Goal: Task Accomplishment & Management: Complete application form

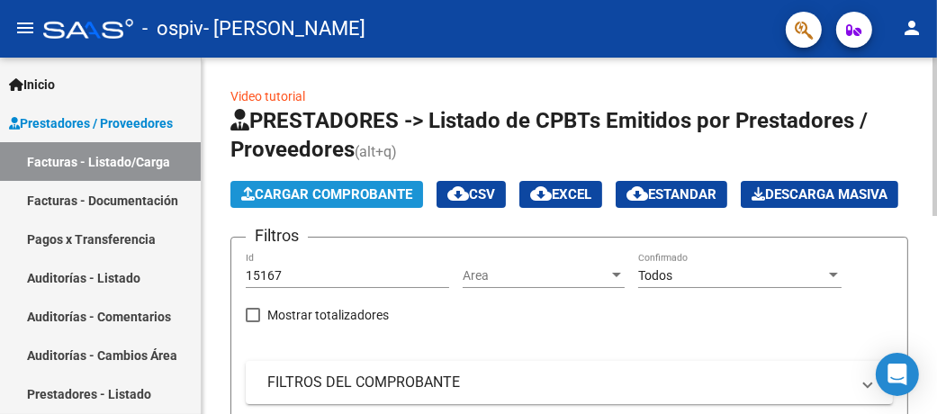
click at [329, 193] on span "Cargar Comprobante" at bounding box center [326, 194] width 171 height 16
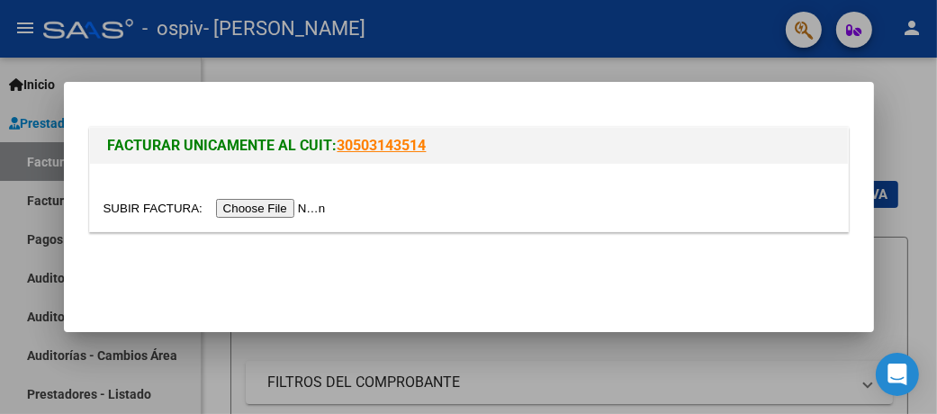
click at [297, 214] on input "file" at bounding box center [217, 208] width 228 height 19
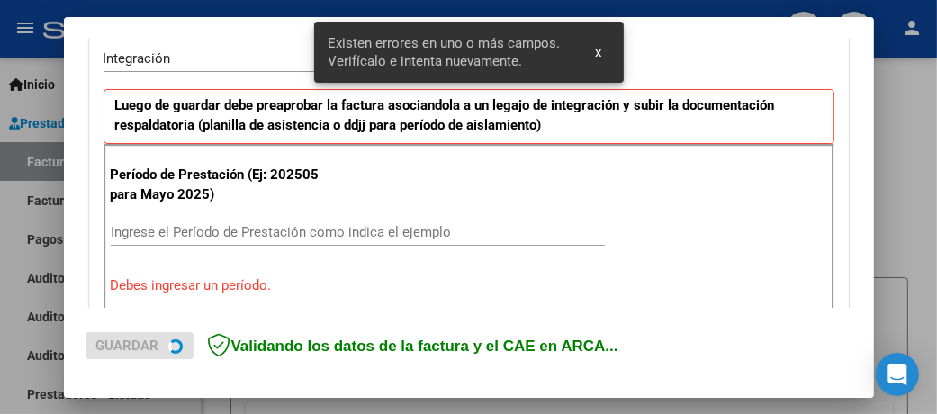
scroll to position [453, 0]
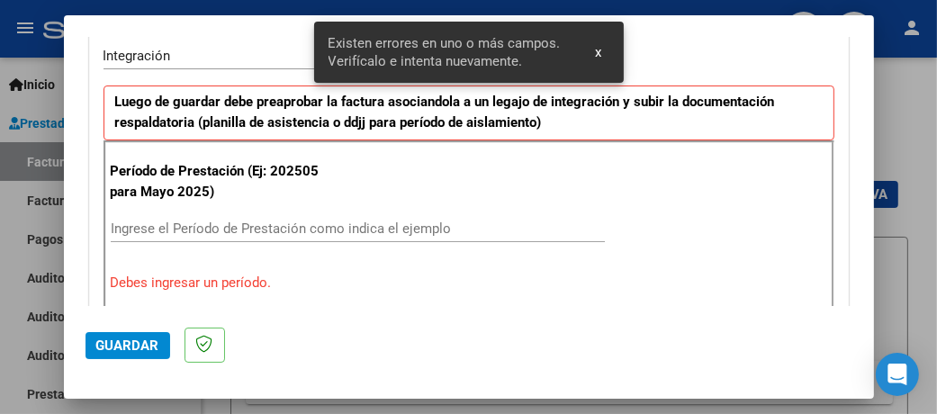
click at [180, 228] on input "Ingrese el Período de Prestación como indica el ejemplo" at bounding box center [358, 228] width 494 height 16
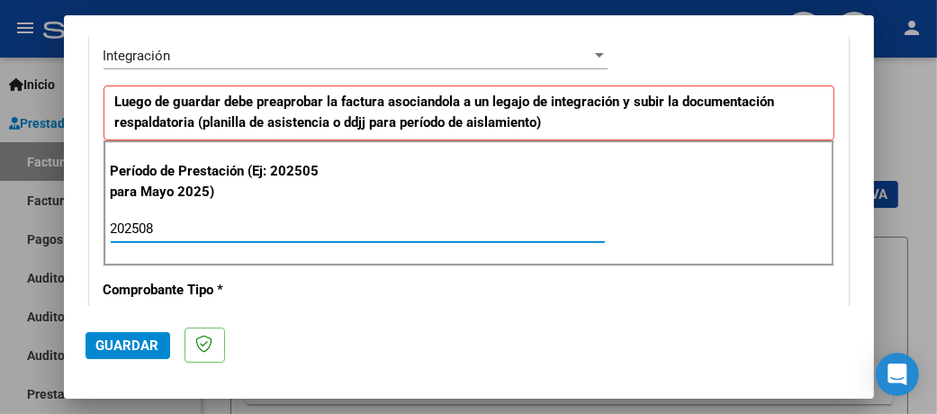
type input "202508"
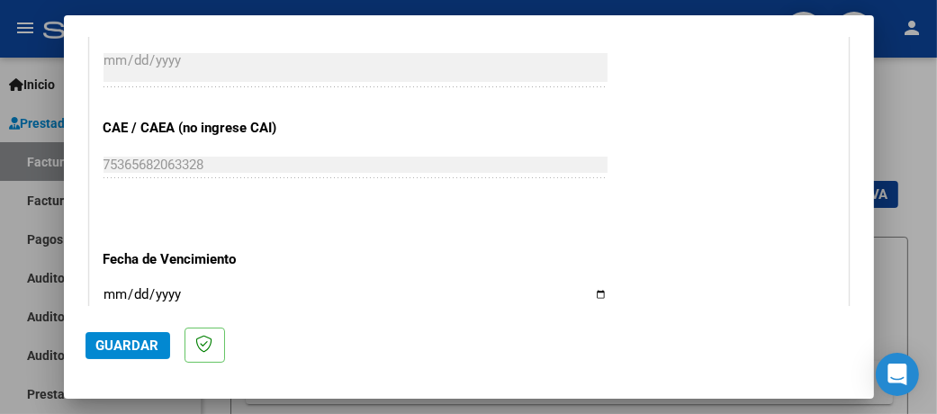
scroll to position [1173, 0]
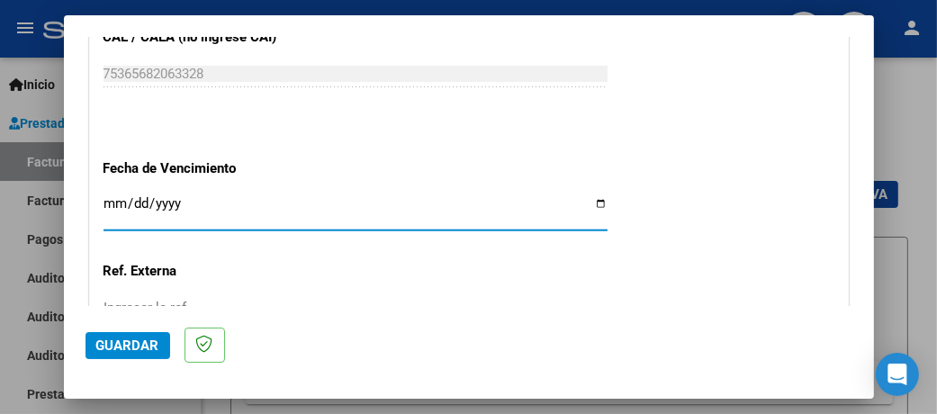
click at [588, 199] on input "Ingresar la fecha" at bounding box center [355, 210] width 504 height 29
type input "2025-09-01"
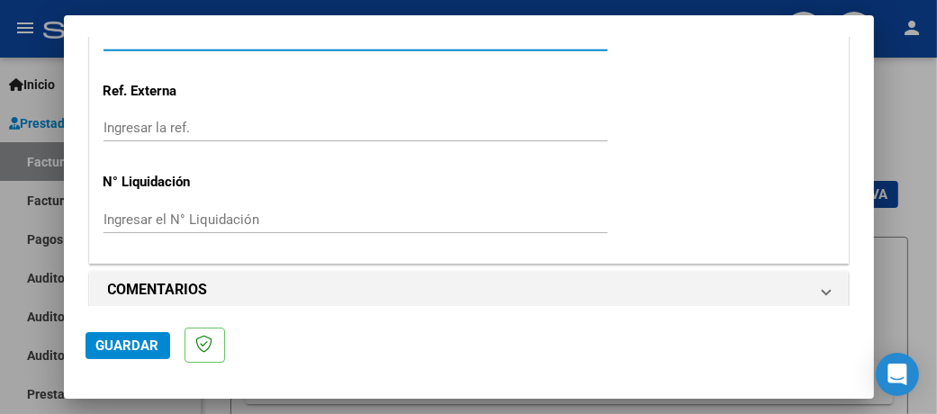
scroll to position [1361, 0]
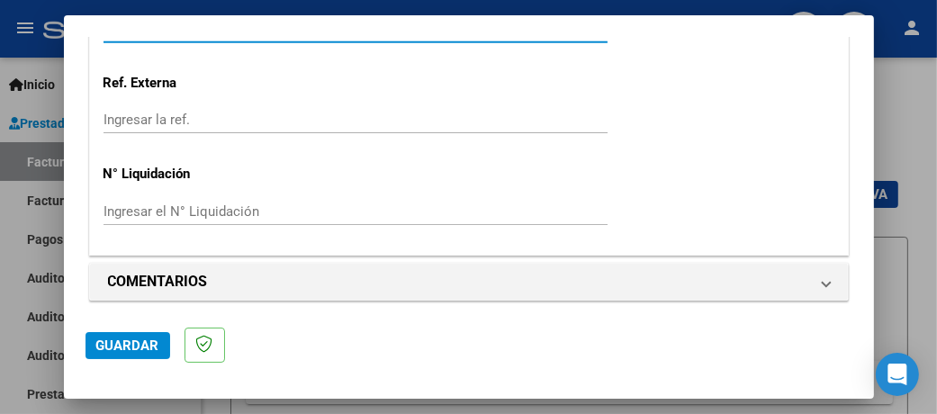
click at [125, 336] on button "Guardar" at bounding box center [127, 345] width 85 height 27
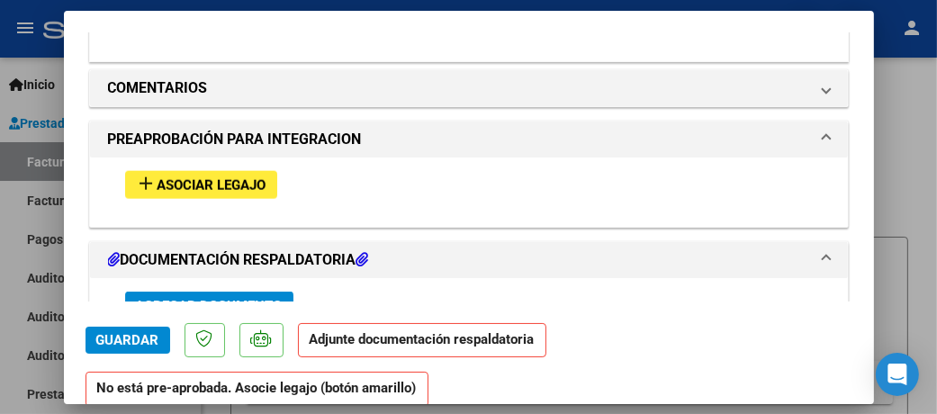
scroll to position [1619, 0]
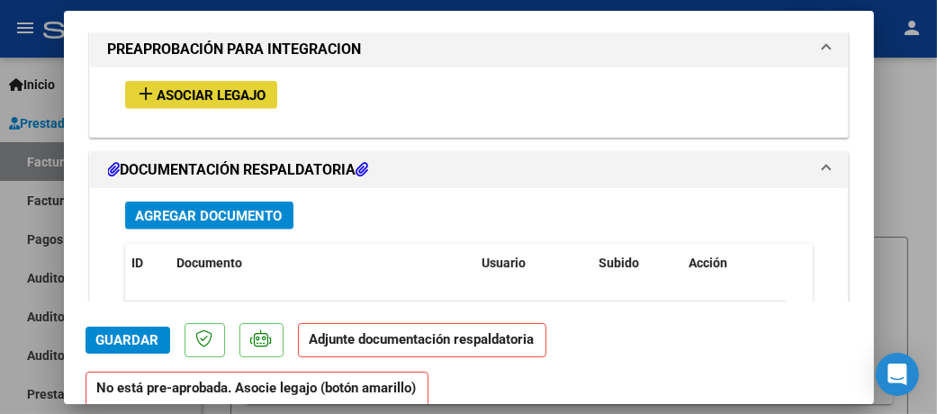
click at [148, 86] on mat-icon "add" at bounding box center [147, 94] width 22 height 22
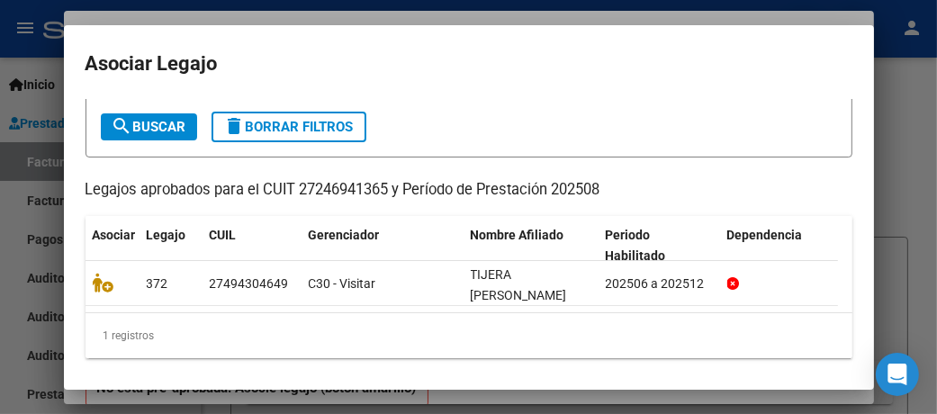
scroll to position [105, 0]
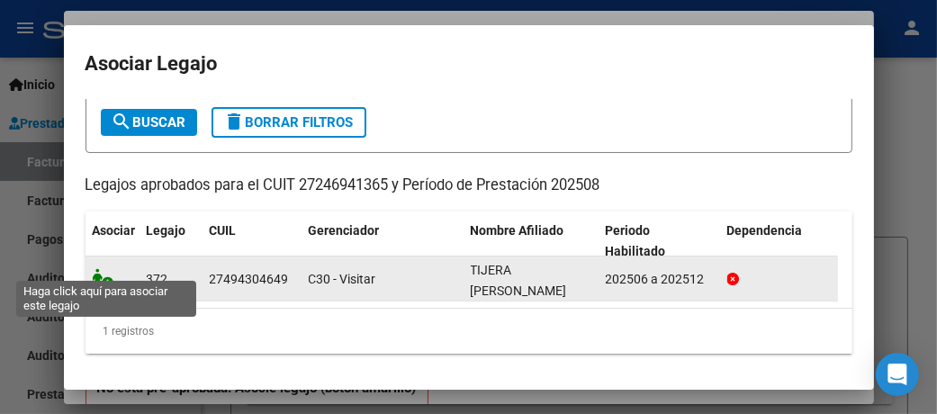
click at [104, 268] on icon at bounding box center [104, 278] width 22 height 20
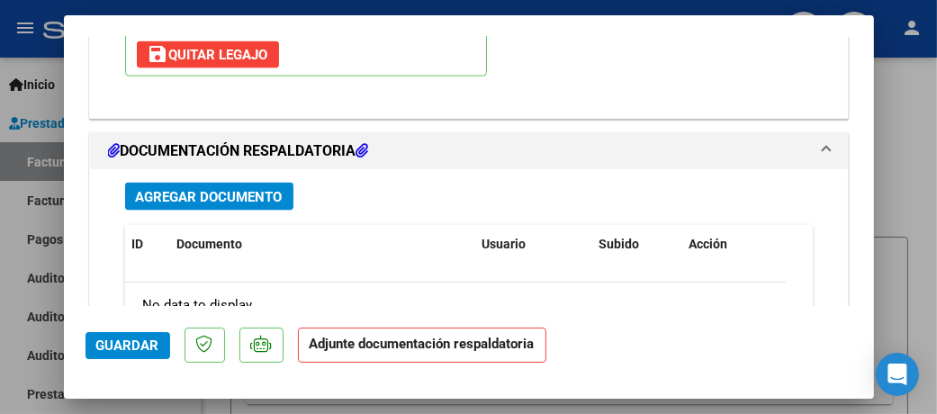
scroll to position [1936, 0]
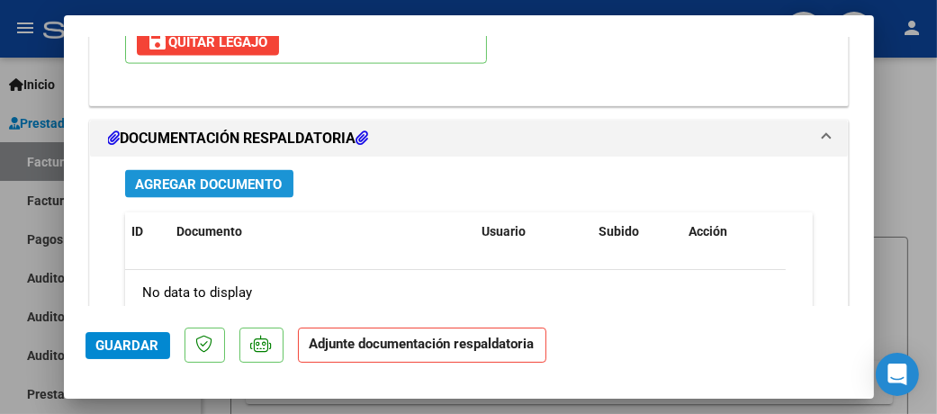
click at [182, 185] on button "Agregar Documento" at bounding box center [209, 184] width 168 height 28
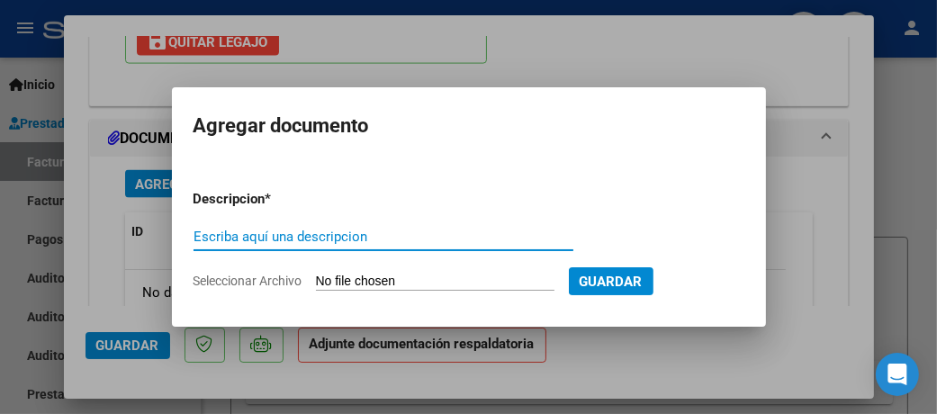
click at [385, 273] on input "Seleccionar Archivo" at bounding box center [435, 281] width 238 height 17
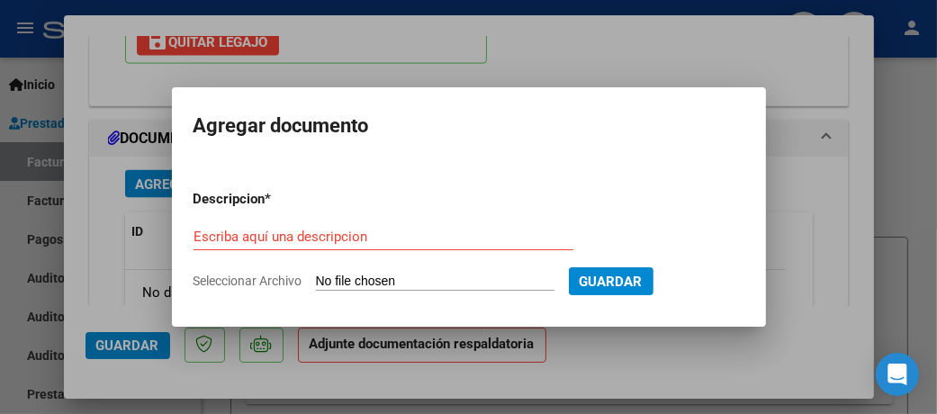
type input "C:\fakepath\FC 679 Fono Agosto TIjera C.pdf"
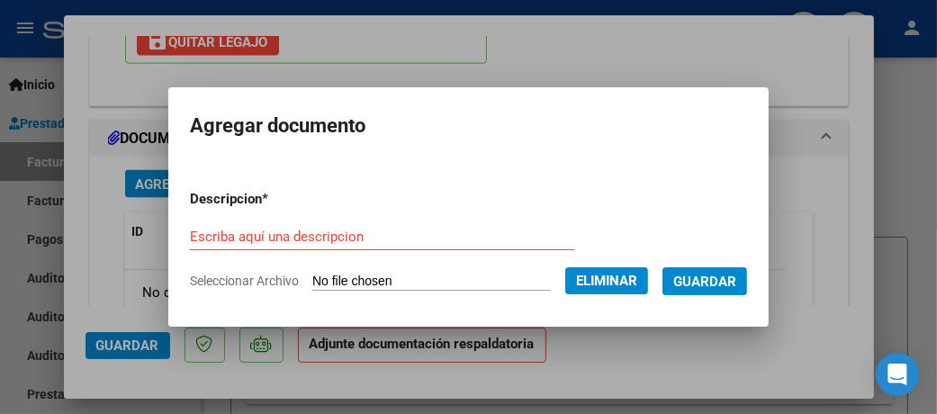
click at [339, 236] on input "Escriba aquí una descripcion" at bounding box center [382, 237] width 384 height 16
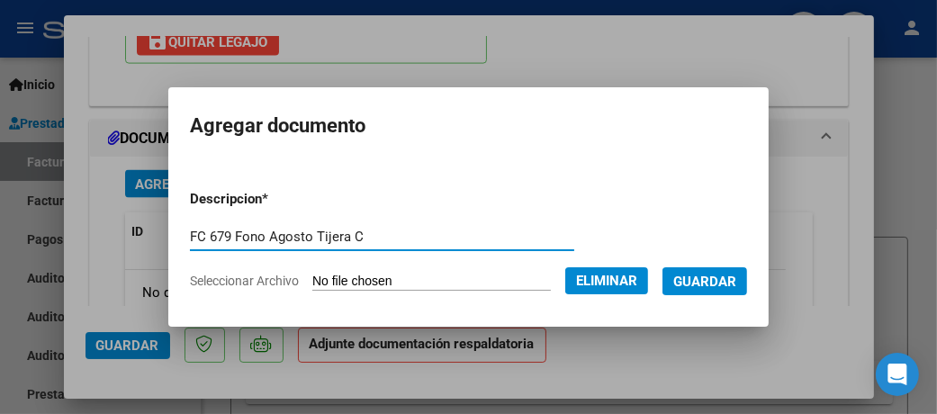
type input "FC 679 Fono Agosto Tijera C"
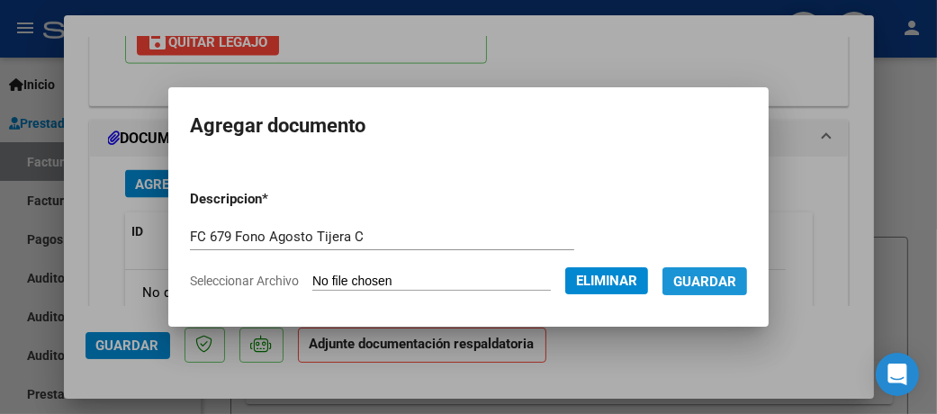
click at [736, 281] on span "Guardar" at bounding box center [704, 281] width 63 height 16
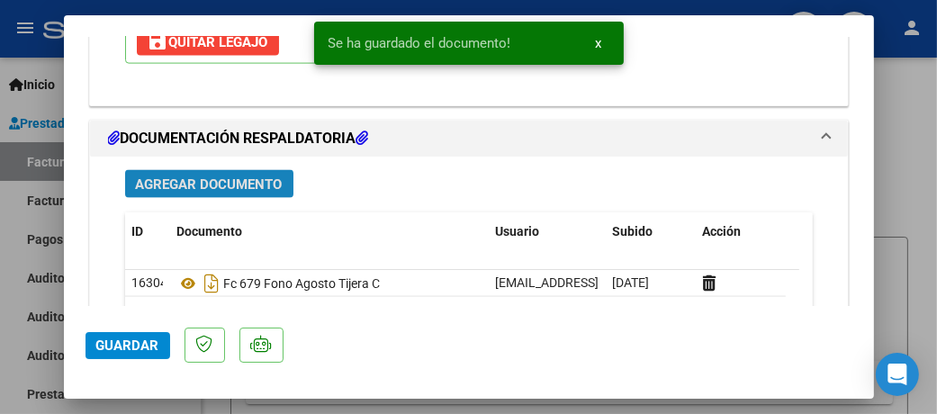
click at [236, 186] on button "Agregar Documento" at bounding box center [209, 184] width 168 height 28
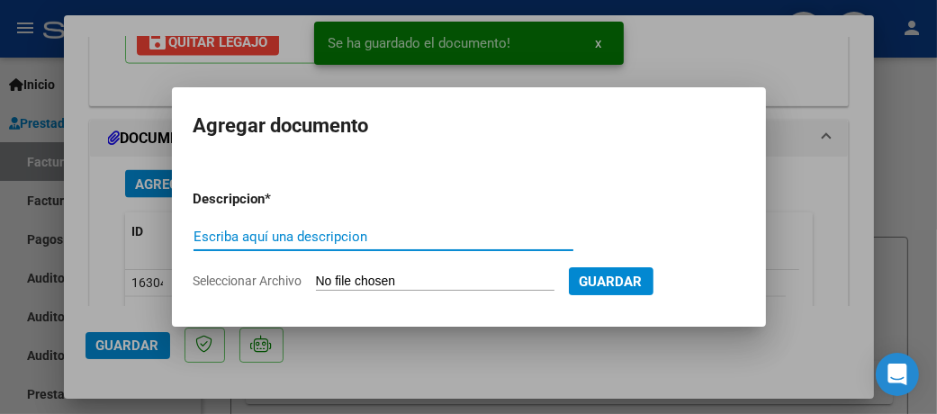
click at [396, 281] on input "Seleccionar Archivo" at bounding box center [435, 281] width 238 height 17
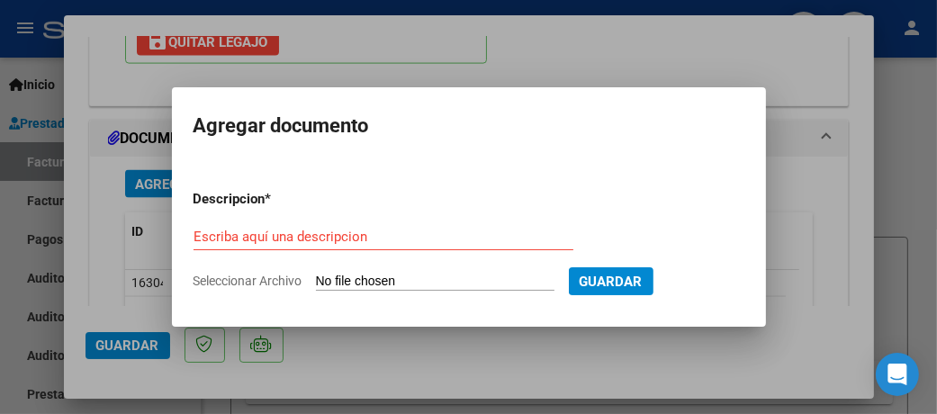
type input "C:\fakepath\Asist Fono Agosto Tijera C.pdf"
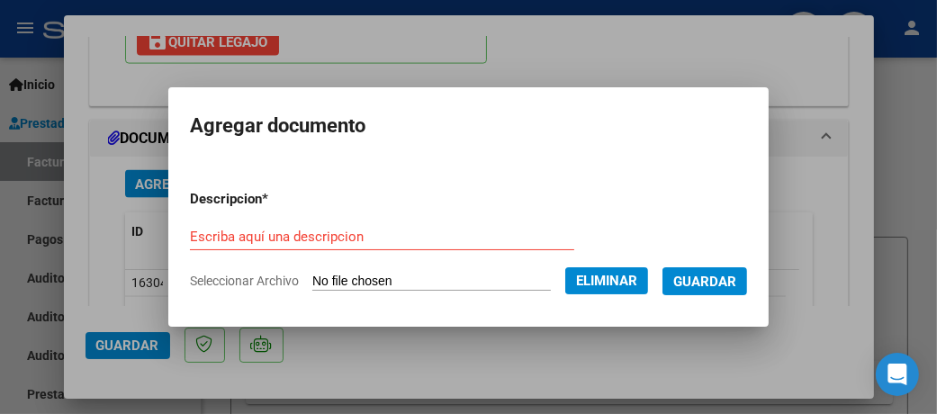
click at [299, 231] on input "Escriba aquí una descripcion" at bounding box center [382, 237] width 384 height 16
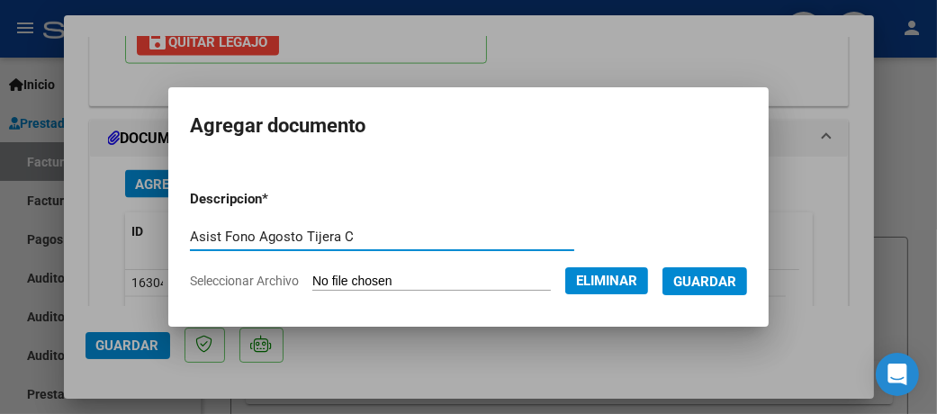
type input "Asist Fono Agosto Tijera C"
click at [720, 282] on span "Guardar" at bounding box center [704, 281] width 63 height 16
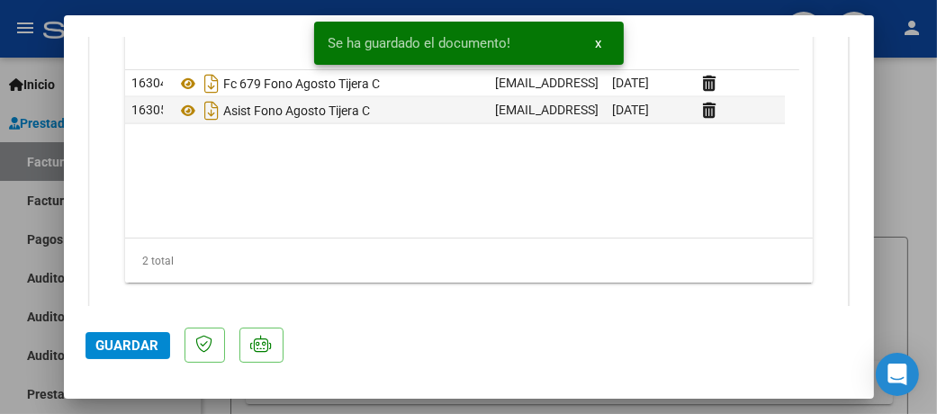
scroll to position [2160, 0]
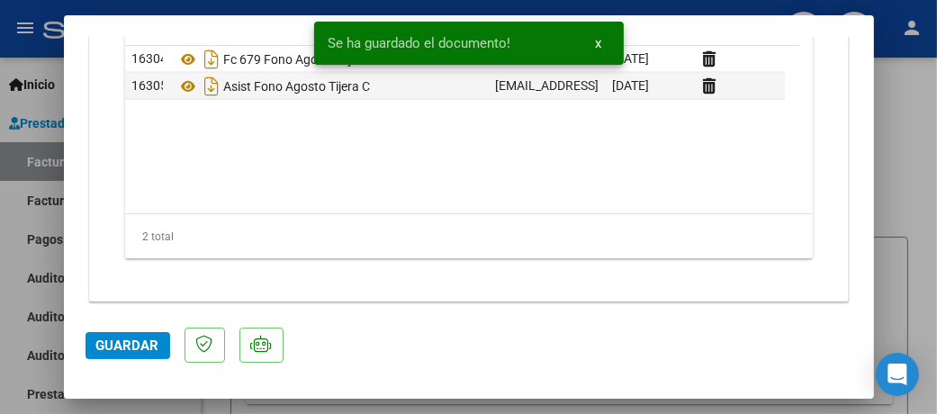
click at [124, 344] on span "Guardar" at bounding box center [127, 345] width 63 height 16
drag, startPoint x: 912, startPoint y: 121, endPoint x: 861, endPoint y: 167, distance: 69.4
click at [911, 121] on div at bounding box center [468, 207] width 937 height 414
type input "$ 0,00"
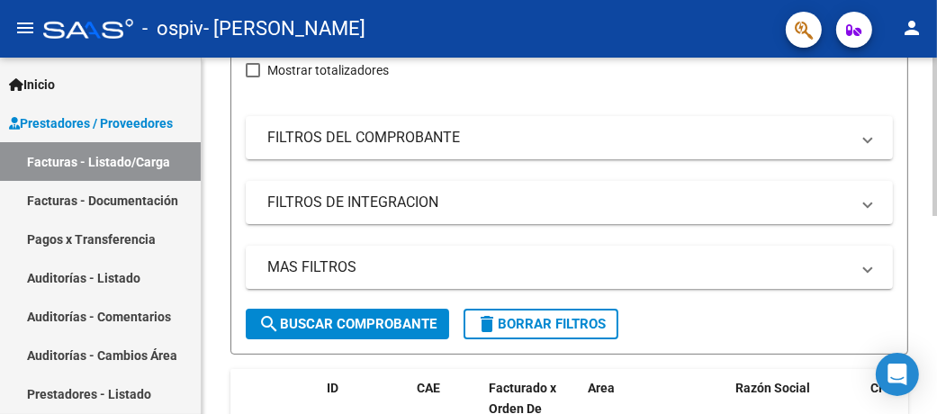
scroll to position [0, 0]
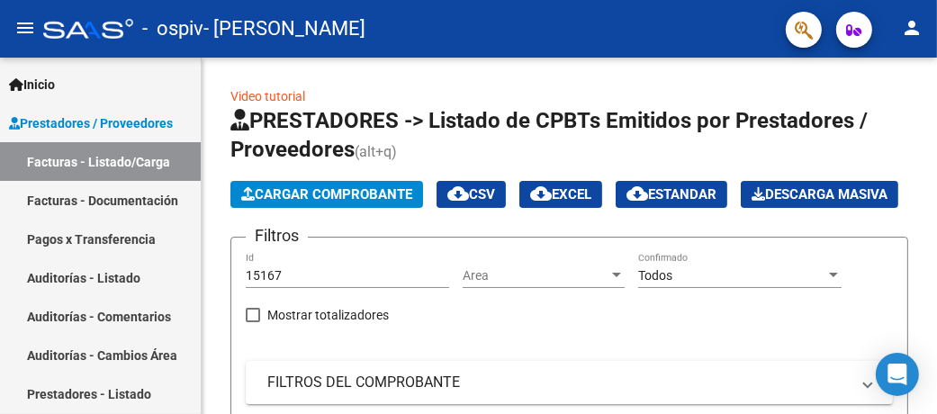
click at [92, 202] on link "Facturas - Documentación" at bounding box center [100, 200] width 201 height 39
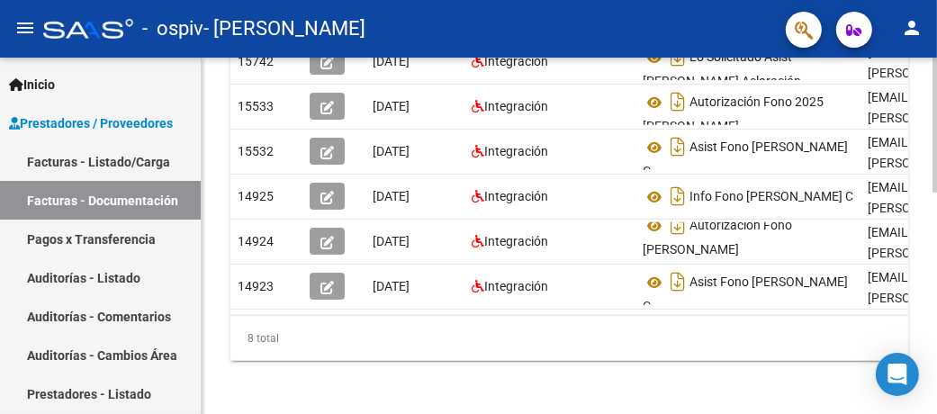
scroll to position [583, 0]
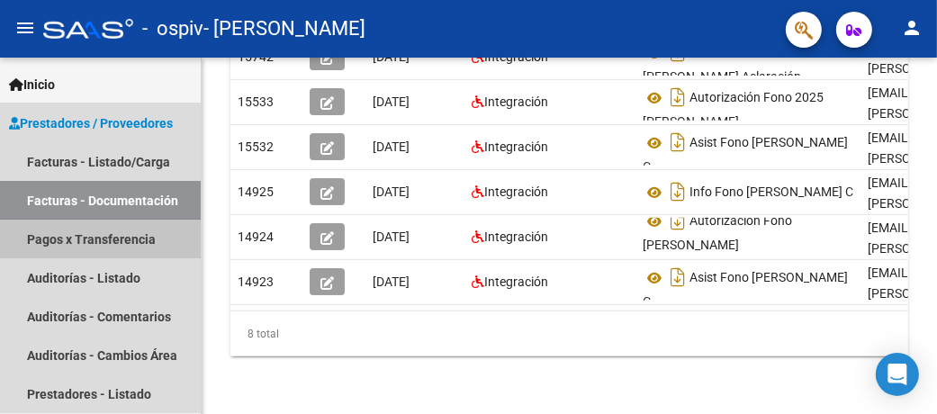
click at [109, 238] on link "Pagos x Transferencia" at bounding box center [100, 239] width 201 height 39
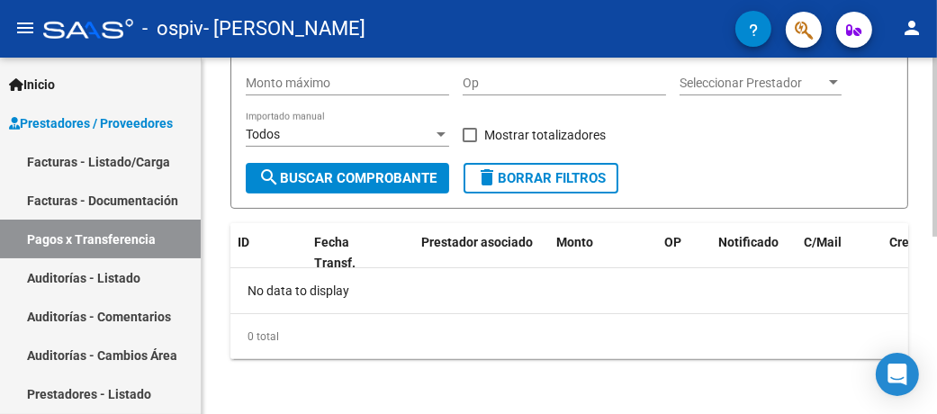
scroll to position [354, 0]
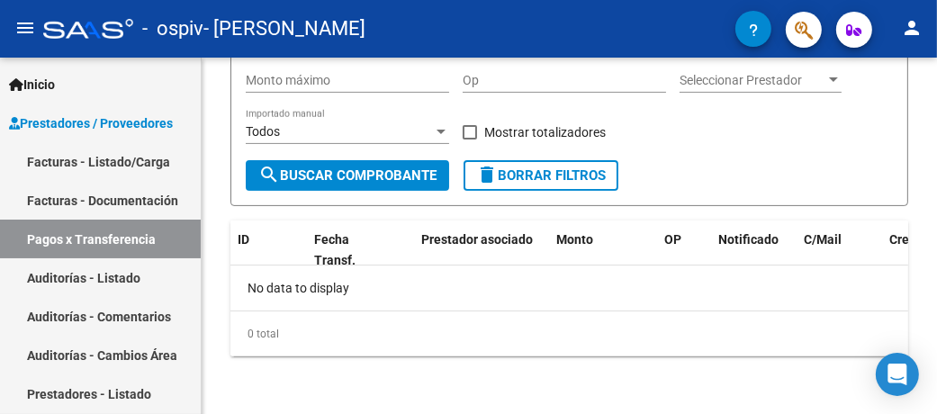
click at [108, 273] on link "Auditorías - Listado" at bounding box center [100, 277] width 201 height 39
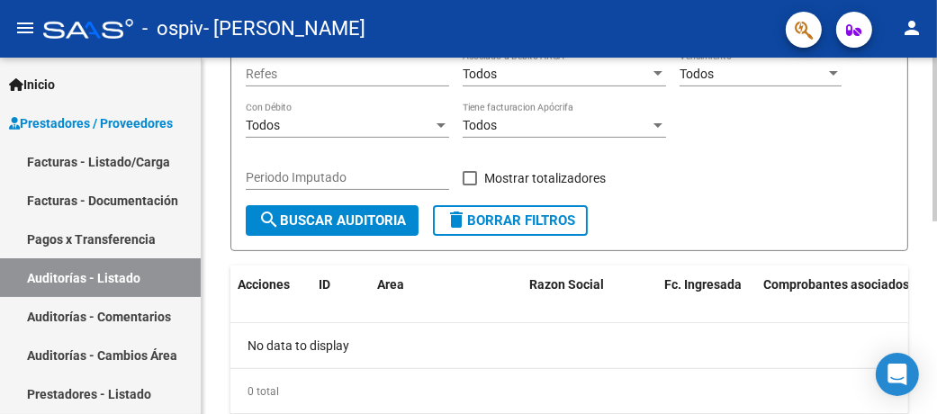
scroll to position [418, 0]
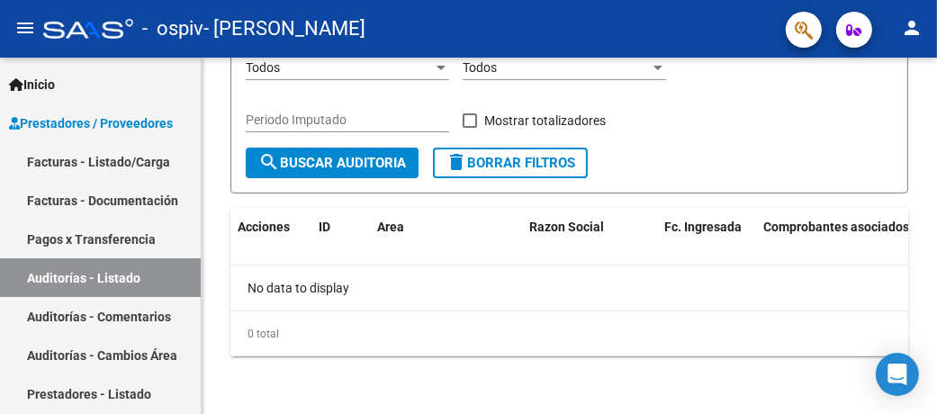
click at [67, 318] on link "Auditorías - Comentarios" at bounding box center [100, 316] width 201 height 39
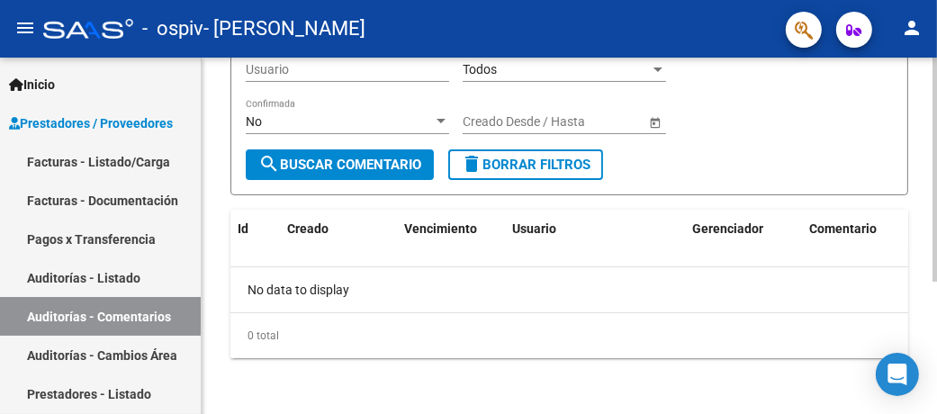
scroll to position [210, 0]
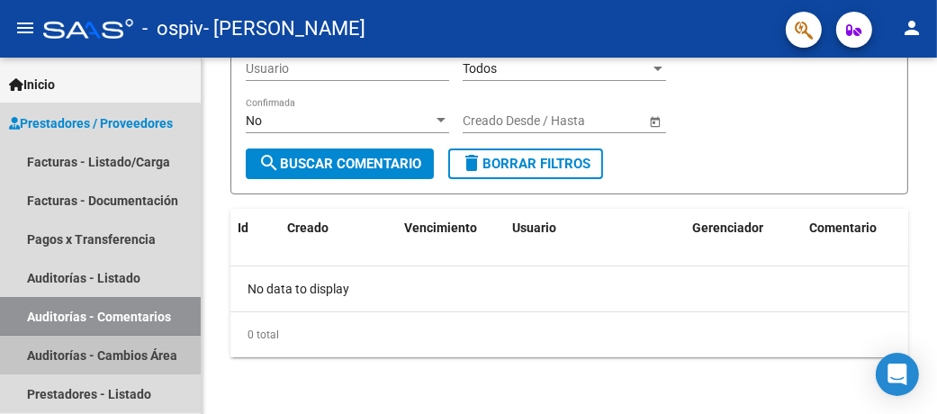
click at [85, 350] on link "Auditorías - Cambios Área" at bounding box center [100, 355] width 201 height 39
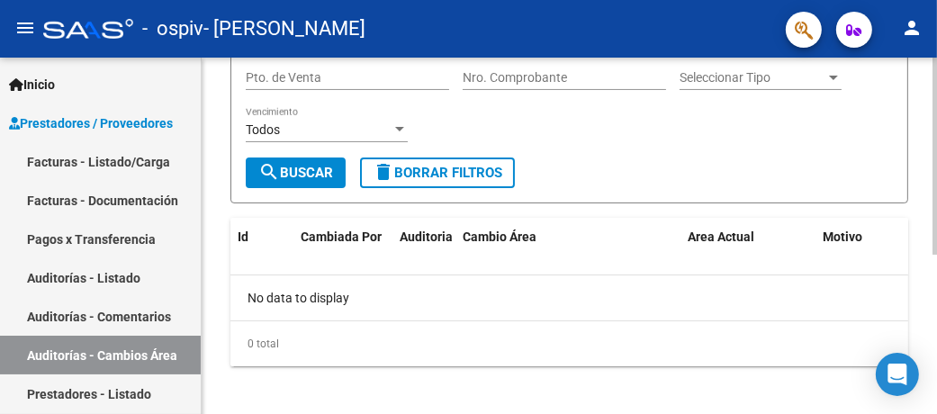
scroll to position [287, 0]
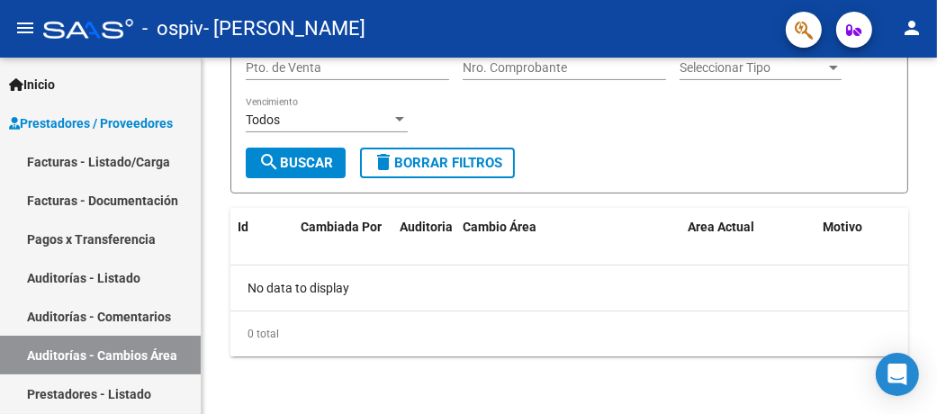
click at [123, 392] on link "Prestadores - Listado" at bounding box center [100, 393] width 201 height 39
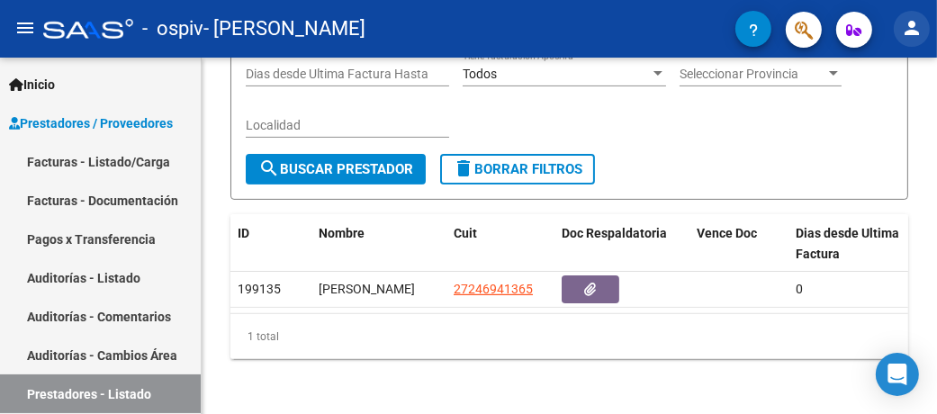
click at [916, 31] on mat-icon "person" at bounding box center [912, 28] width 22 height 22
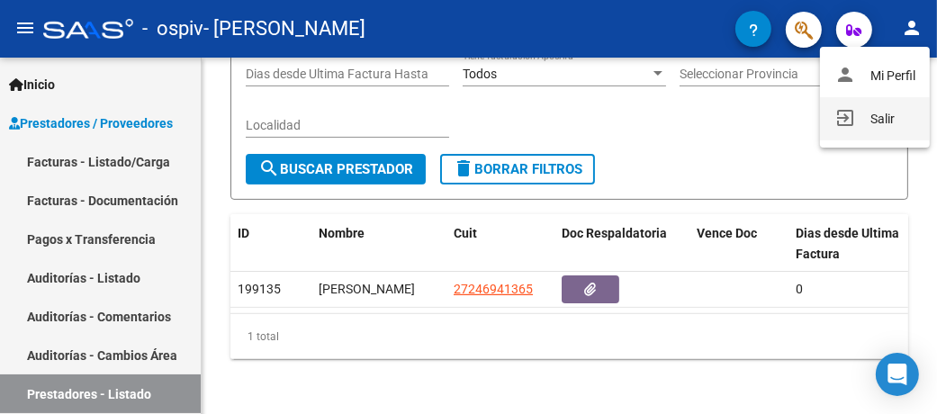
click at [893, 121] on button "exit_to_app Salir" at bounding box center [875, 118] width 110 height 43
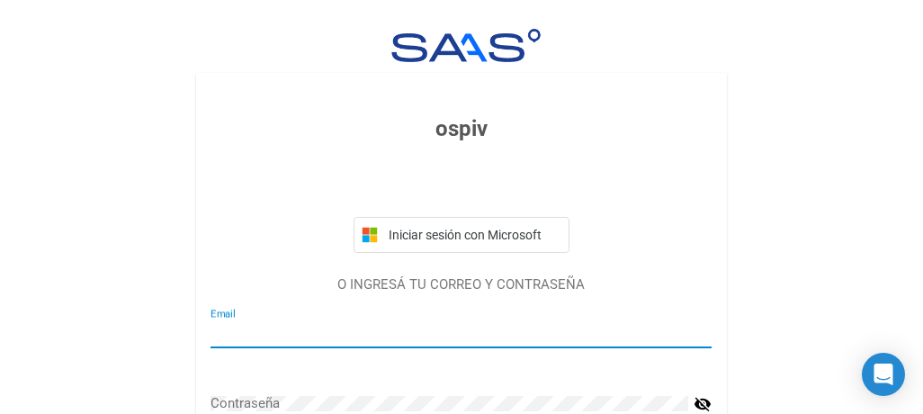
type input "rodriguez_edithb@yahoo.com.ar"
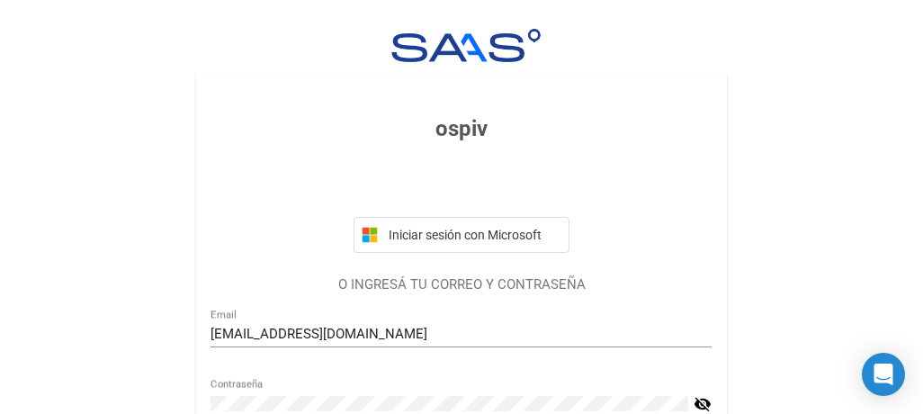
scroll to position [180, 0]
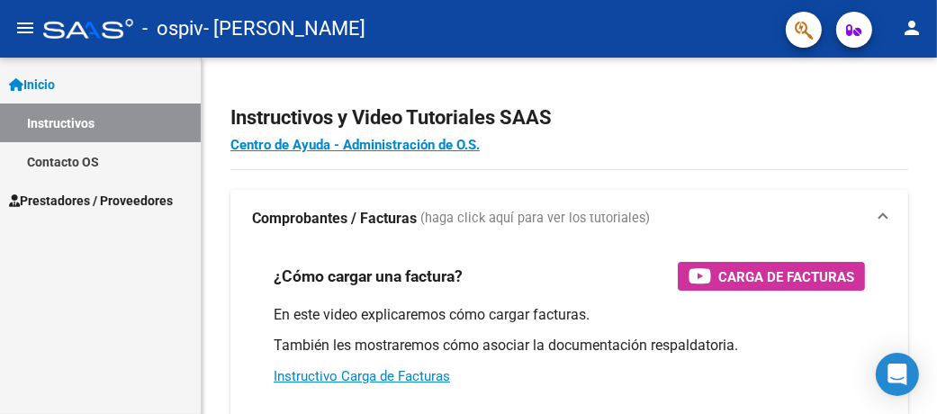
click at [90, 199] on span "Prestadores / Proveedores" at bounding box center [91, 201] width 164 height 20
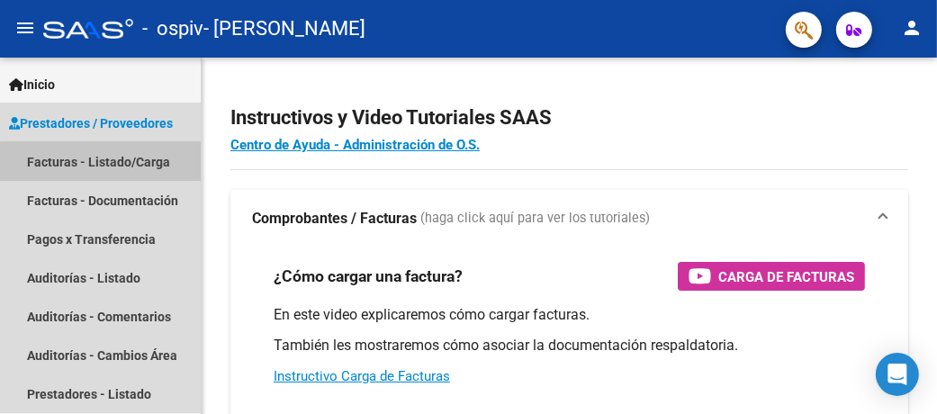
click at [127, 163] on link "Facturas - Listado/Carga" at bounding box center [100, 161] width 201 height 39
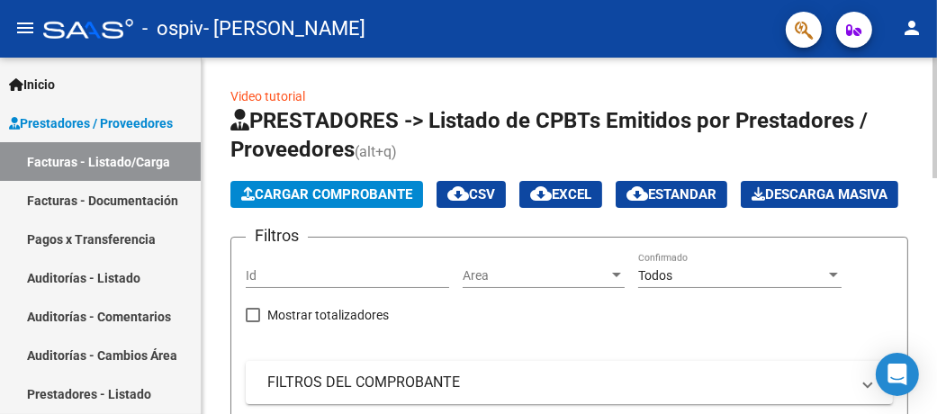
click at [335, 188] on span "Cargar Comprobante" at bounding box center [326, 194] width 171 height 16
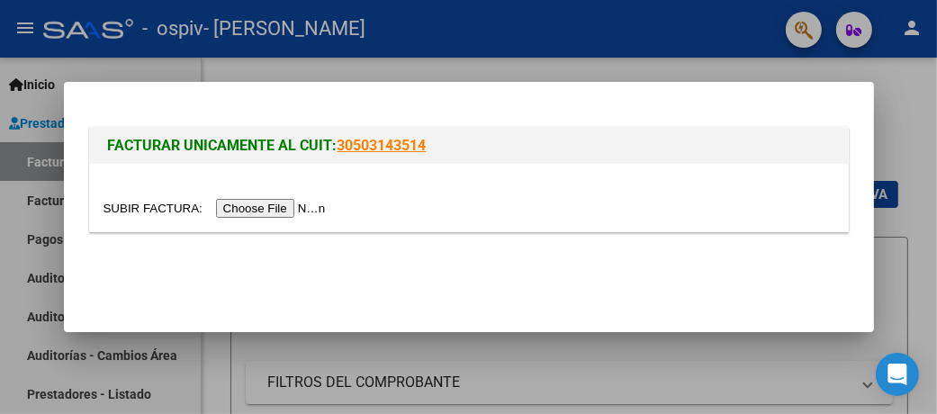
click at [269, 215] on input "file" at bounding box center [217, 208] width 228 height 19
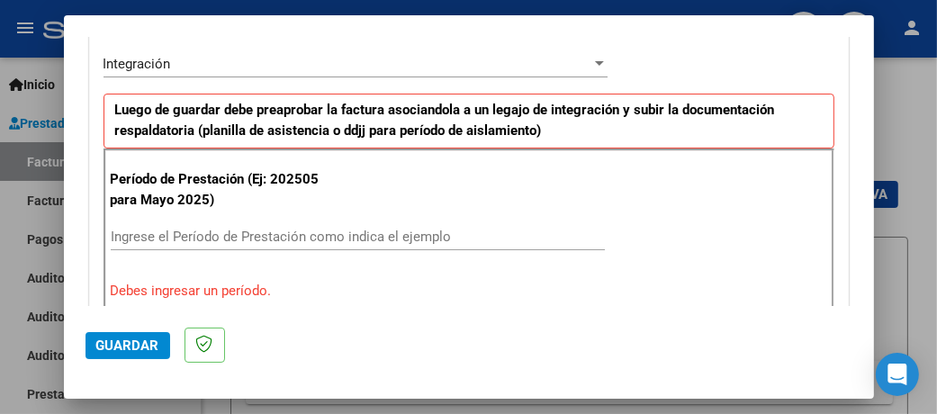
scroll to position [450, 0]
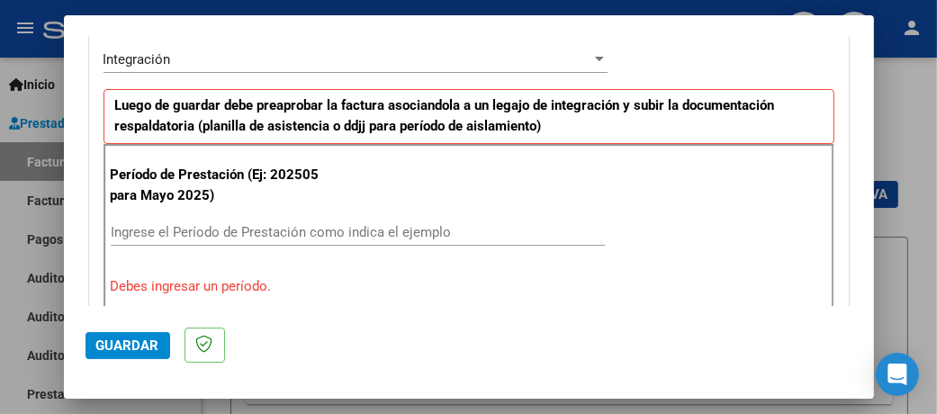
click at [345, 229] on input "Ingrese el Período de Prestación como indica el ejemplo" at bounding box center [358, 232] width 494 height 16
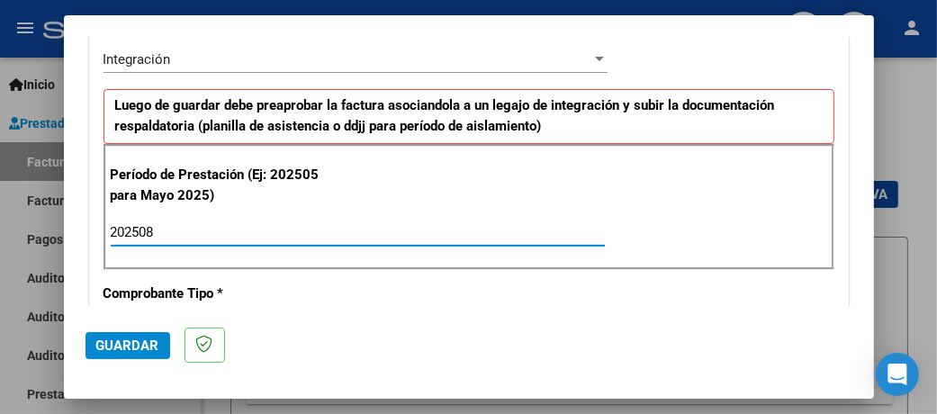
type input "202508"
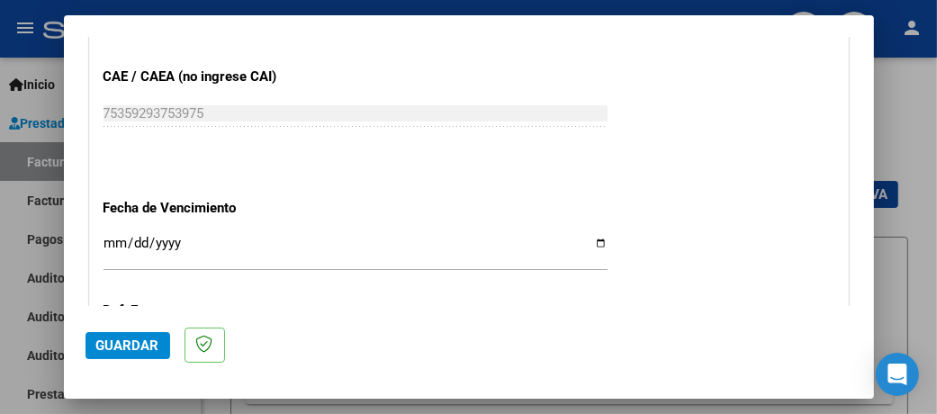
scroll to position [1170, 0]
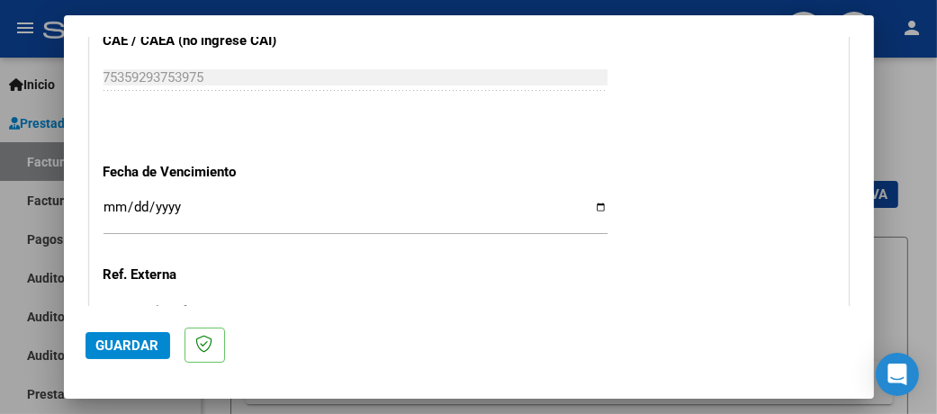
click at [588, 200] on input "Ingresar la fecha" at bounding box center [355, 214] width 504 height 29
type input "2025-09-10"
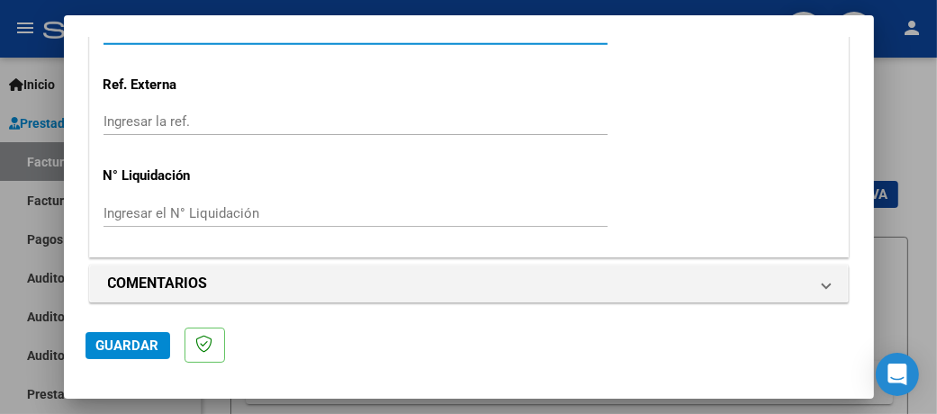
scroll to position [1361, 0]
click at [139, 341] on span "Guardar" at bounding box center [127, 345] width 63 height 16
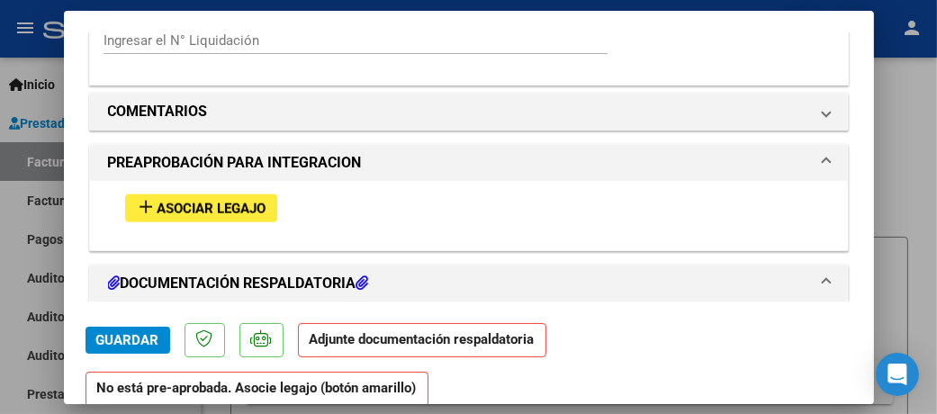
scroll to position [1529, 0]
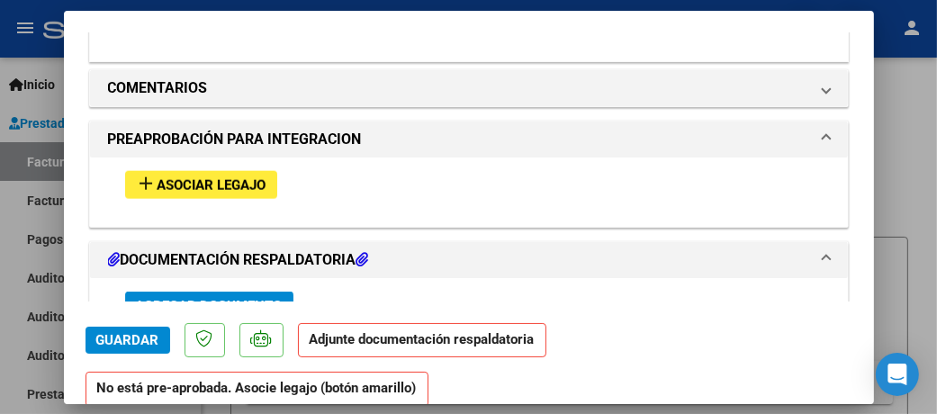
click at [176, 179] on span "Asociar Legajo" at bounding box center [211, 185] width 109 height 16
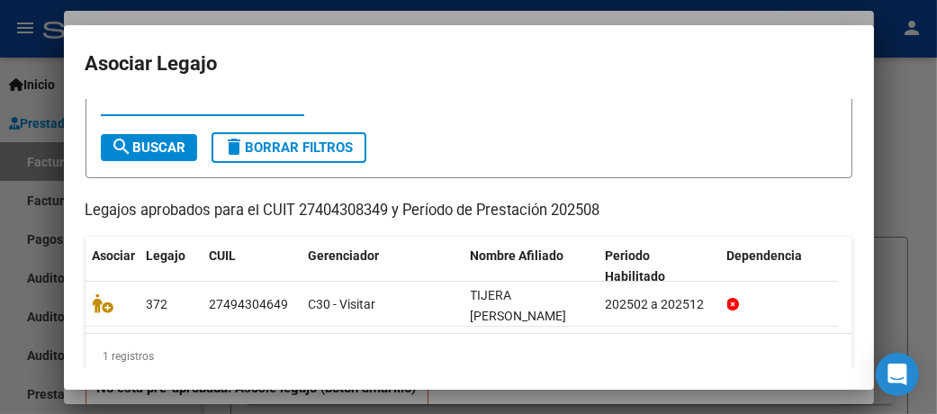
scroll to position [105, 0]
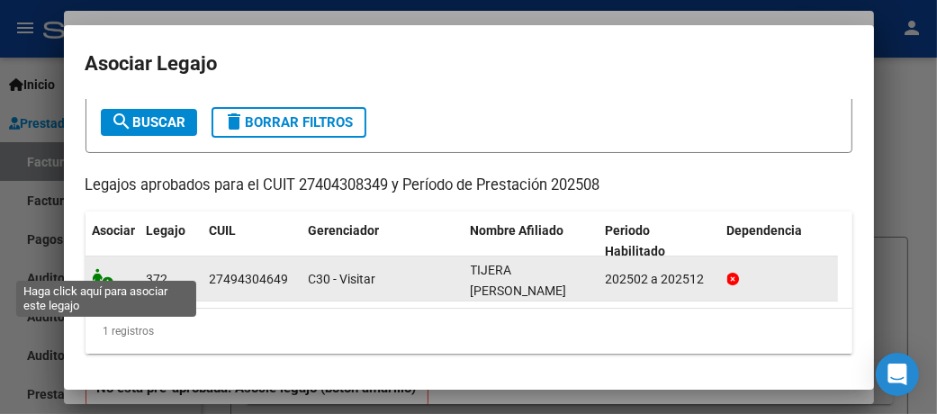
click at [105, 268] on icon at bounding box center [104, 278] width 22 height 20
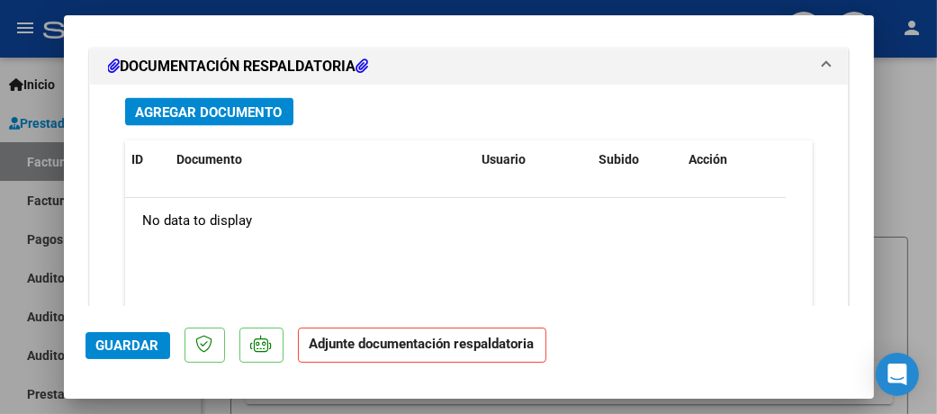
scroll to position [2026, 0]
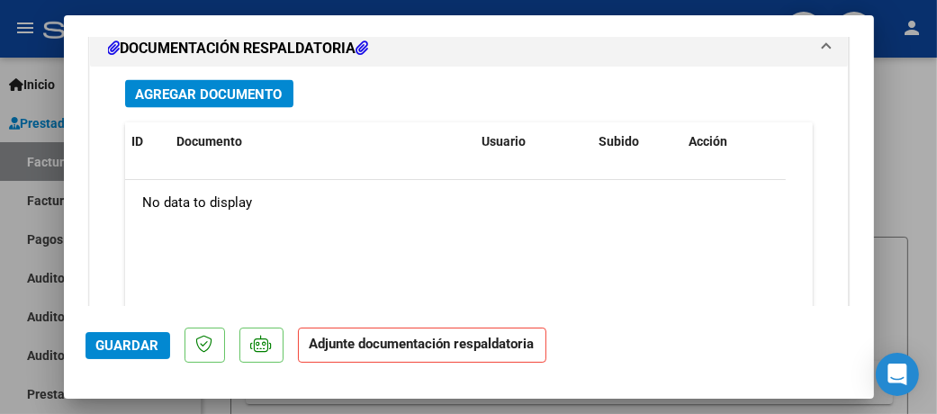
click at [241, 86] on span "Agregar Documento" at bounding box center [209, 94] width 147 height 16
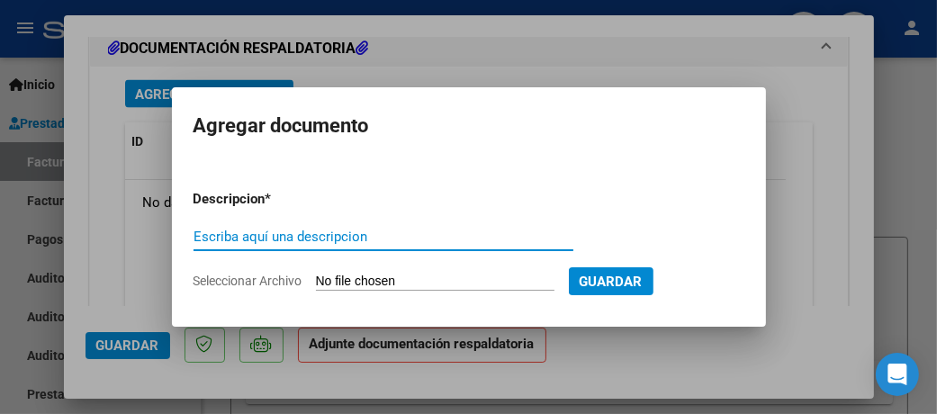
click at [437, 277] on input "Seleccionar Archivo" at bounding box center [435, 281] width 238 height 17
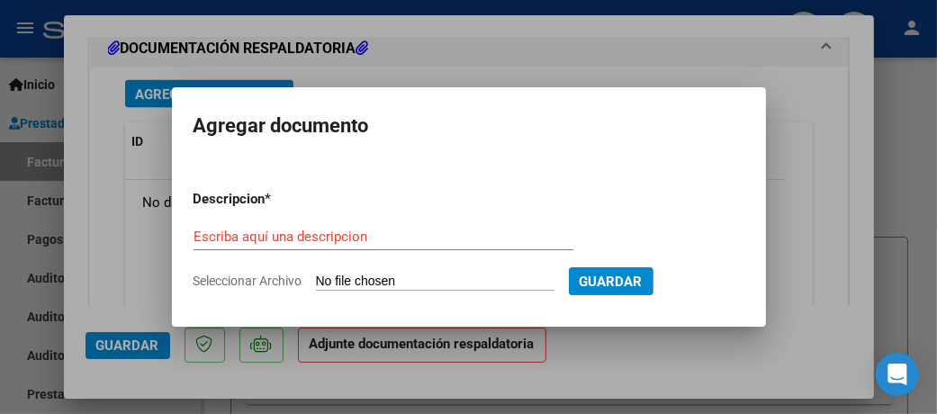
type input "C:\fakepath\FC 561 Psico Agosto Tjera C.pdf"
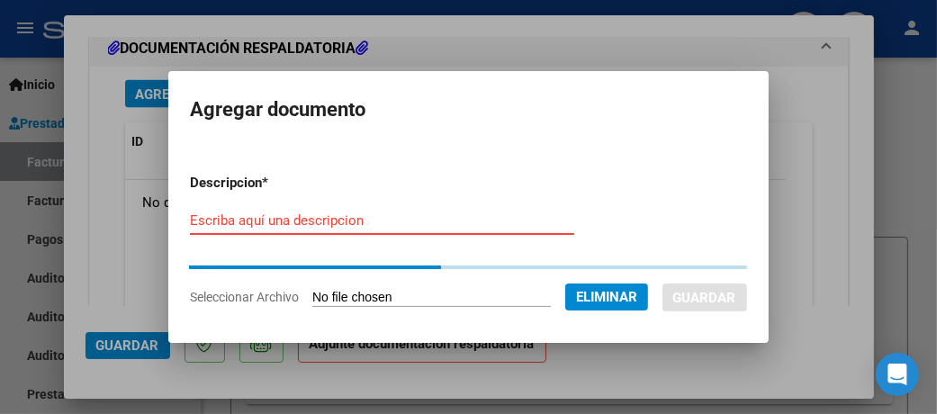
click at [287, 219] on form "Descripcion * Escriba aquí una descripcion Seleccionar Archivo Eliminar Guardar" at bounding box center [468, 239] width 557 height 161
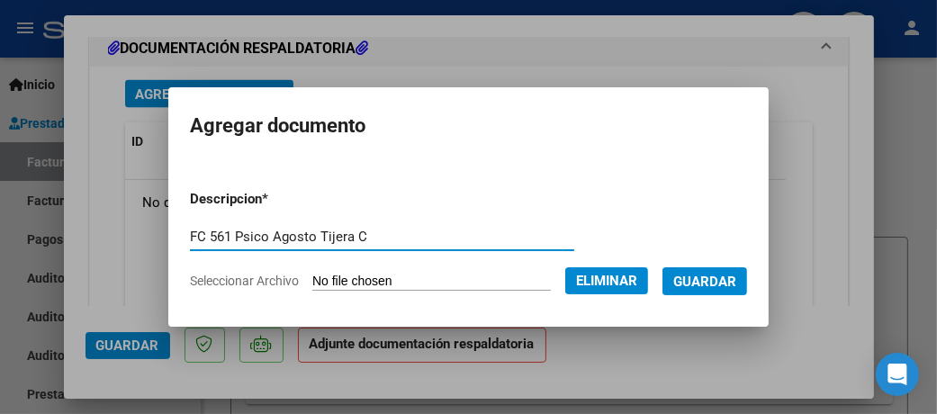
type input "FC 561 Psico Agosto Tijera C"
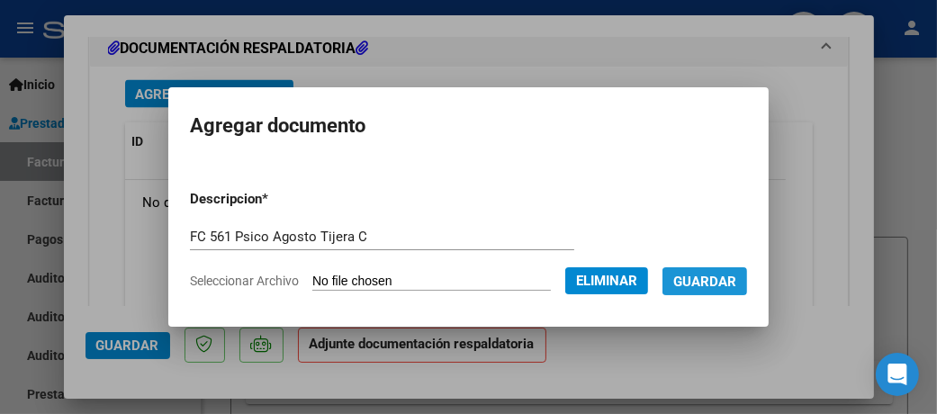
click at [724, 274] on span "Guardar" at bounding box center [704, 281] width 63 height 16
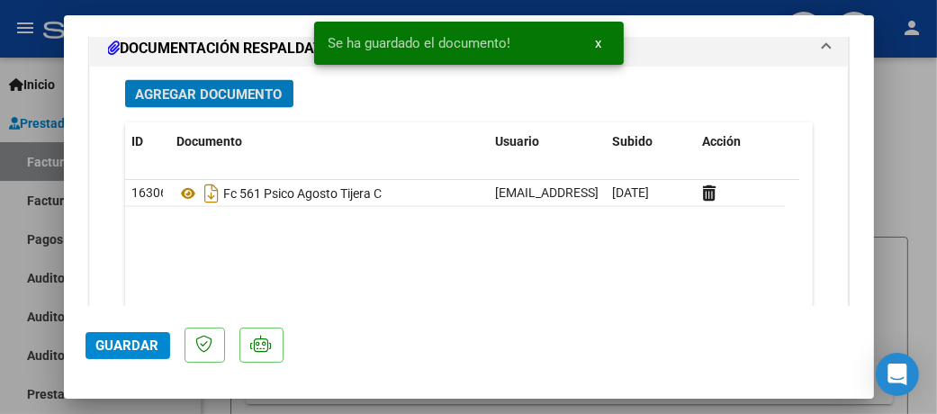
click at [209, 86] on span "Agregar Documento" at bounding box center [209, 94] width 147 height 16
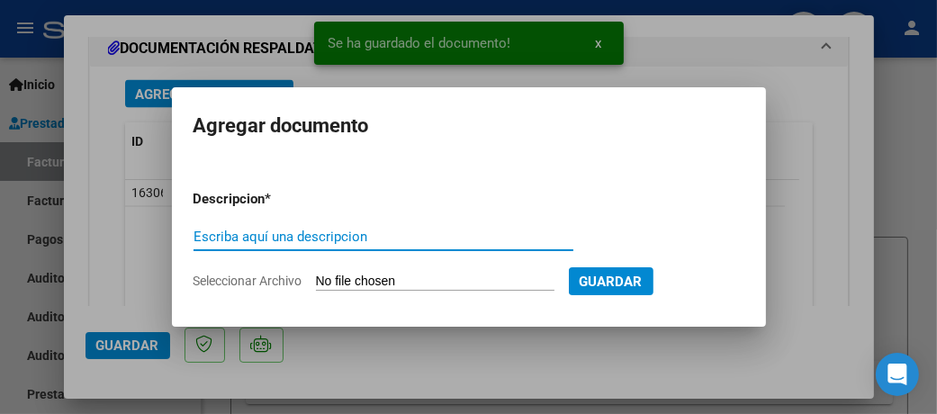
click at [388, 277] on input "Seleccionar Archivo" at bounding box center [435, 281] width 238 height 17
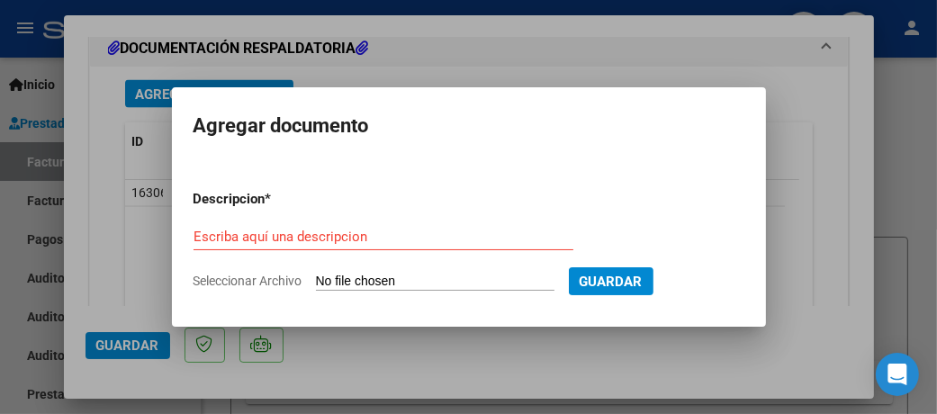
type input "C:\fakepath\Asist Psico Agosto Tijera C.pdf"
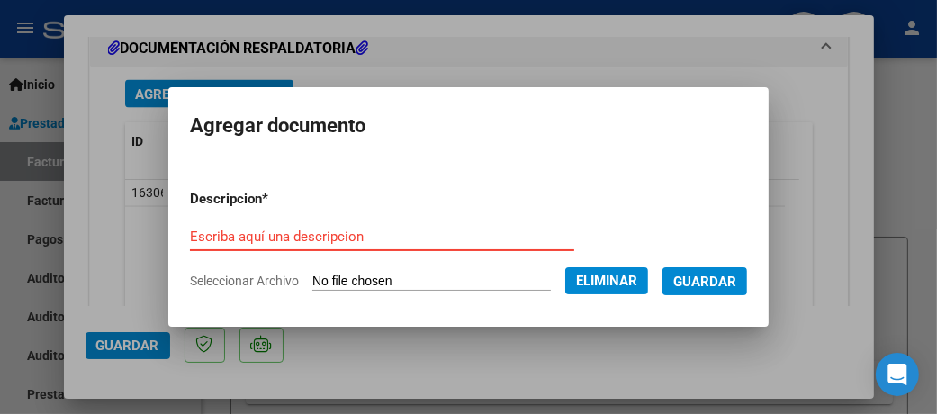
click at [379, 236] on input "Escriba aquí una descripcion" at bounding box center [382, 237] width 384 height 16
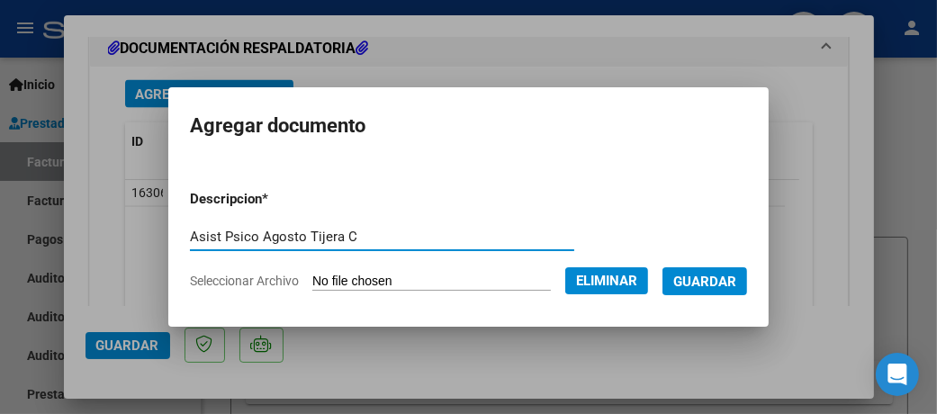
type input "Asist Psico Agosto Tijera C"
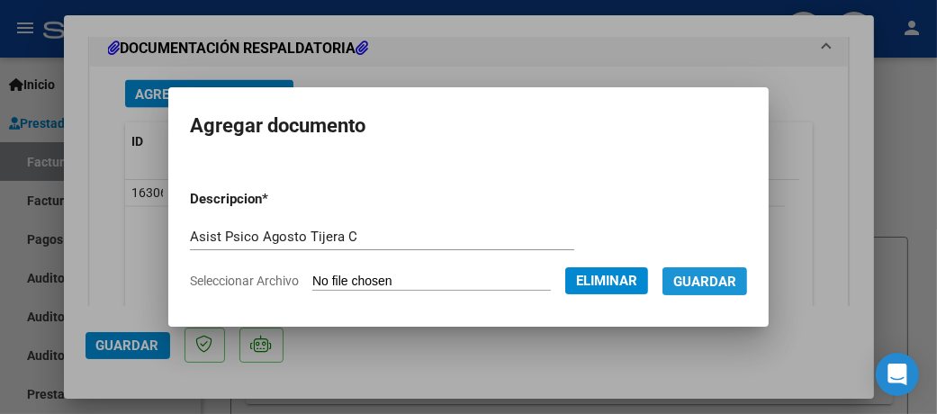
click at [716, 280] on span "Guardar" at bounding box center [704, 281] width 63 height 16
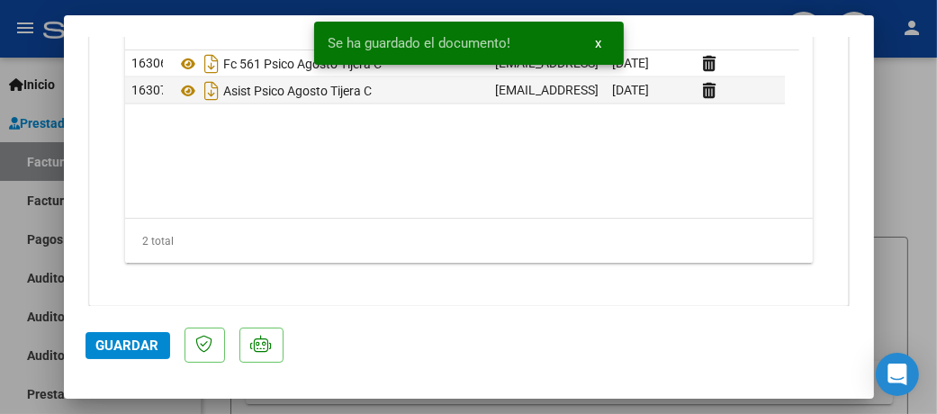
scroll to position [2160, 0]
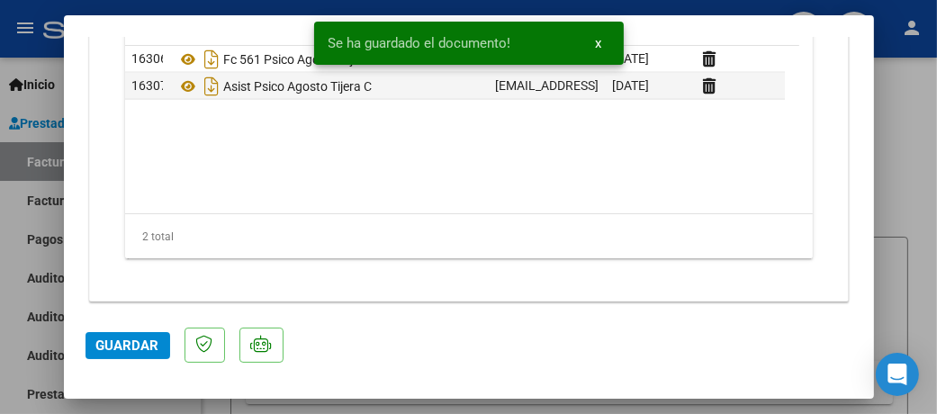
click at [140, 339] on span "Guardar" at bounding box center [127, 345] width 63 height 16
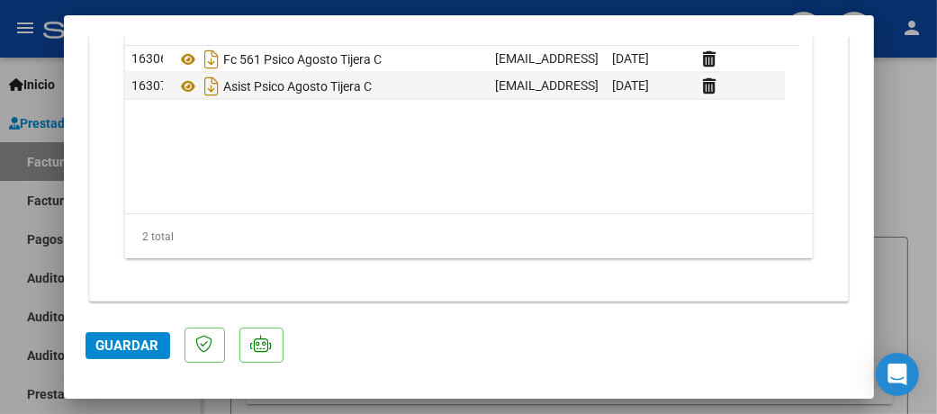
click at [908, 167] on div at bounding box center [468, 207] width 937 height 414
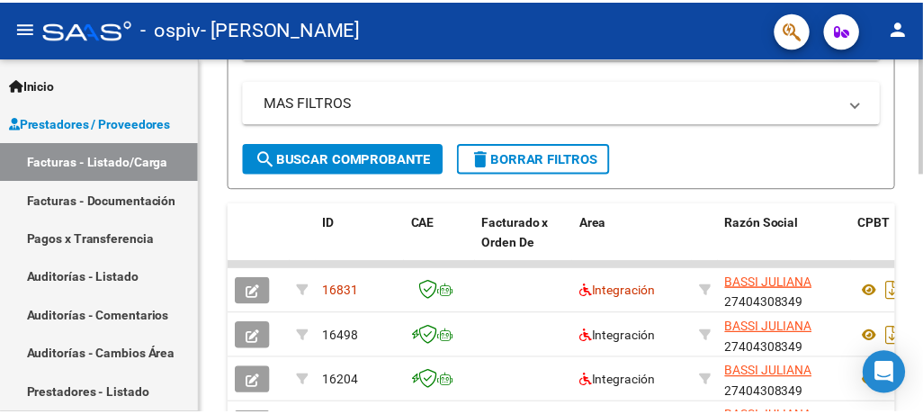
scroll to position [291, 0]
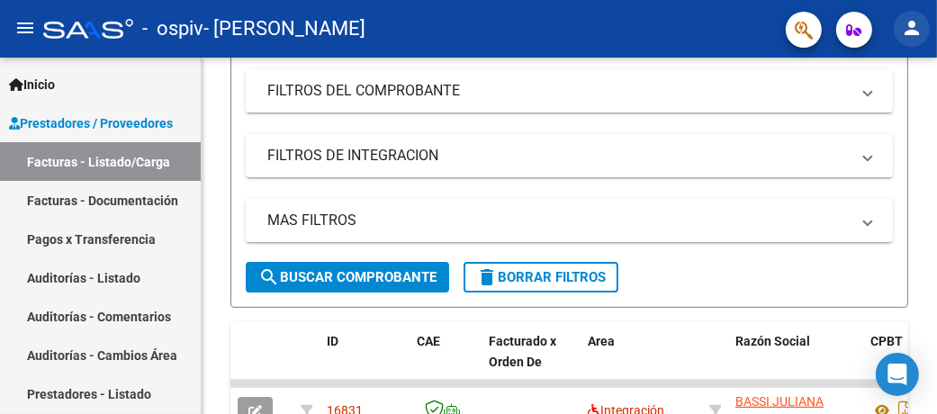
click at [920, 27] on mat-icon "person" at bounding box center [912, 28] width 22 height 22
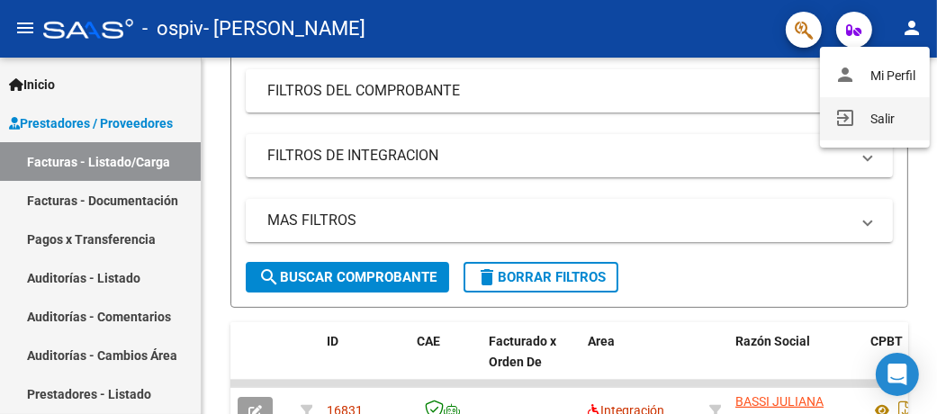
click at [883, 120] on button "exit_to_app Salir" at bounding box center [875, 118] width 110 height 43
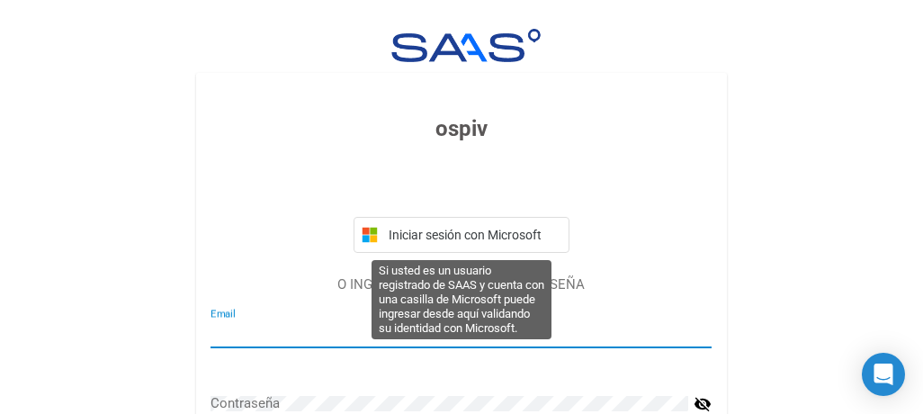
type input "bassijuliana.psi@gmail.com"
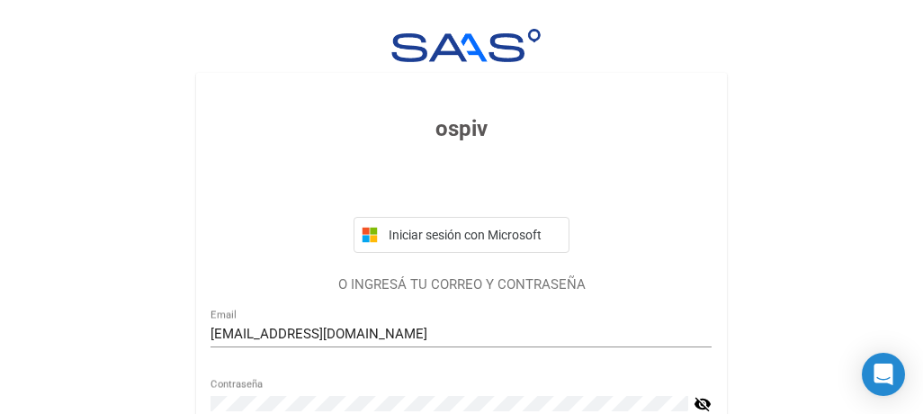
scroll to position [187, 0]
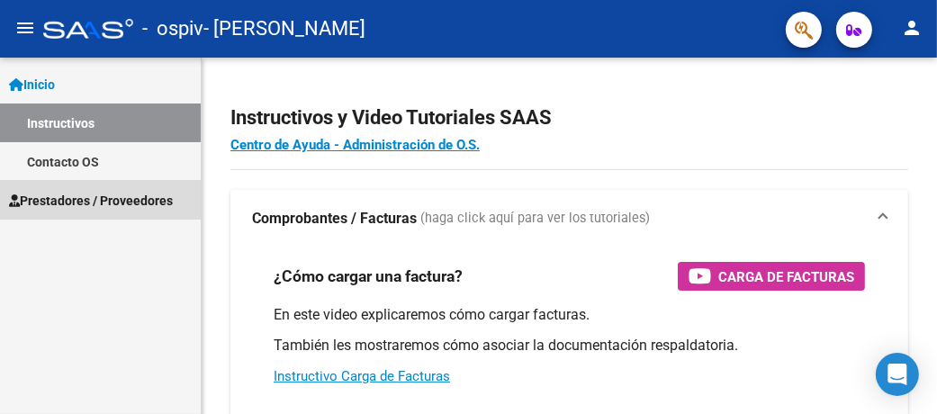
click at [78, 205] on span "Prestadores / Proveedores" at bounding box center [91, 201] width 164 height 20
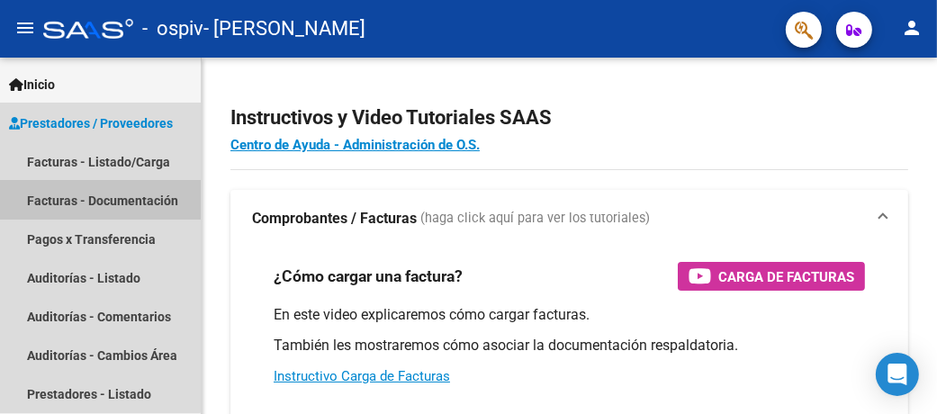
click at [96, 202] on link "Facturas - Documentación" at bounding box center [100, 200] width 201 height 39
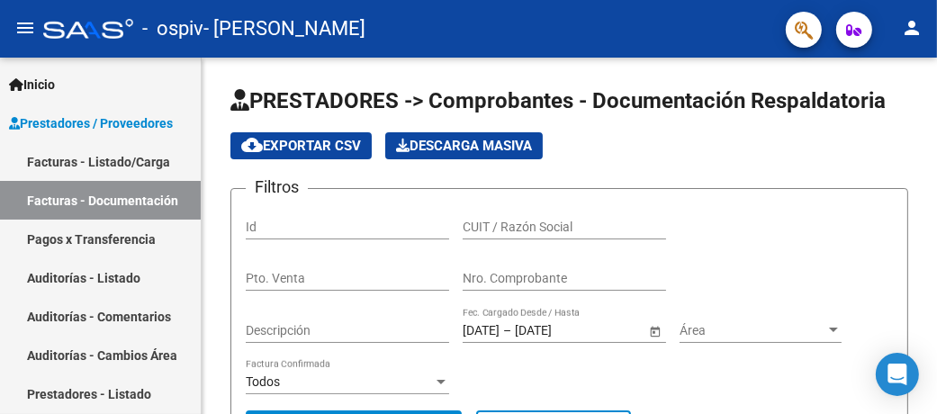
click at [112, 151] on link "Facturas - Listado/Carga" at bounding box center [100, 161] width 201 height 39
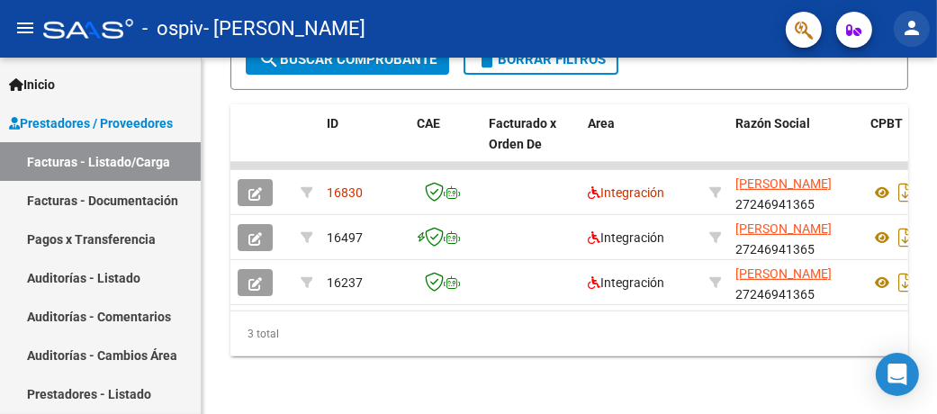
click at [903, 31] on mat-icon "person" at bounding box center [912, 28] width 22 height 22
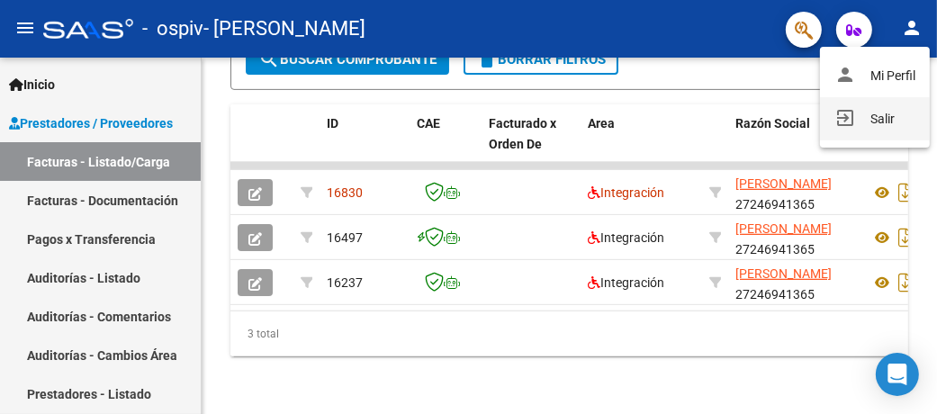
click at [884, 125] on button "exit_to_app Salir" at bounding box center [875, 118] width 110 height 43
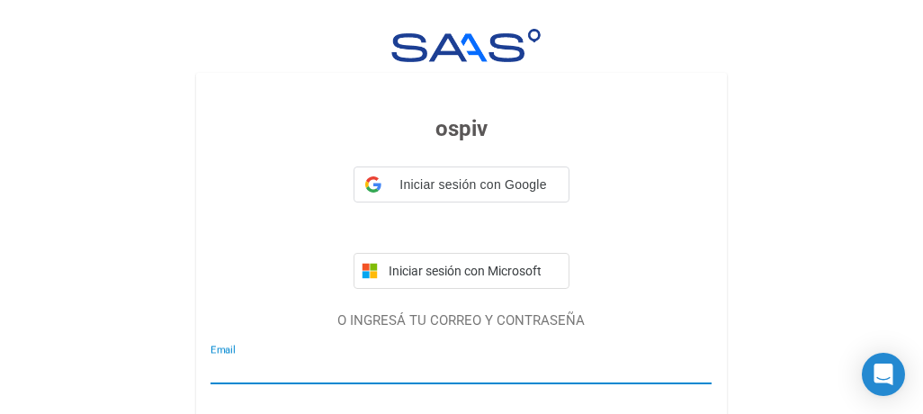
type input "rodriguez_edithb@yahoo.com.ar"
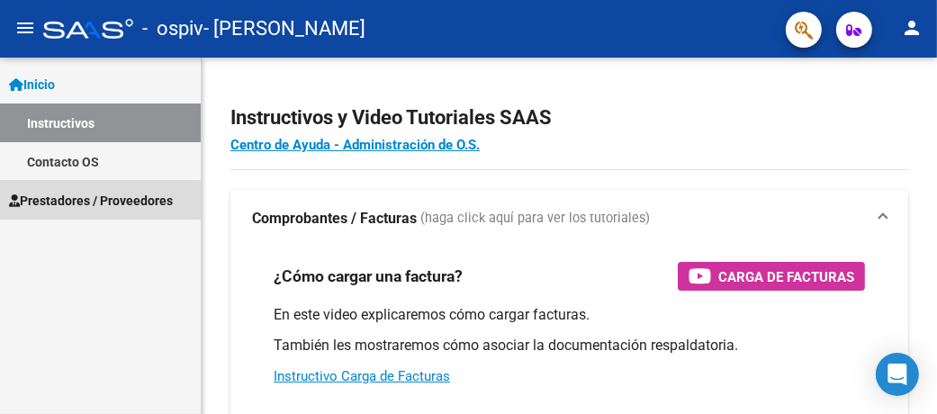
click at [50, 204] on span "Prestadores / Proveedores" at bounding box center [91, 201] width 164 height 20
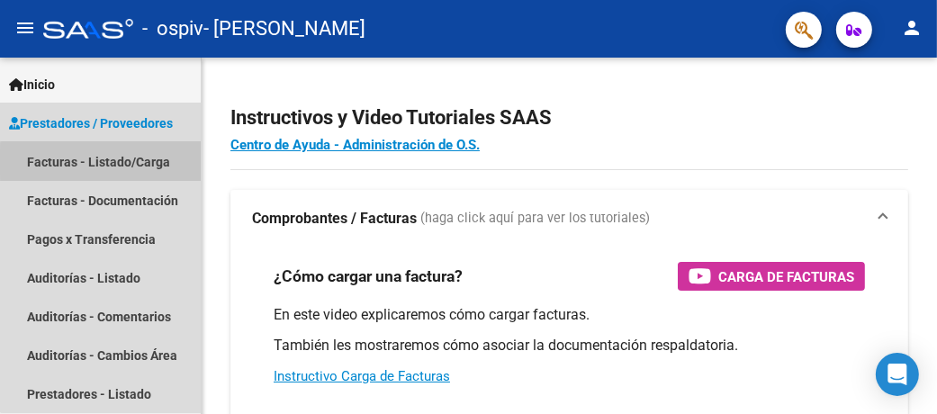
click at [107, 162] on link "Facturas - Listado/Carga" at bounding box center [100, 161] width 201 height 39
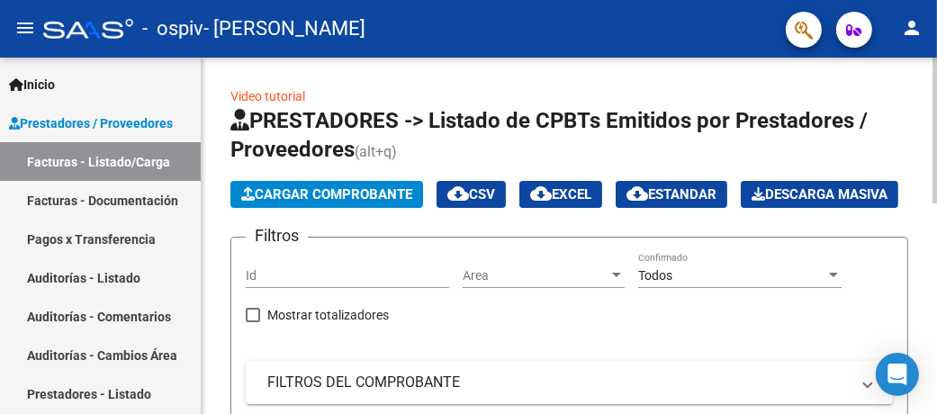
click at [316, 190] on span "Cargar Comprobante" at bounding box center [326, 194] width 171 height 16
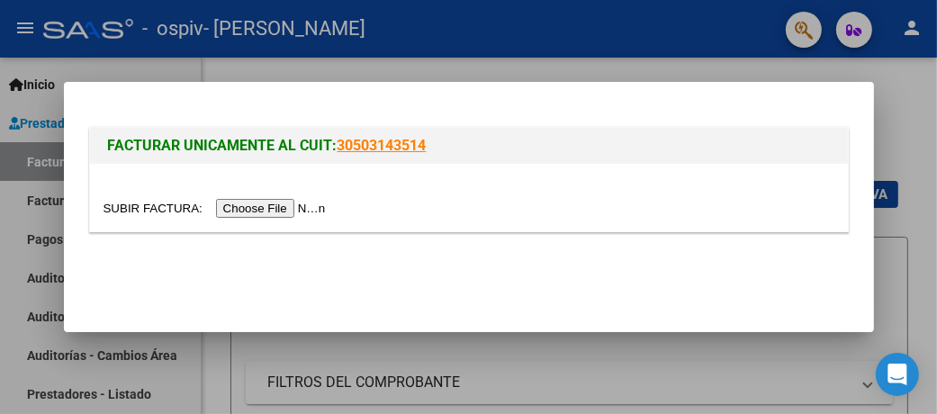
click at [254, 211] on input "file" at bounding box center [217, 208] width 228 height 19
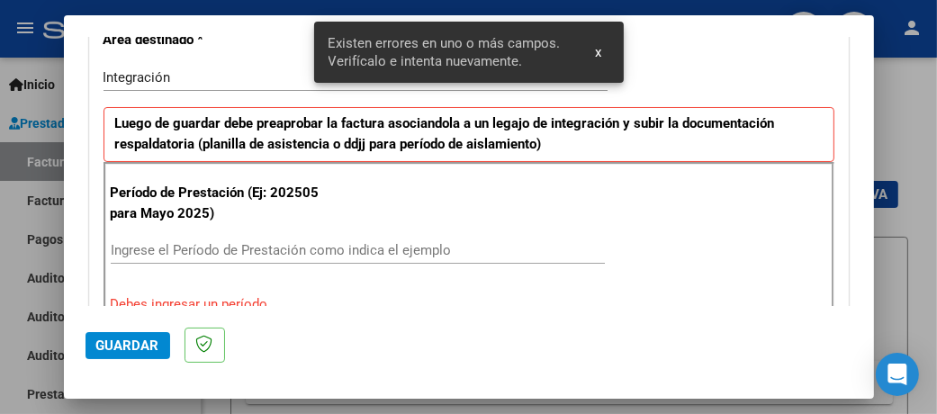
scroll to position [453, 0]
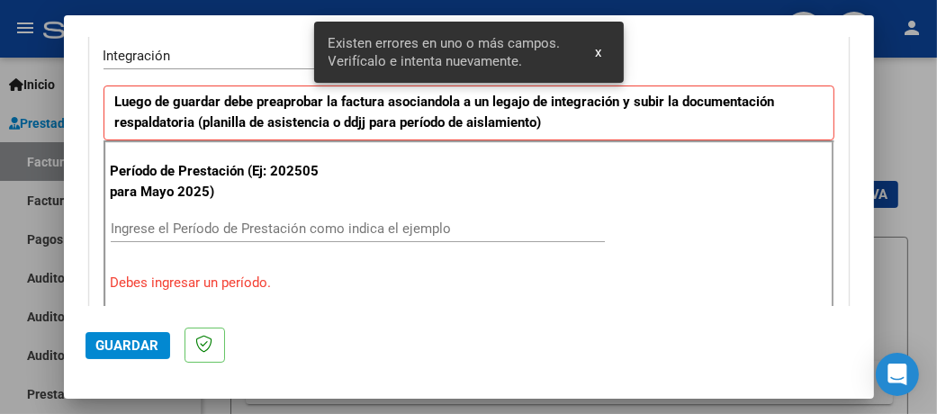
click at [300, 229] on input "Ingrese el Período de Prestación como indica el ejemplo" at bounding box center [358, 228] width 494 height 16
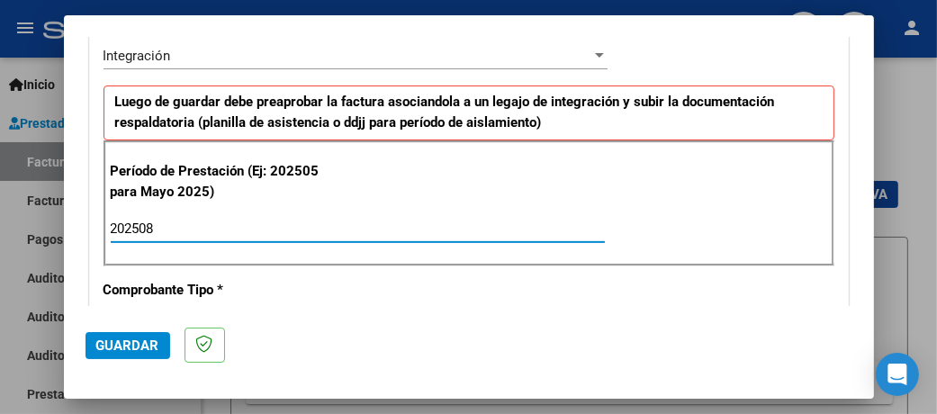
type input "202508"
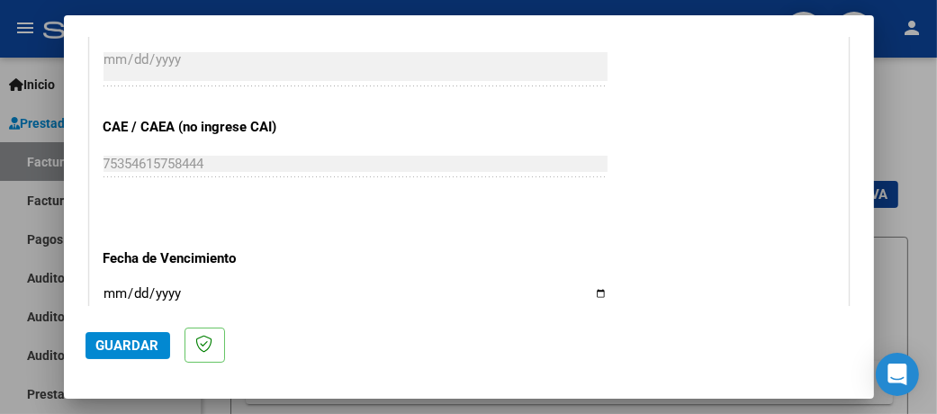
scroll to position [1173, 0]
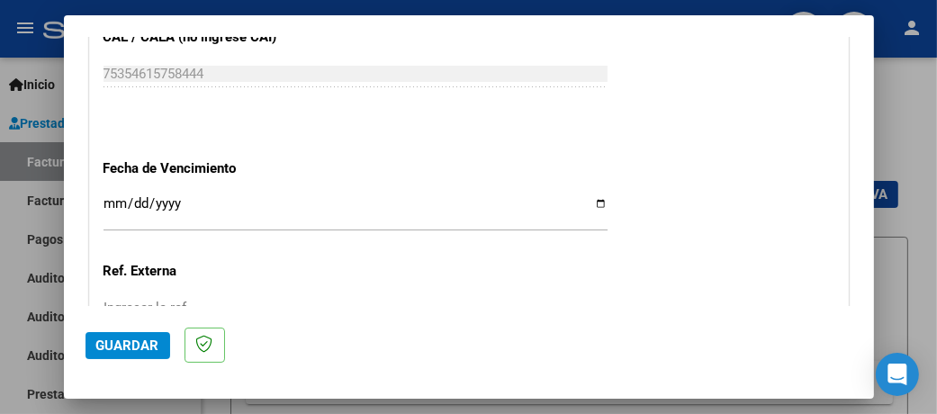
click at [593, 196] on input "Ingresar la fecha" at bounding box center [355, 210] width 504 height 29
type input "2025-09-12"
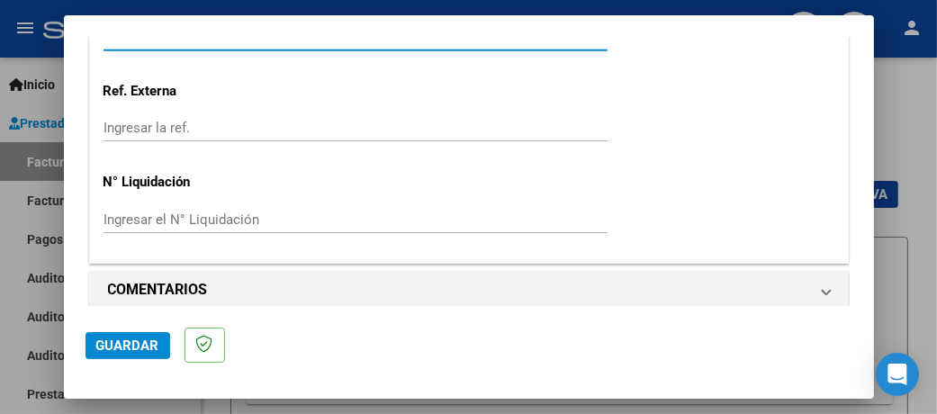
scroll to position [1361, 0]
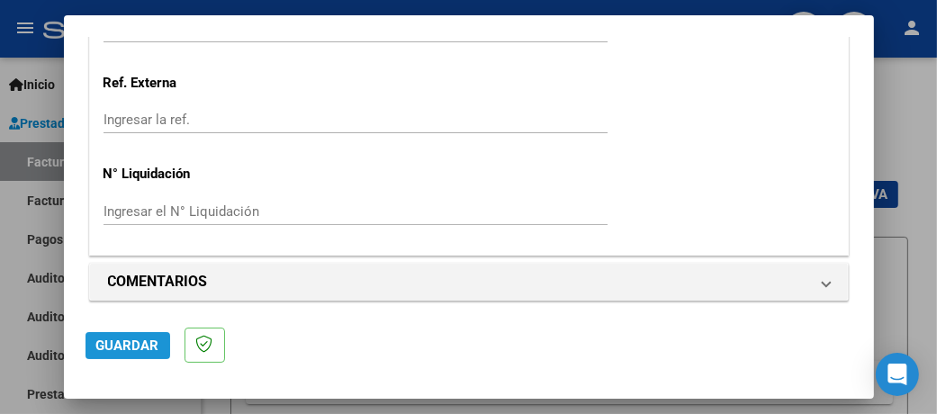
click at [134, 340] on span "Guardar" at bounding box center [127, 345] width 63 height 16
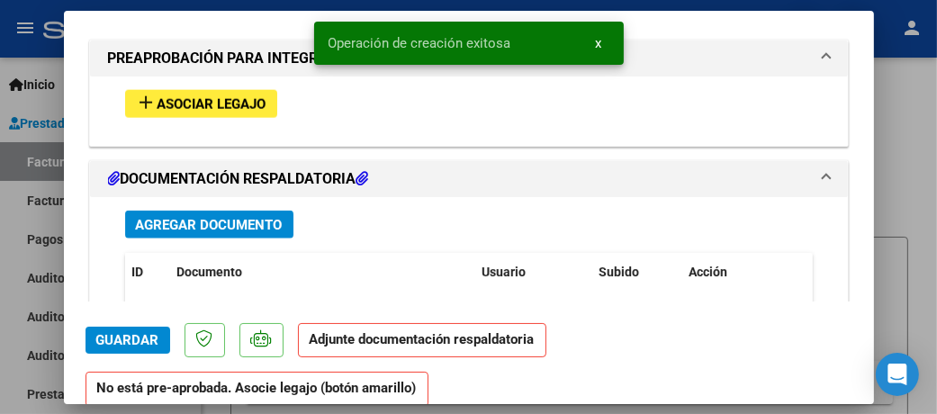
scroll to position [1619, 0]
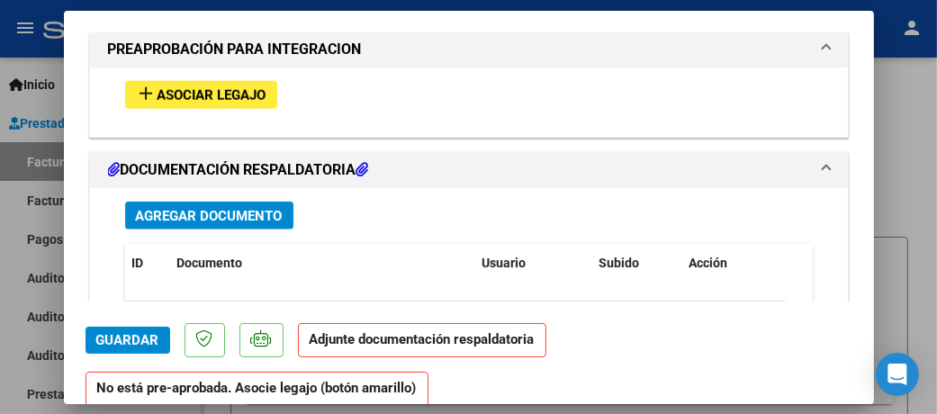
click at [181, 87] on span "Asociar Legajo" at bounding box center [211, 95] width 109 height 16
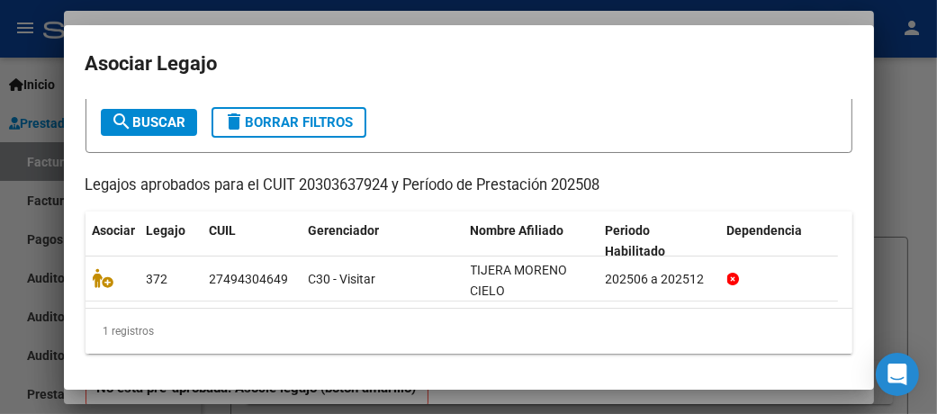
scroll to position [105, 0]
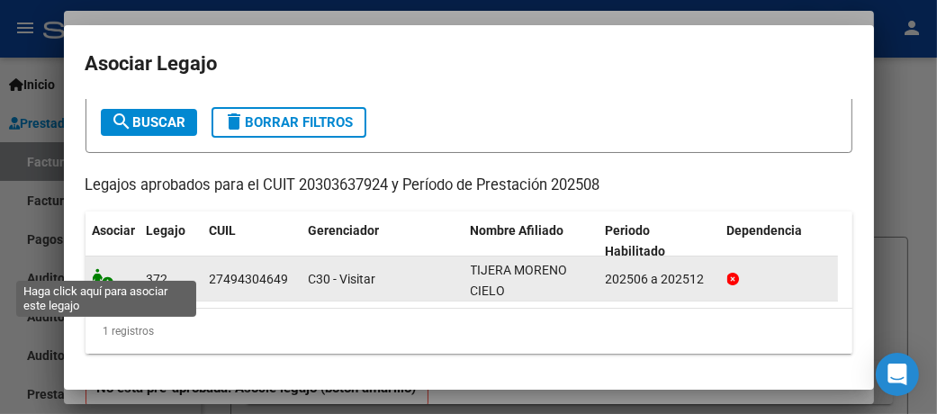
click at [107, 268] on icon at bounding box center [104, 278] width 22 height 20
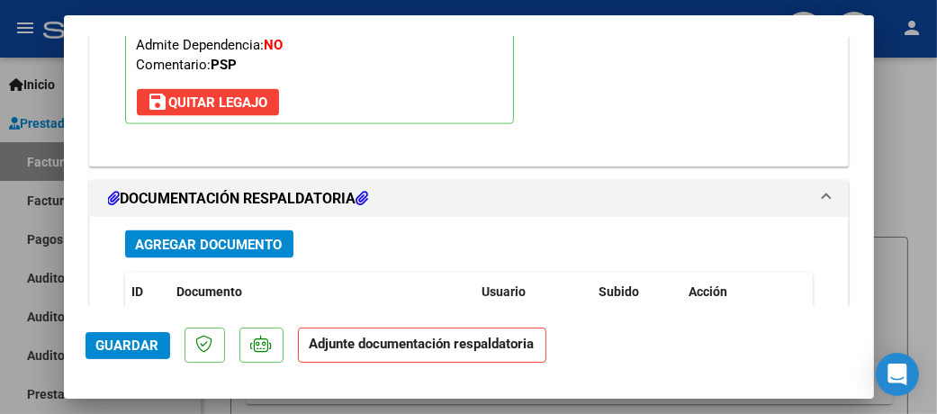
scroll to position [1936, 0]
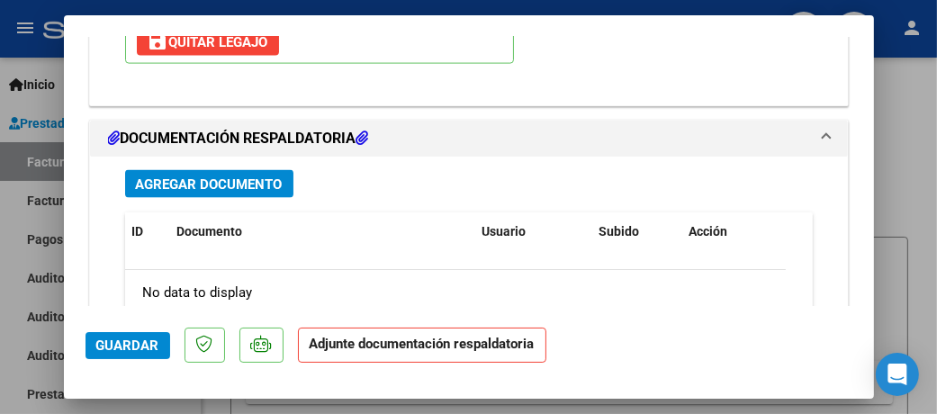
click at [251, 176] on span "Agregar Documento" at bounding box center [209, 184] width 147 height 16
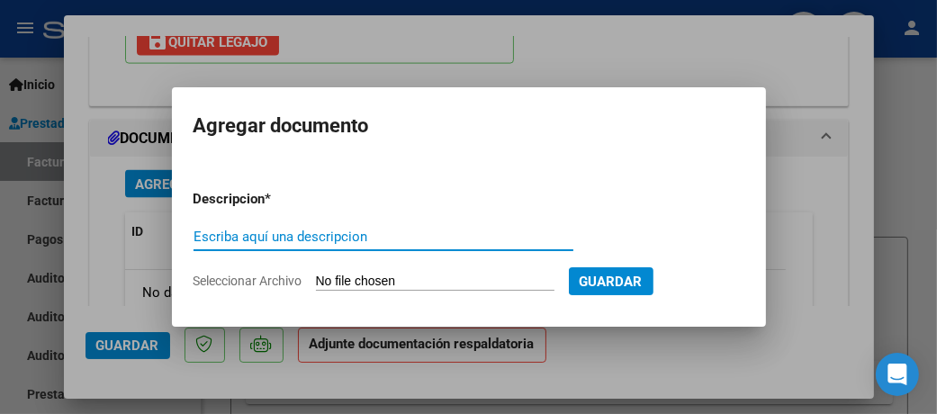
click at [264, 236] on input "Escriba aquí una descripcion" at bounding box center [383, 237] width 380 height 16
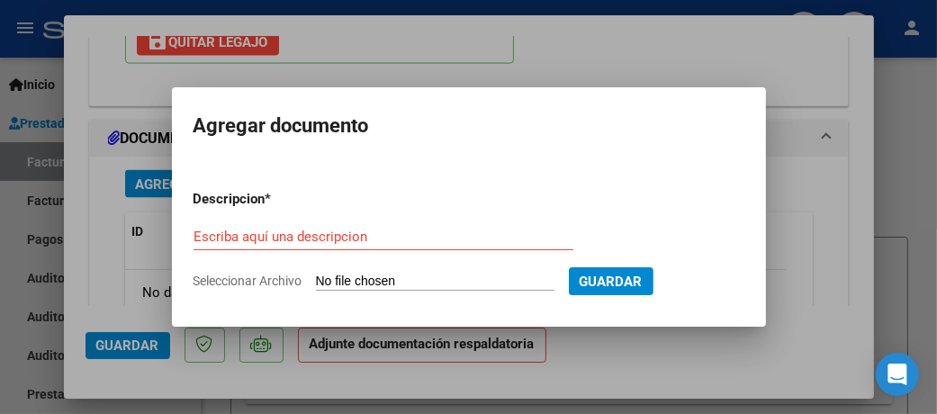
click at [411, 271] on form "Descripcion * Escriba aquí una descripcion Seleccionar Archivo Guardar" at bounding box center [468, 239] width 551 height 129
click at [390, 281] on input "Seleccionar Archivo" at bounding box center [435, 281] width 238 height 17
type input "C:\fakepath\FC 626 Psicope Agosto Tijera C.pdf"
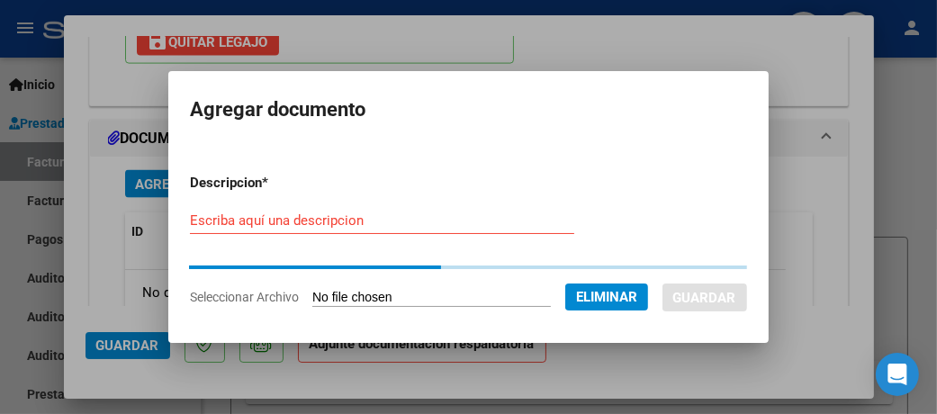
click at [297, 220] on form "Descripcion * Escriba aquí una descripcion Seleccionar Archivo Eliminar Guardar" at bounding box center [468, 239] width 557 height 161
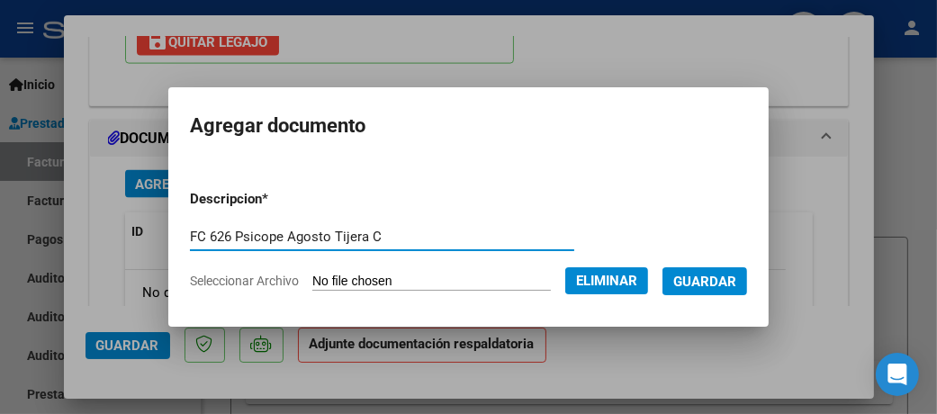
type input "FC 626 Psicope Agosto Tijera C"
click at [721, 280] on span "Guardar" at bounding box center [704, 281] width 63 height 16
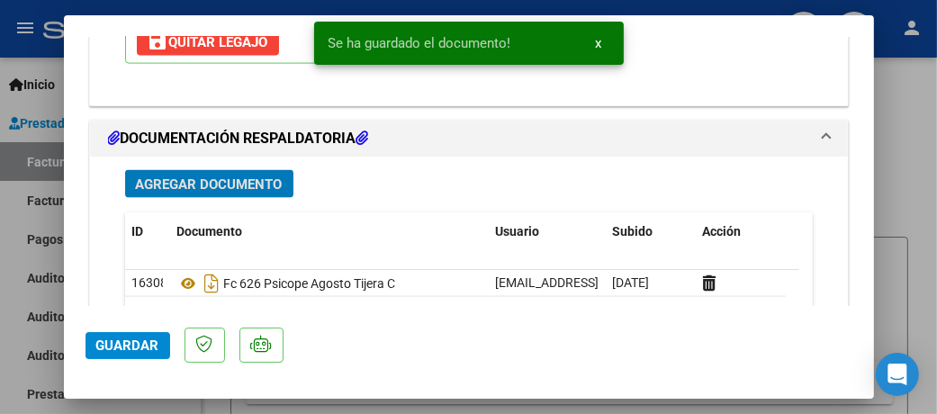
click at [245, 176] on span "Agregar Documento" at bounding box center [209, 184] width 147 height 16
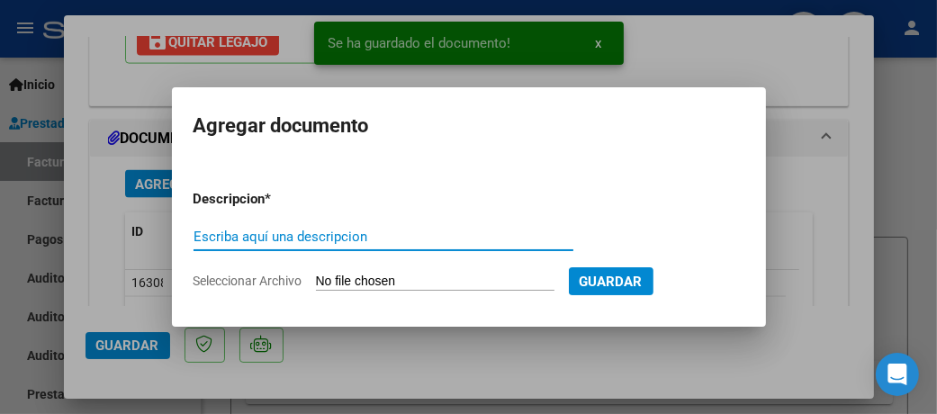
click at [381, 274] on input "Seleccionar Archivo" at bounding box center [435, 281] width 238 height 17
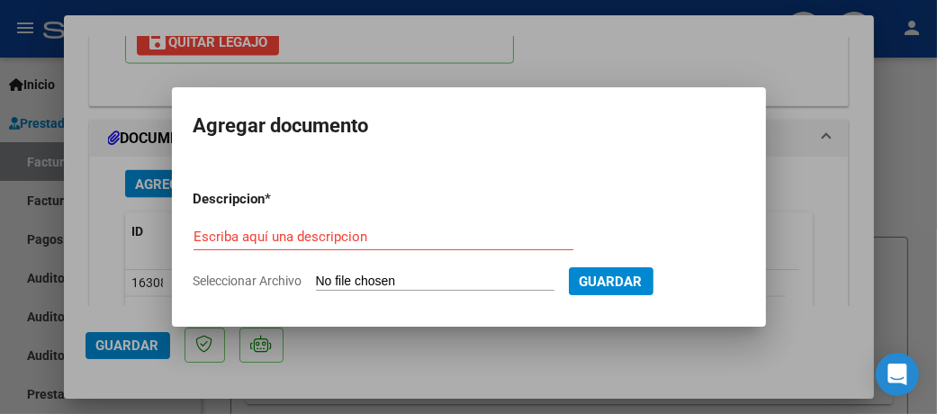
type input "C:\fakepath\Asist Psicope Agosto Tijera C.pdf"
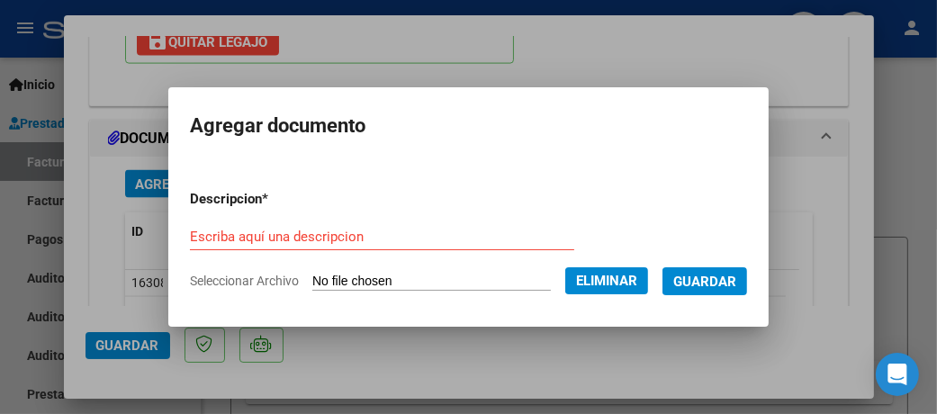
click at [368, 236] on input "Escriba aquí una descripcion" at bounding box center [382, 237] width 384 height 16
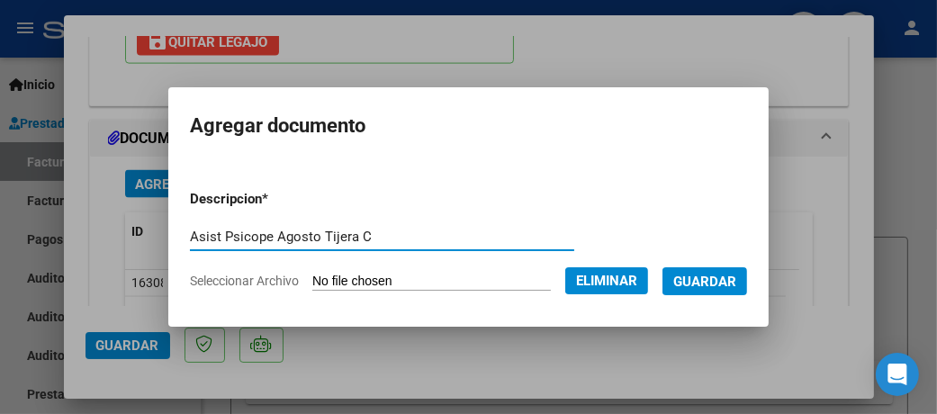
type input "Asist Psicope Agosto Tijera C"
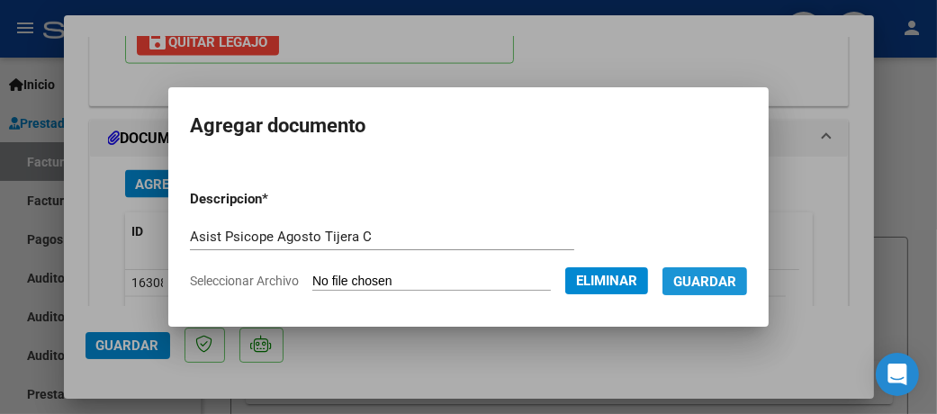
click at [734, 276] on span "Guardar" at bounding box center [704, 281] width 63 height 16
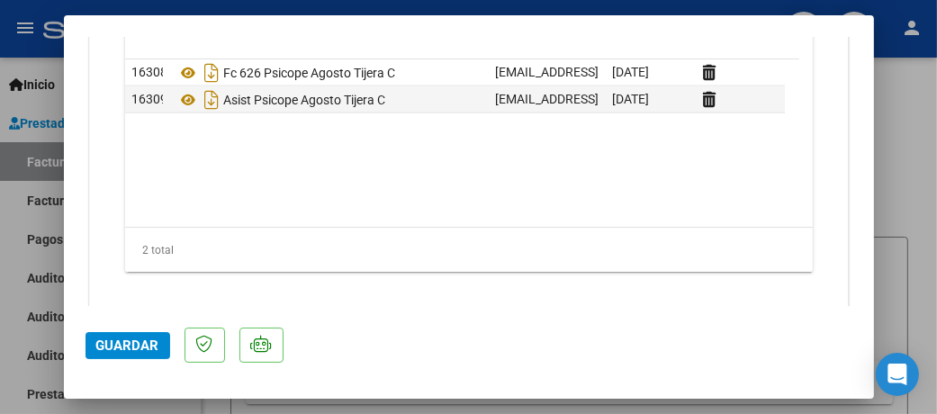
scroll to position [2160, 0]
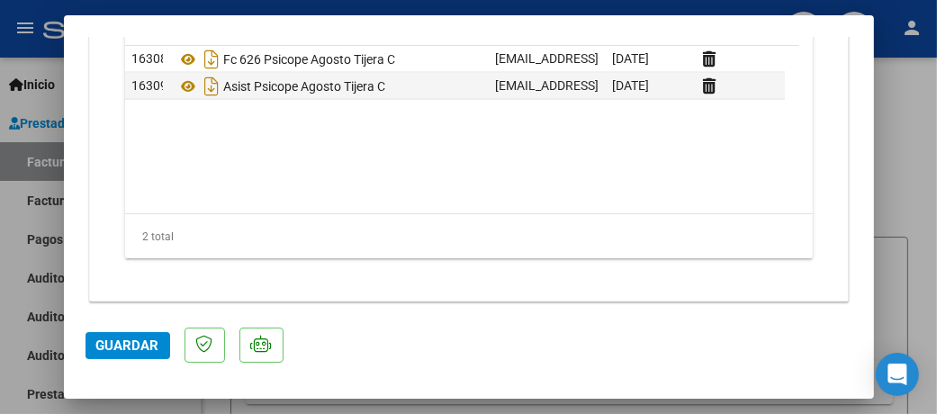
click at [135, 346] on span "Guardar" at bounding box center [127, 345] width 63 height 16
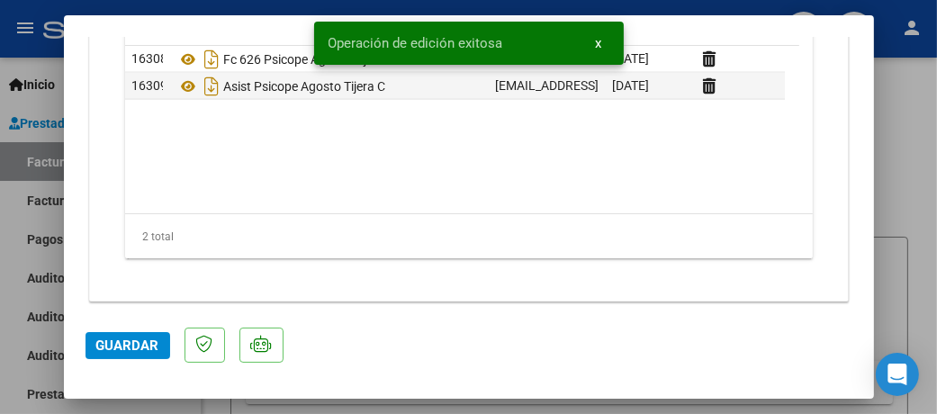
click at [911, 170] on div at bounding box center [468, 207] width 937 height 414
type input "$ 0,00"
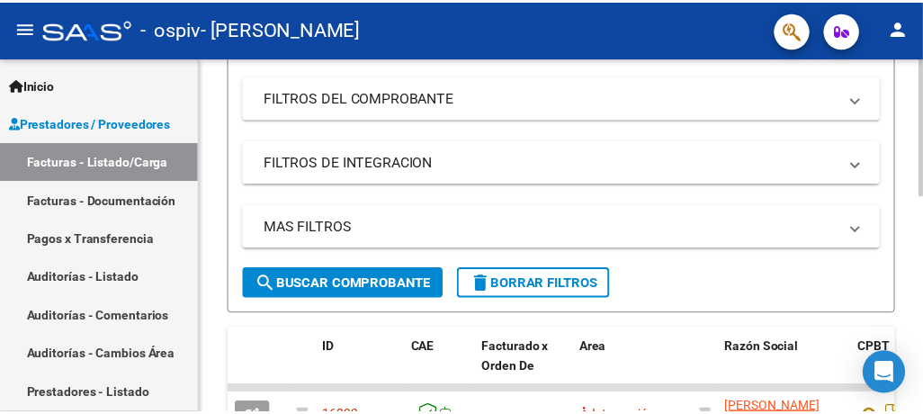
scroll to position [0, 0]
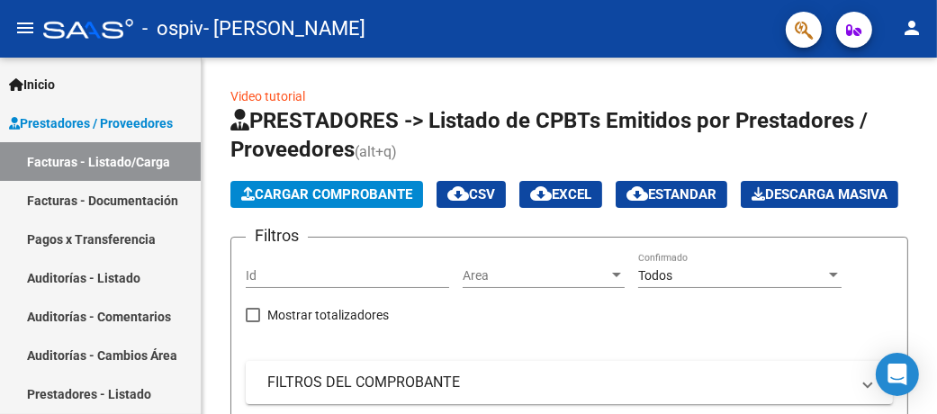
click at [904, 28] on mat-icon "person" at bounding box center [912, 28] width 22 height 22
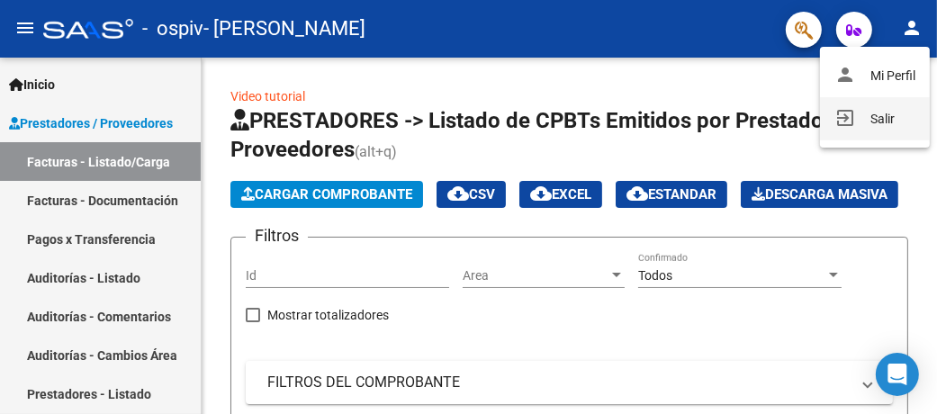
click at [867, 120] on button "exit_to_app Salir" at bounding box center [875, 118] width 110 height 43
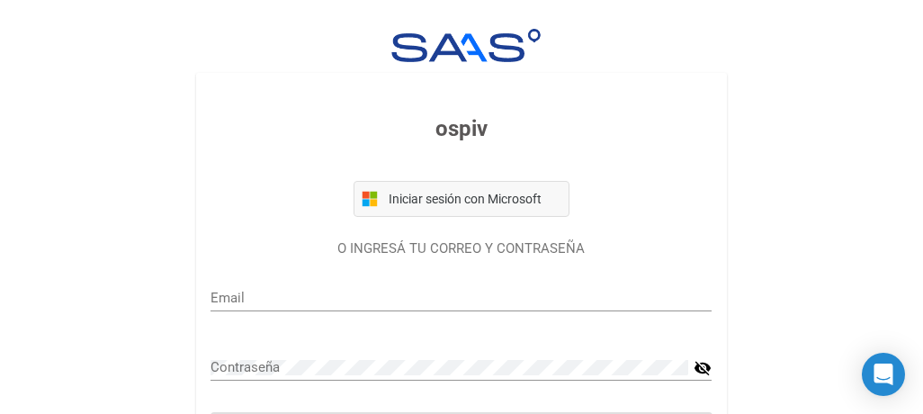
type input "maurisava@hotmail.com"
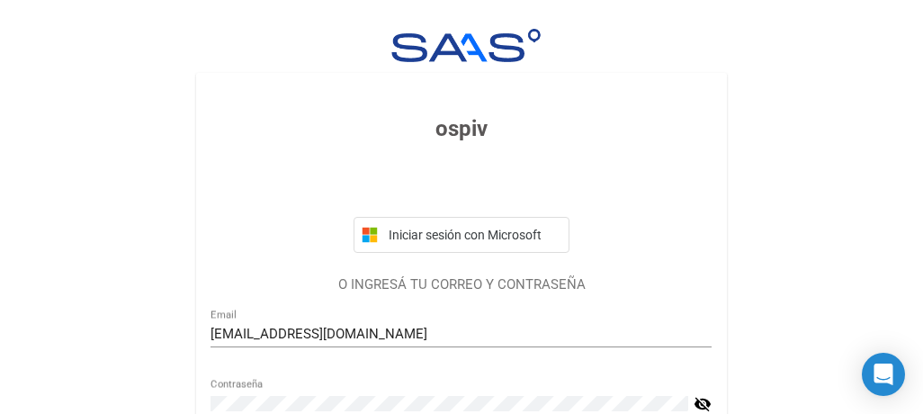
scroll to position [180, 0]
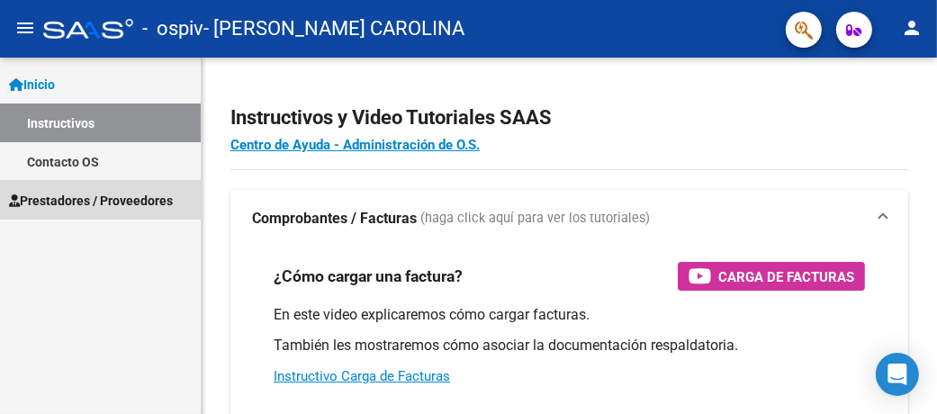
click at [77, 197] on span "Prestadores / Proveedores" at bounding box center [91, 201] width 164 height 20
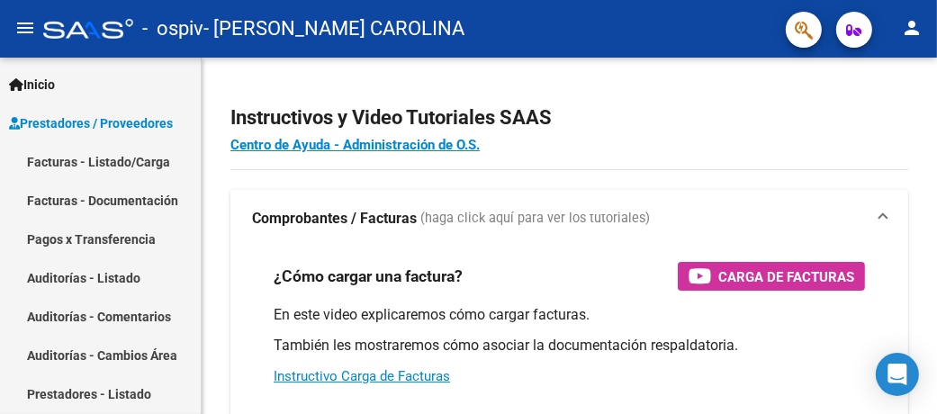
click at [153, 121] on span "Prestadores / Proveedores" at bounding box center [91, 123] width 164 height 20
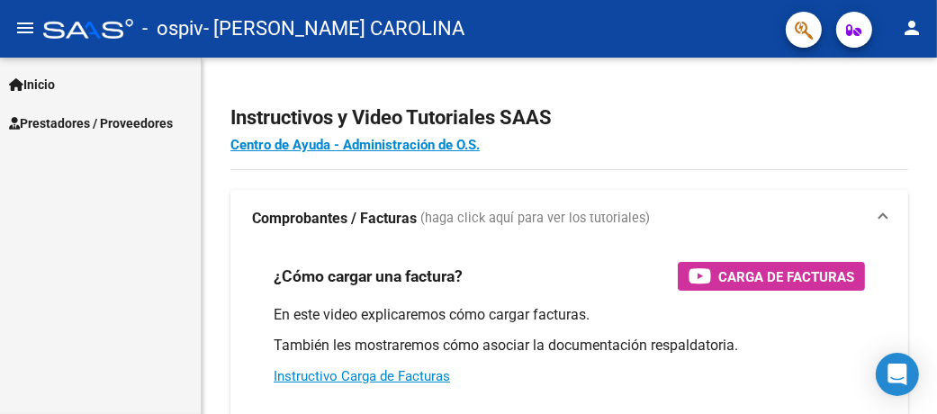
click at [63, 125] on span "Prestadores / Proveedores" at bounding box center [91, 123] width 164 height 20
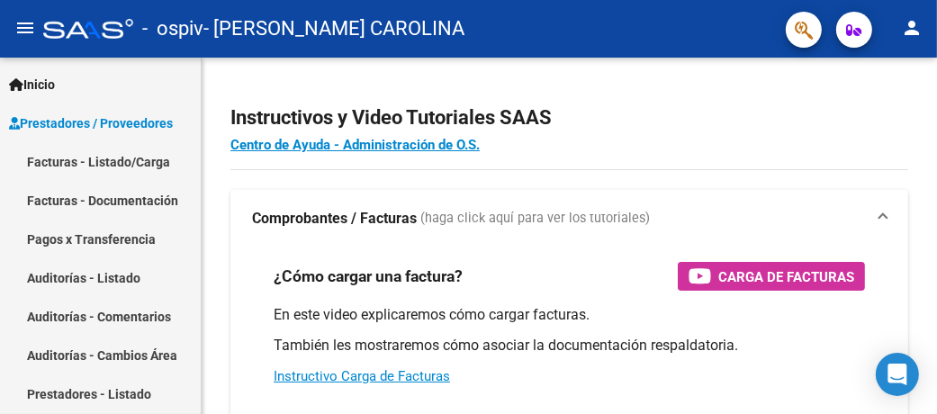
click at [66, 161] on link "Facturas - Listado/Carga" at bounding box center [100, 161] width 201 height 39
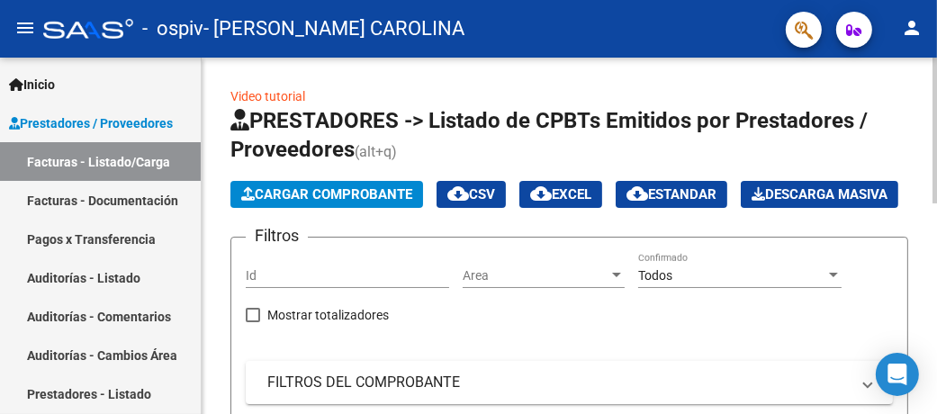
click at [300, 195] on span "Cargar Comprobante" at bounding box center [326, 194] width 171 height 16
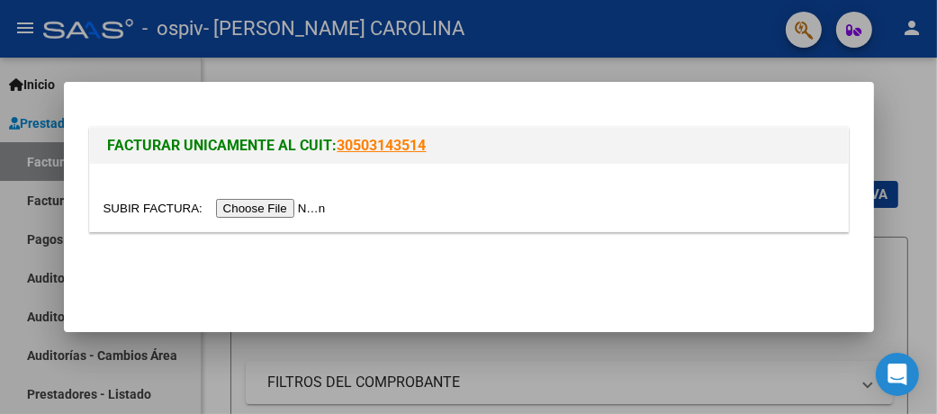
click at [281, 211] on input "file" at bounding box center [217, 208] width 228 height 19
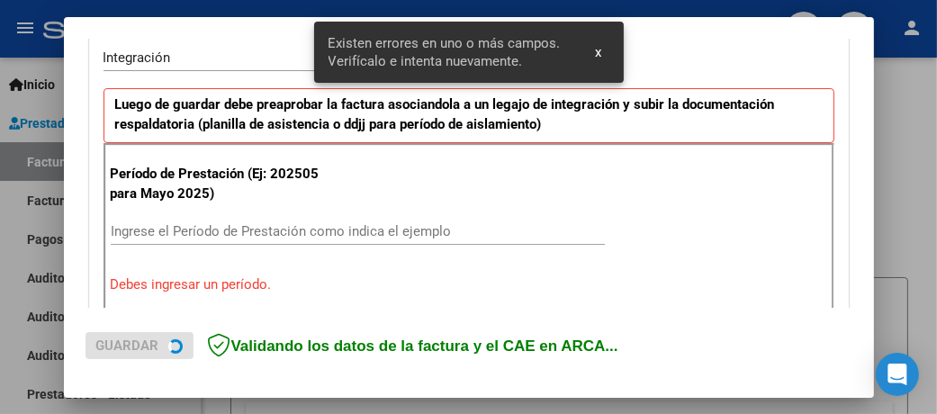
scroll to position [453, 0]
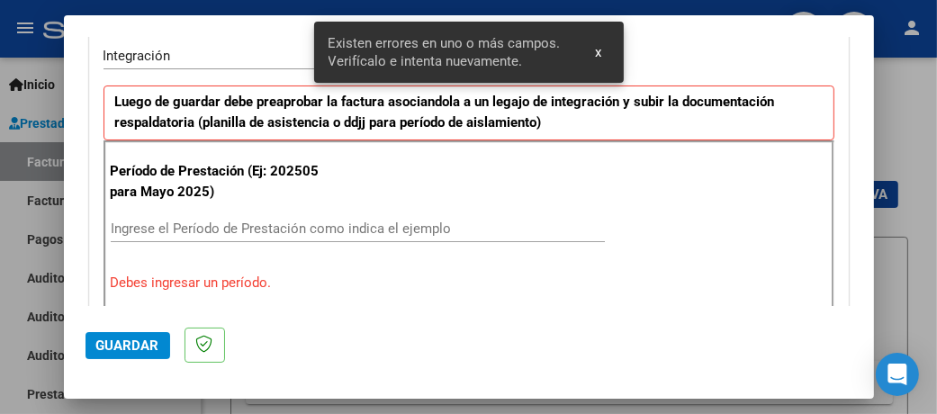
click at [235, 220] on input "Ingrese el Período de Prestación como indica el ejemplo" at bounding box center [358, 228] width 494 height 16
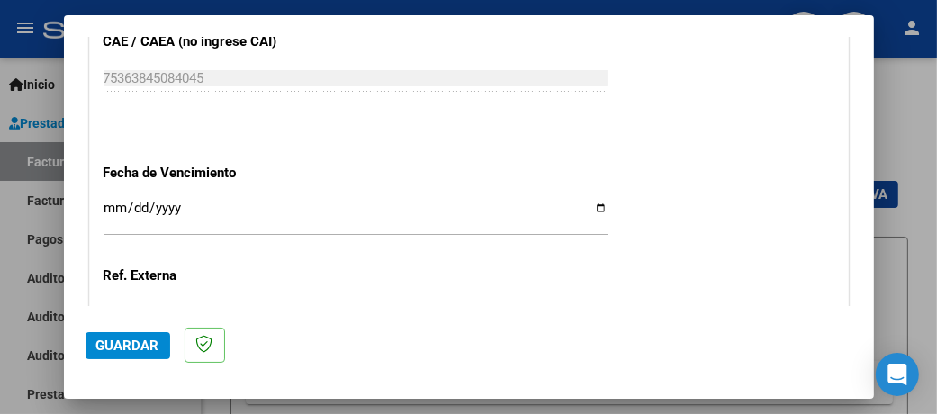
scroll to position [1170, 0]
type input "202508"
click at [589, 201] on input "Ingresar la fecha" at bounding box center [355, 214] width 504 height 29
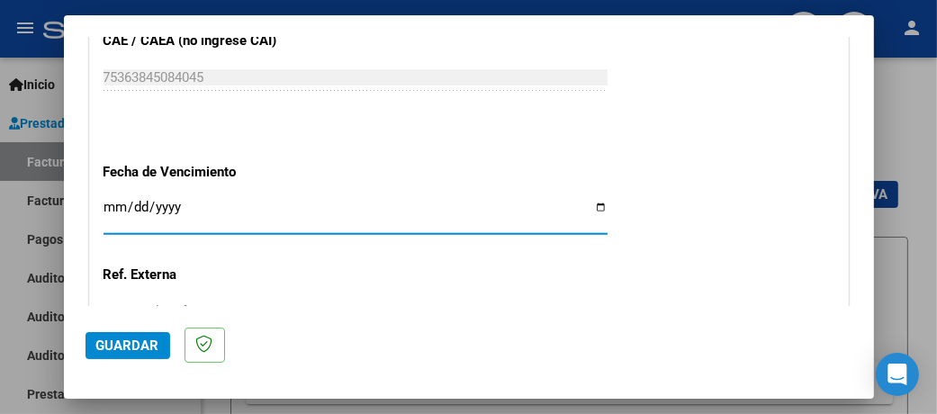
type input "[DATE]"
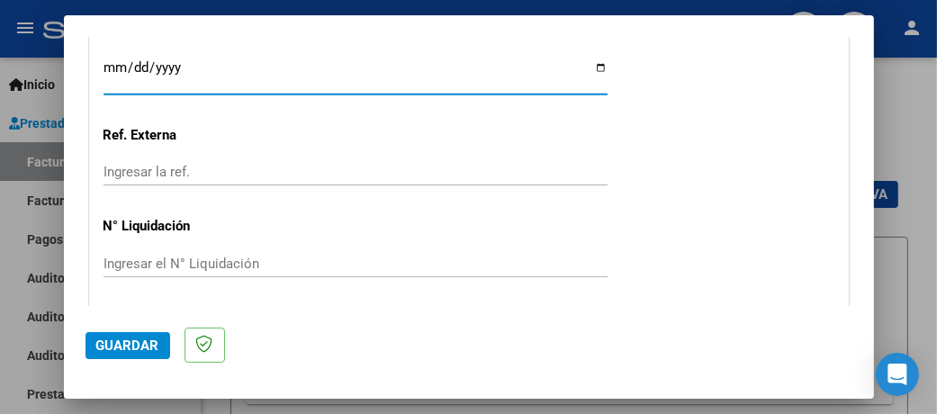
scroll to position [1349, 0]
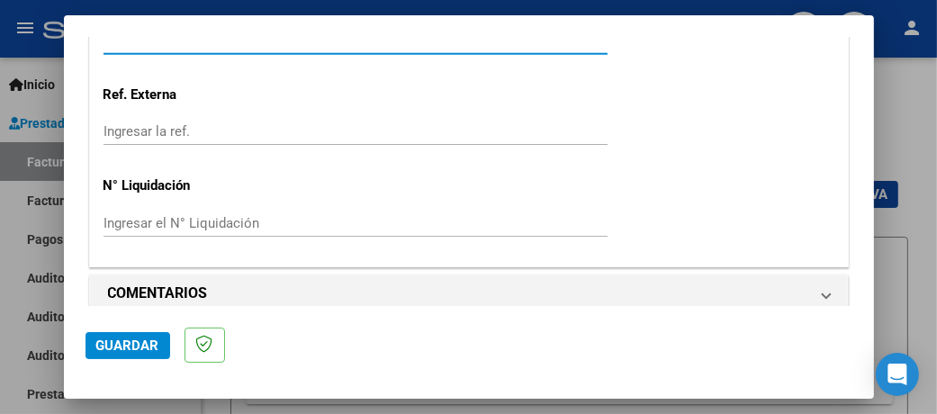
click at [136, 340] on span "Guardar" at bounding box center [127, 345] width 63 height 16
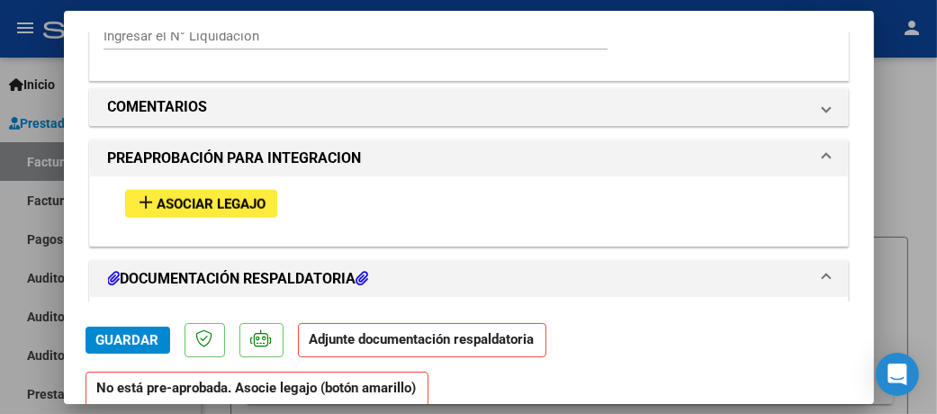
scroll to position [1529, 0]
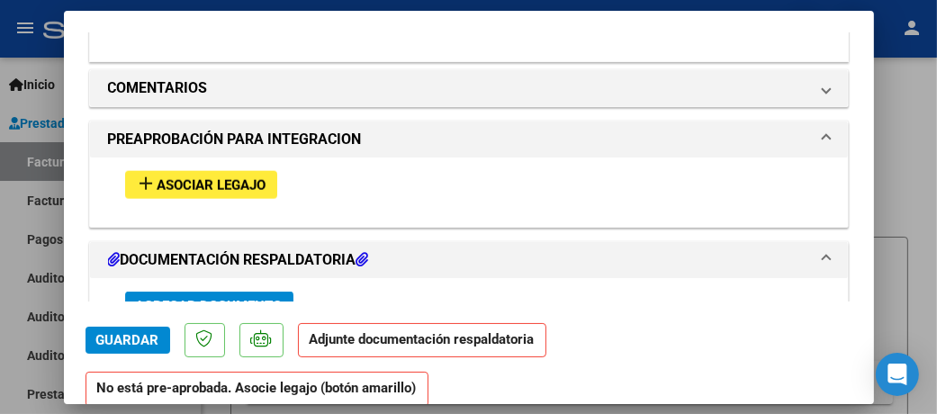
click at [211, 186] on button "add Asociar Legajo" at bounding box center [201, 185] width 152 height 28
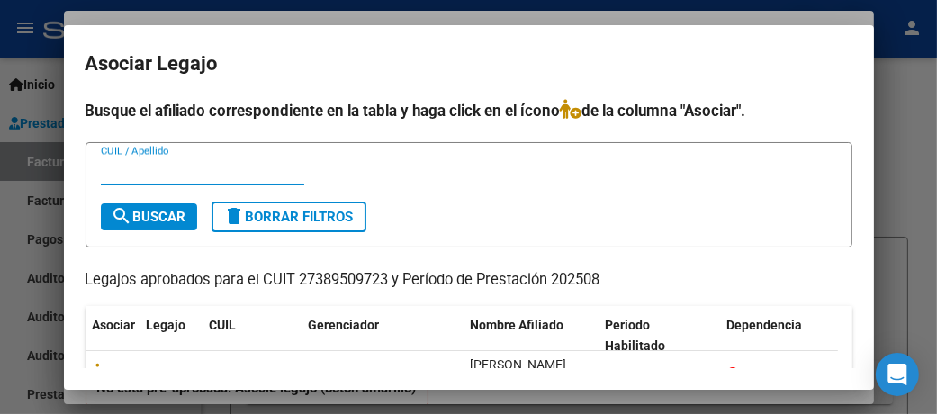
scroll to position [105, 0]
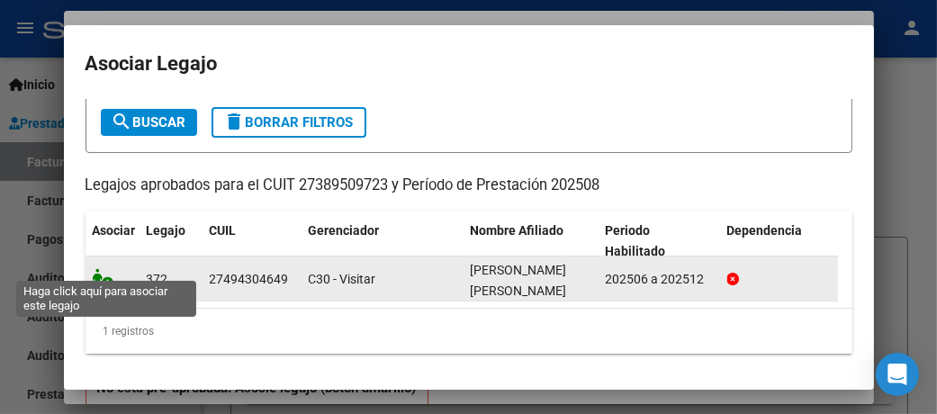
click at [107, 274] on icon at bounding box center [104, 278] width 22 height 20
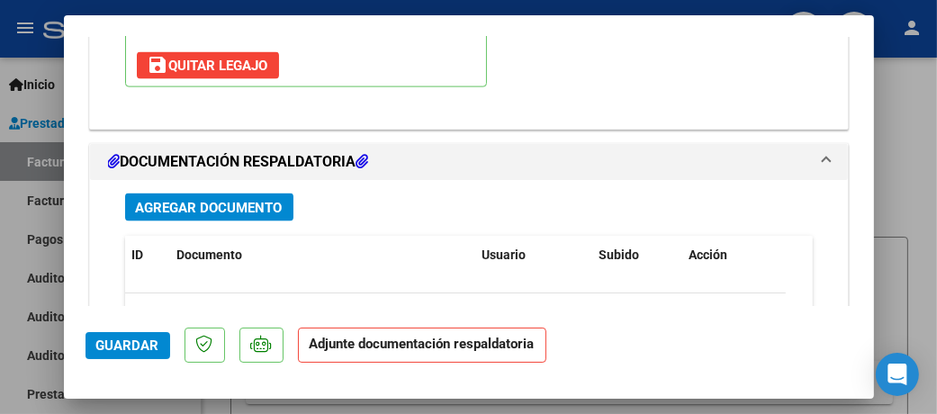
scroll to position [1936, 0]
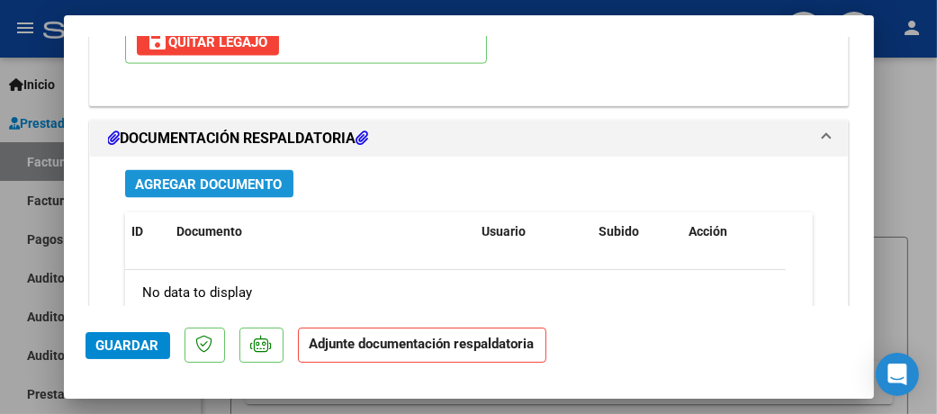
click at [218, 176] on span "Agregar Documento" at bounding box center [209, 184] width 147 height 16
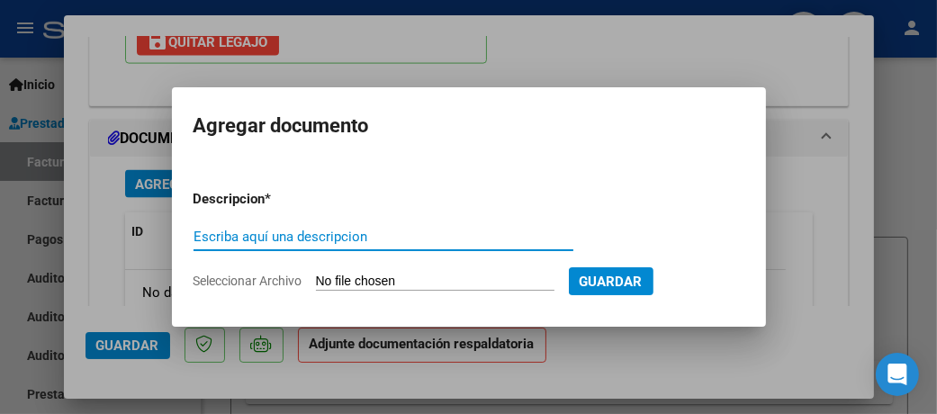
click at [341, 282] on input "Seleccionar Archivo" at bounding box center [435, 281] width 238 height 17
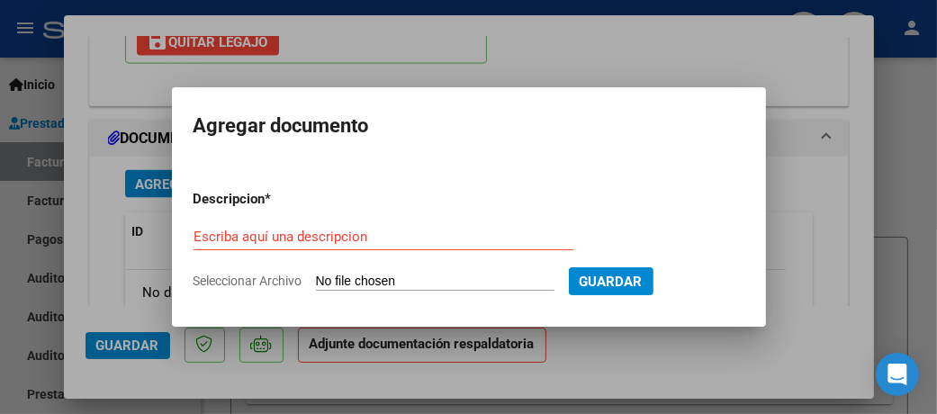
type input "C:\fakepath\FB 54 TO AGOSTO TIJERA C.pdf"
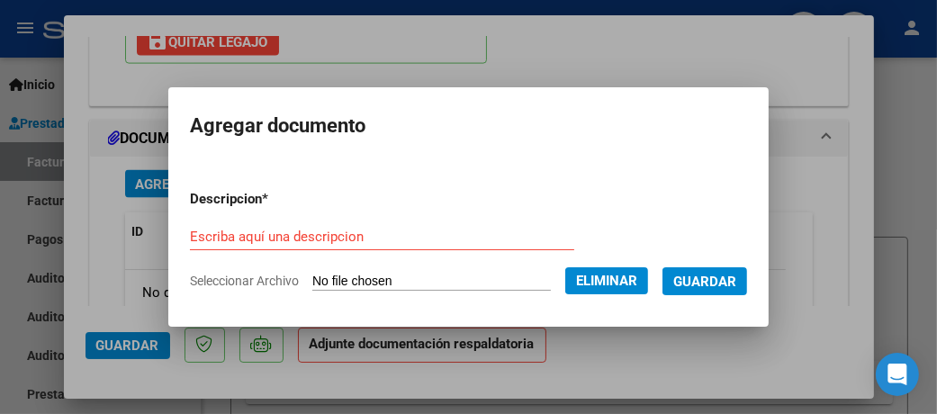
click at [321, 234] on input "Escriba aquí una descripcion" at bounding box center [382, 237] width 384 height 16
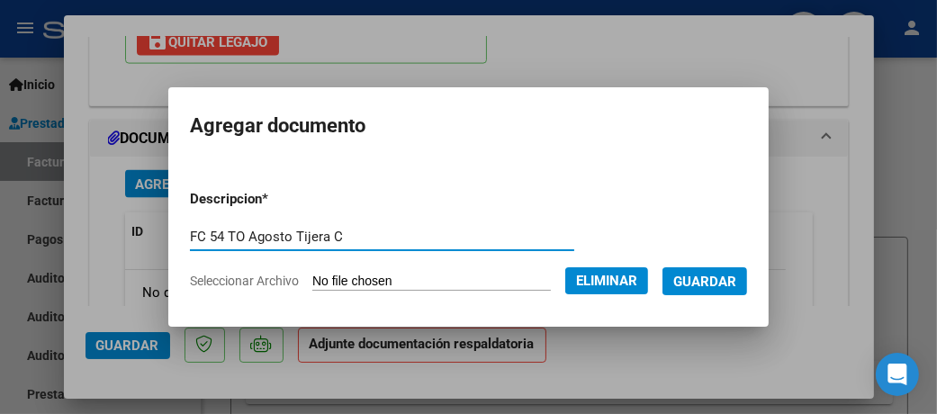
type input "FC 54 TO Agosto Tijera C"
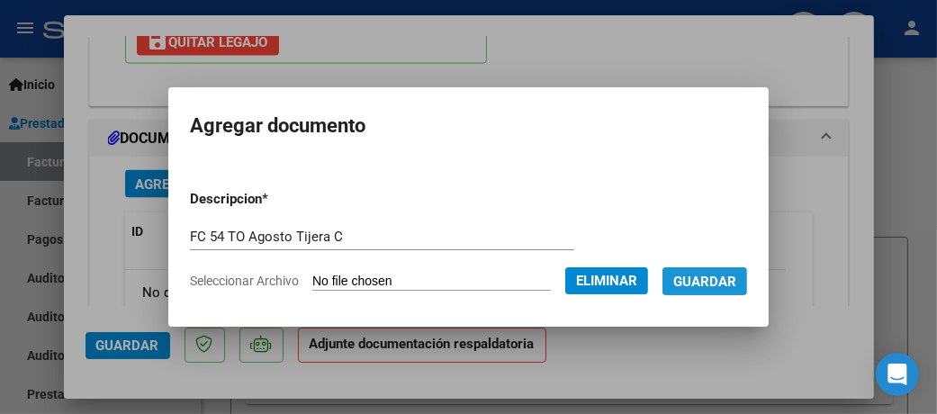
click at [701, 285] on span "Guardar" at bounding box center [704, 281] width 63 height 16
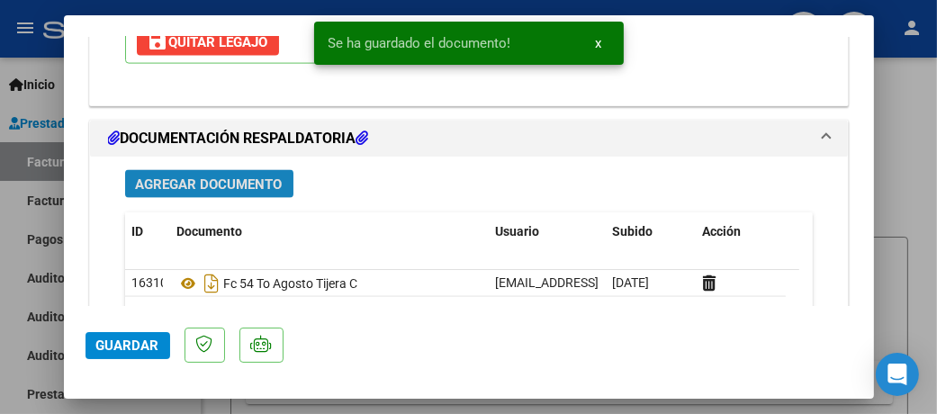
click at [203, 176] on span "Agregar Documento" at bounding box center [209, 184] width 147 height 16
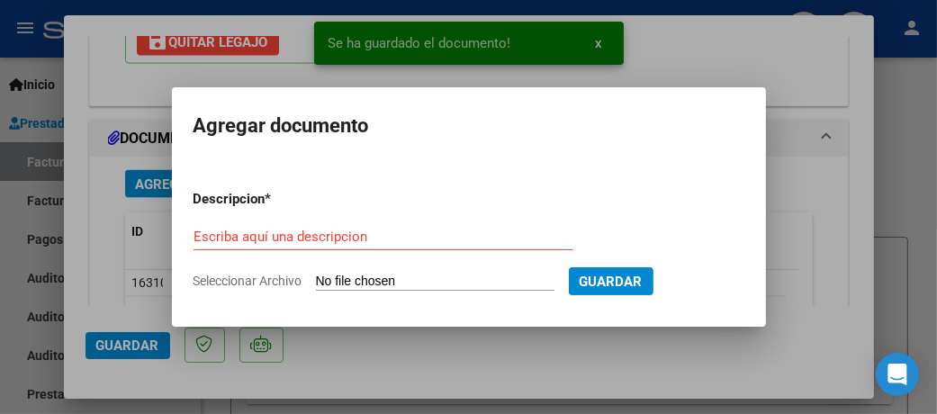
click at [354, 280] on input "Seleccionar Archivo" at bounding box center [435, 281] width 238 height 17
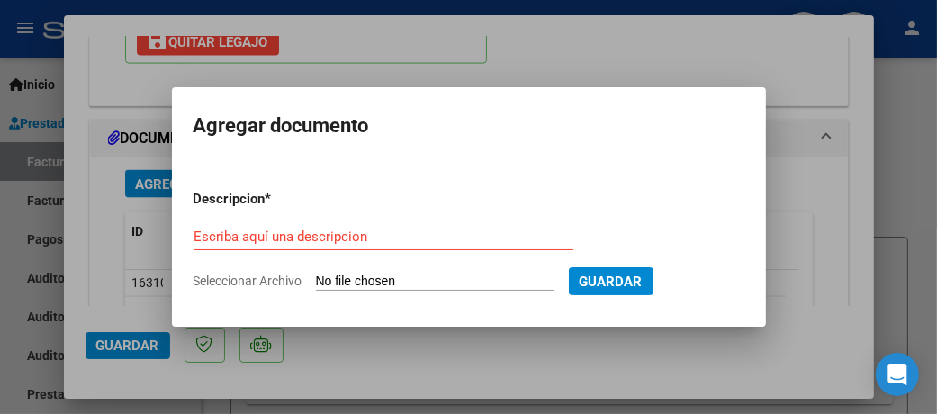
type input "C:\fakepath\Asist TO [PERSON_NAME]pdf"
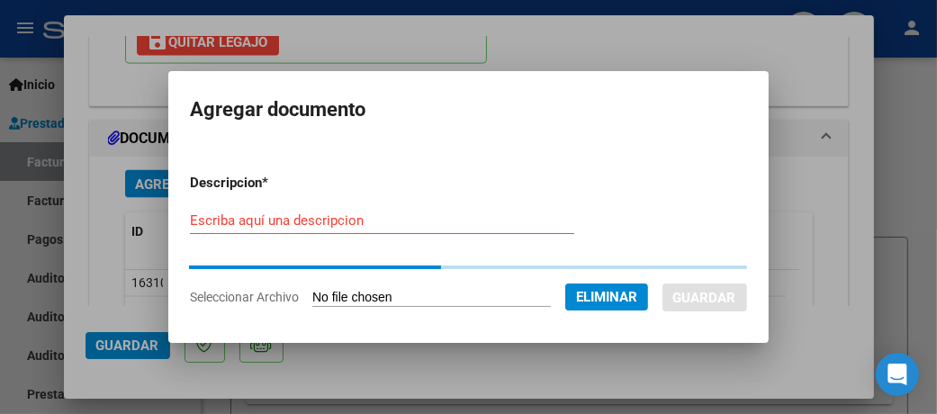
click at [323, 226] on input "Escriba aquí una descripcion" at bounding box center [382, 220] width 384 height 16
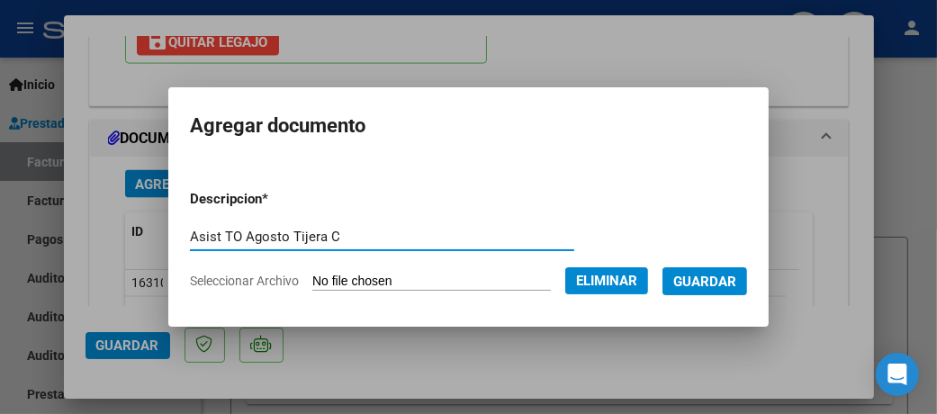
type input "Asist TO Agosto Tijera C"
click at [731, 276] on span "Guardar" at bounding box center [704, 281] width 63 height 16
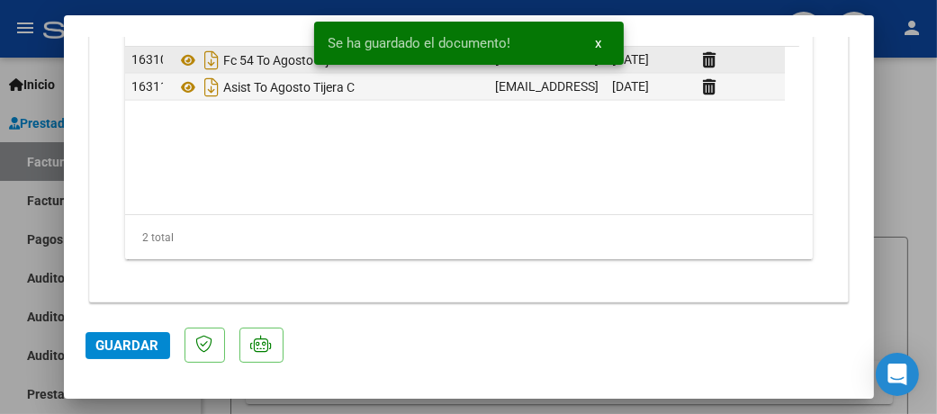
scroll to position [2160, 0]
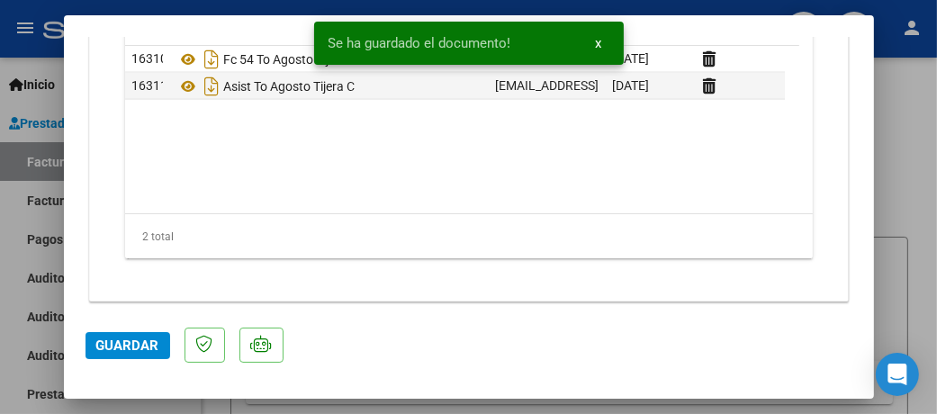
click at [130, 344] on span "Guardar" at bounding box center [127, 345] width 63 height 16
click at [922, 115] on div at bounding box center [468, 207] width 937 height 414
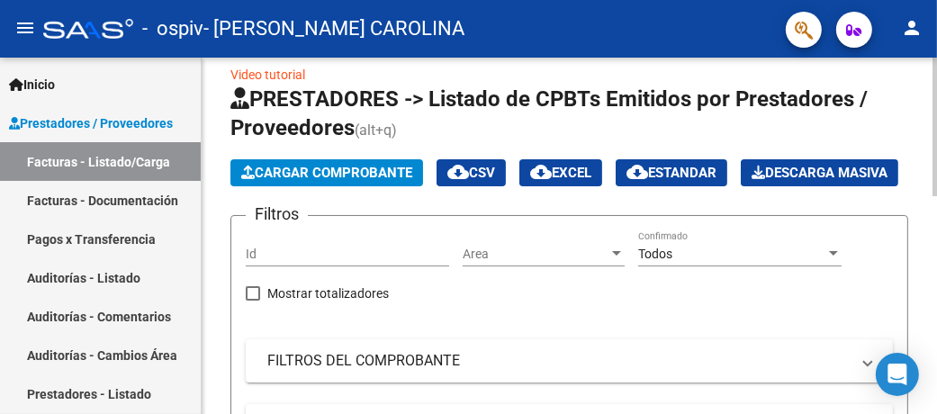
scroll to position [0, 0]
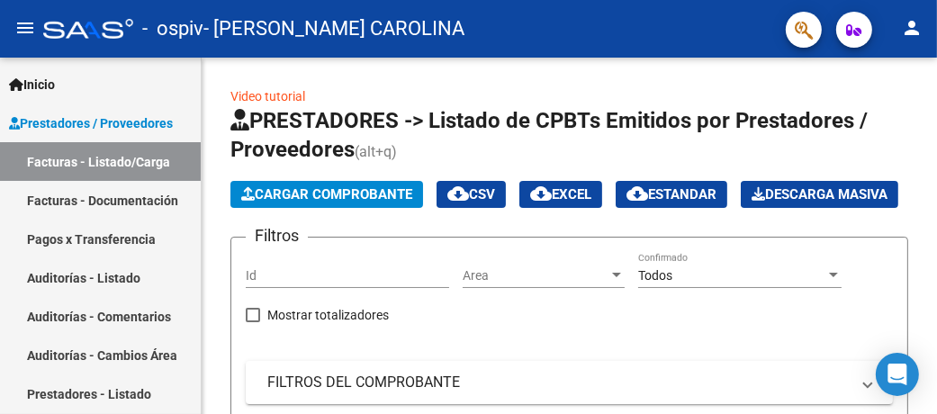
click at [918, 33] on mat-icon "person" at bounding box center [912, 28] width 22 height 22
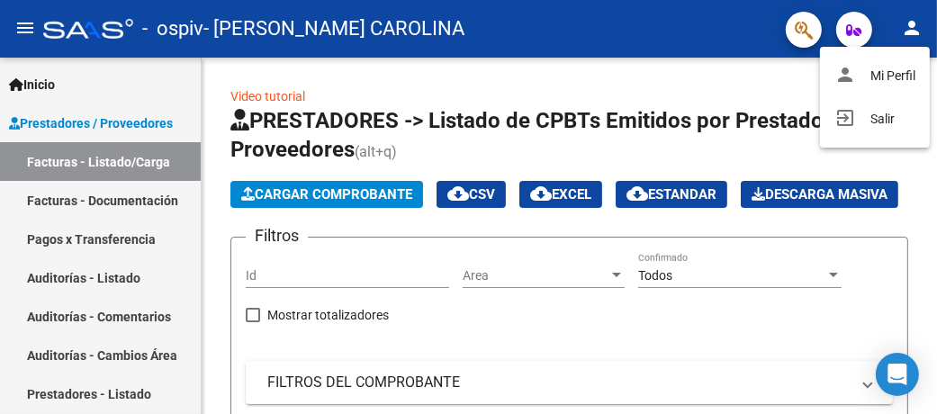
click at [871, 209] on div at bounding box center [468, 207] width 937 height 414
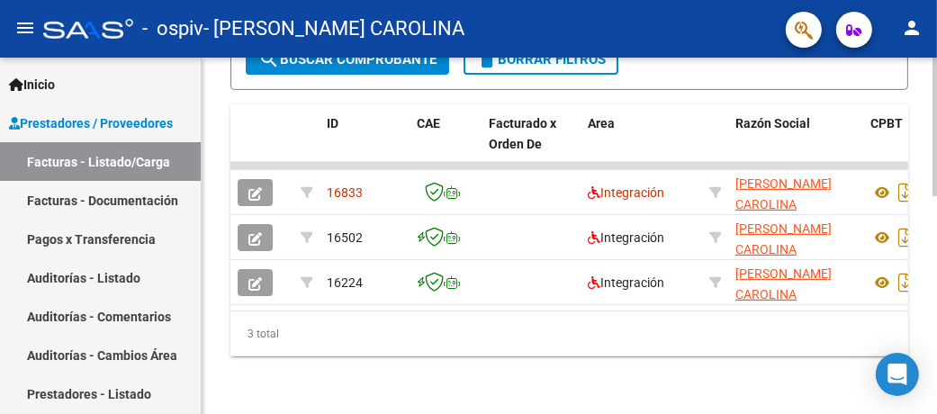
scroll to position [561, 0]
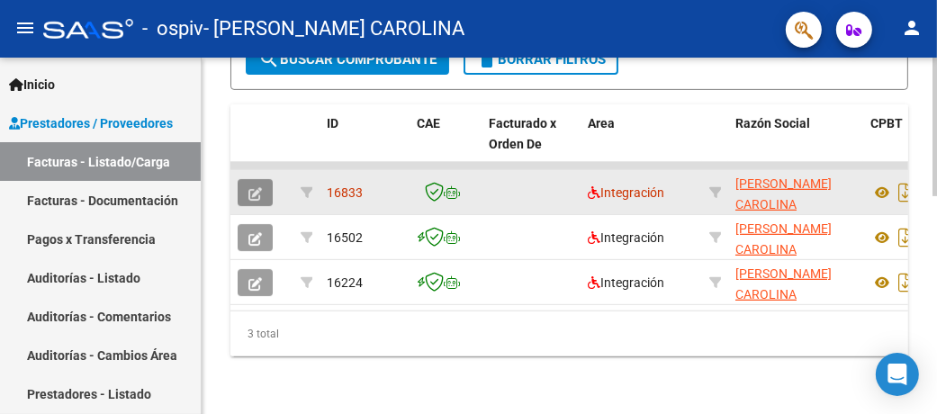
click at [254, 187] on icon "button" at bounding box center [254, 193] width 13 height 13
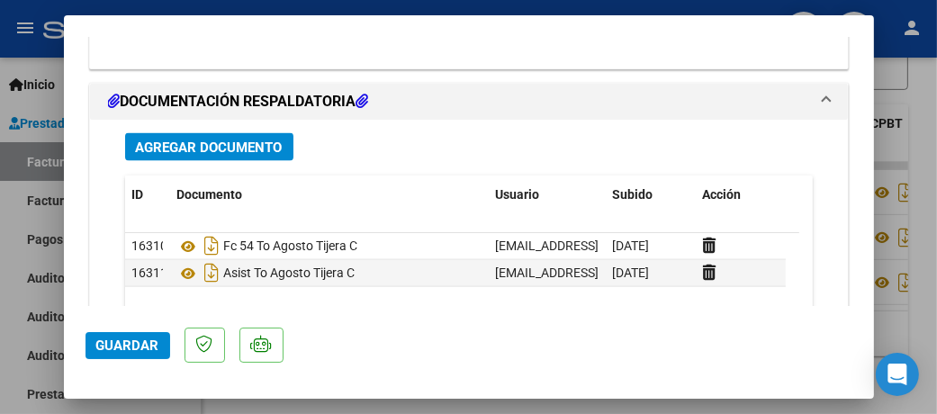
scroll to position [2069, 0]
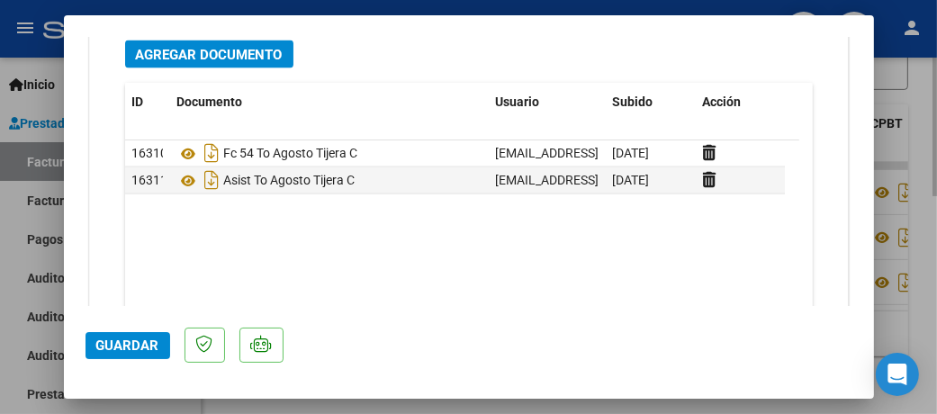
click at [922, 133] on div at bounding box center [468, 207] width 937 height 414
type input "$ 0,00"
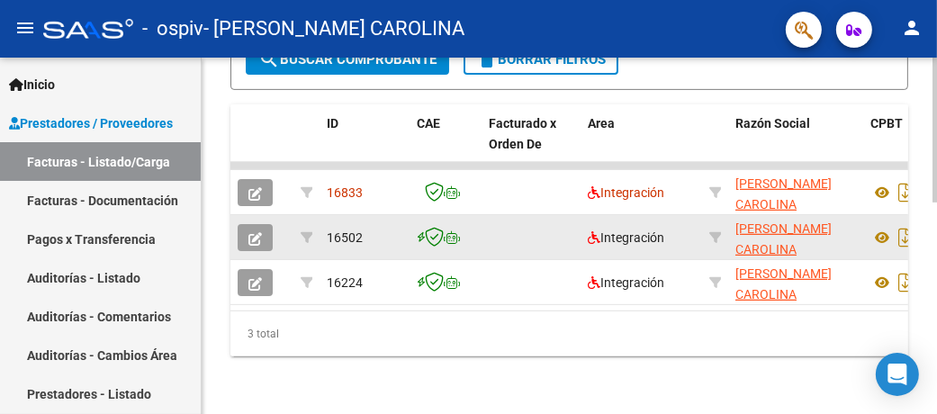
scroll to position [561, 0]
click at [250, 232] on icon "button" at bounding box center [254, 238] width 13 height 13
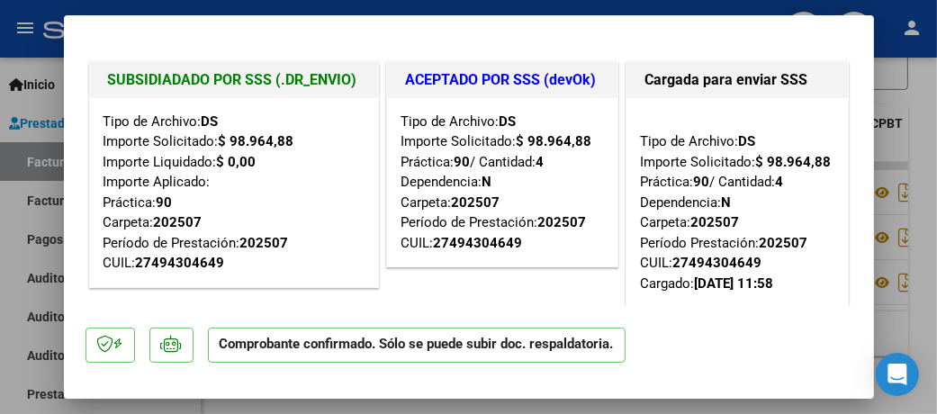
click at [922, 121] on div at bounding box center [468, 207] width 937 height 414
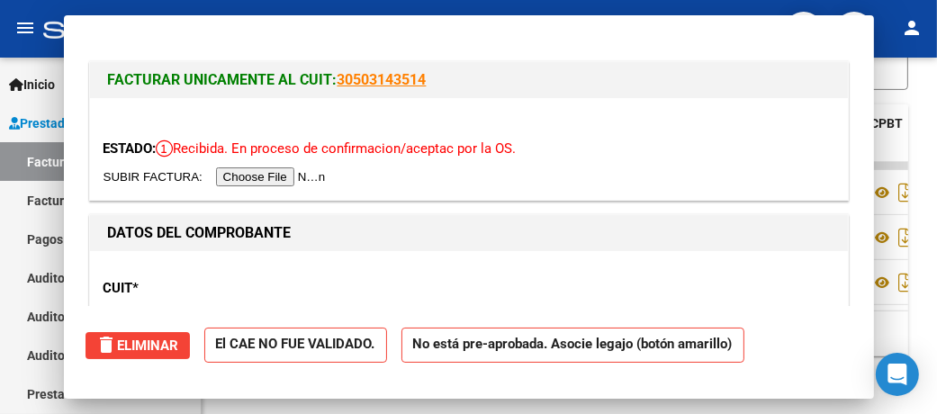
type input "$ 0,00"
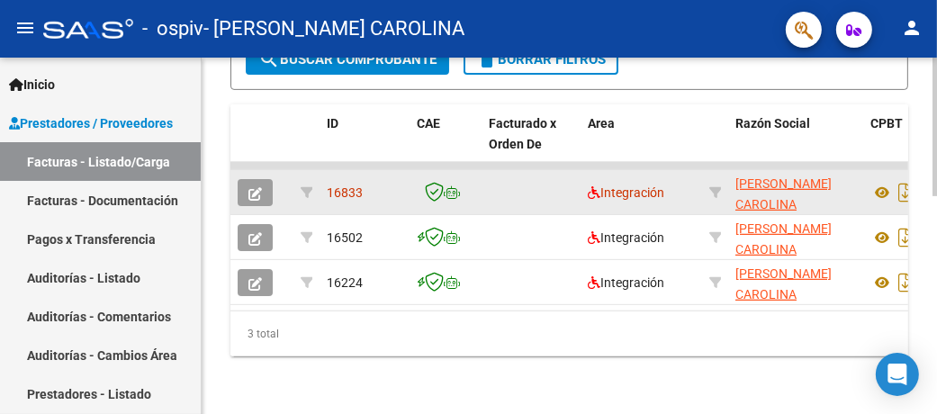
click at [255, 187] on icon "button" at bounding box center [254, 193] width 13 height 13
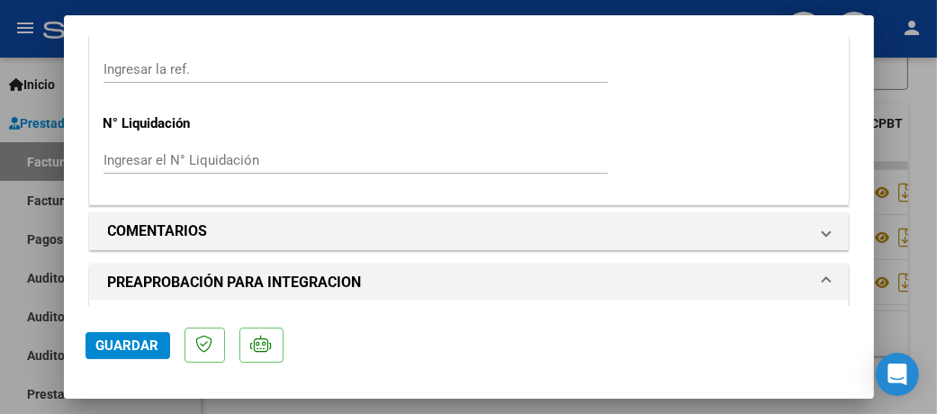
scroll to position [1709, 0]
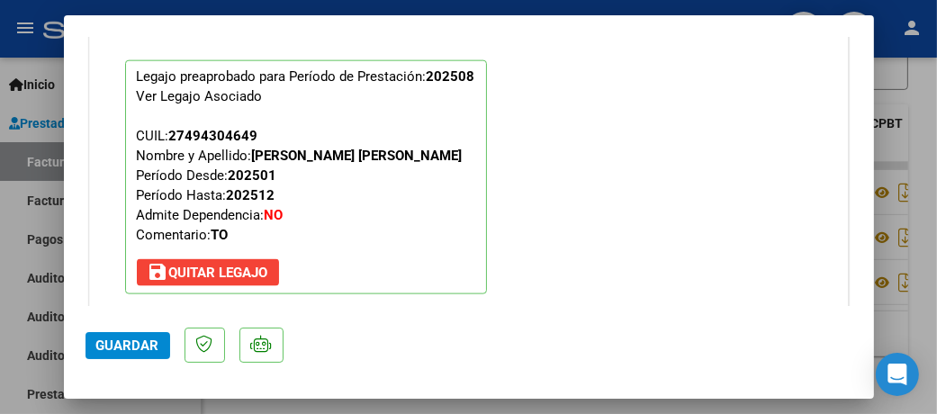
click at [922, 125] on div at bounding box center [468, 207] width 937 height 414
type input "$ 0,00"
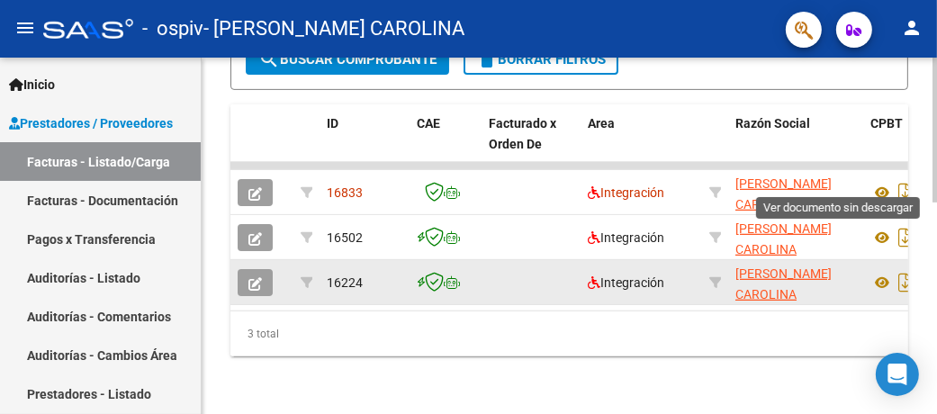
scroll to position [561, 0]
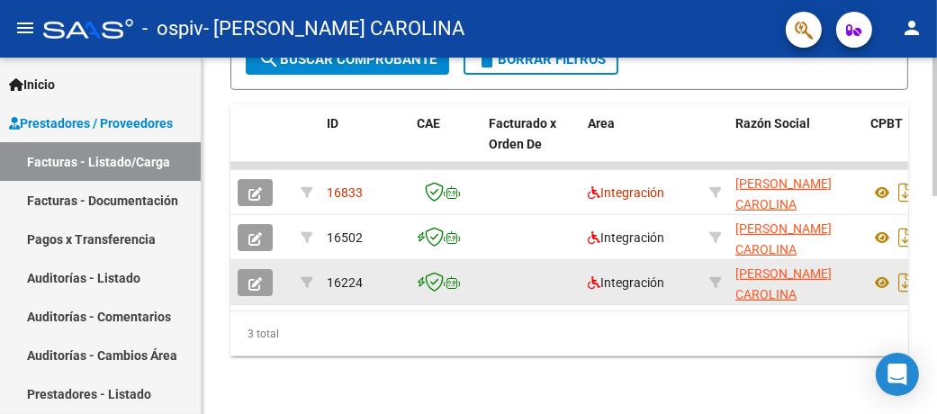
click at [256, 277] on icon "button" at bounding box center [254, 283] width 13 height 13
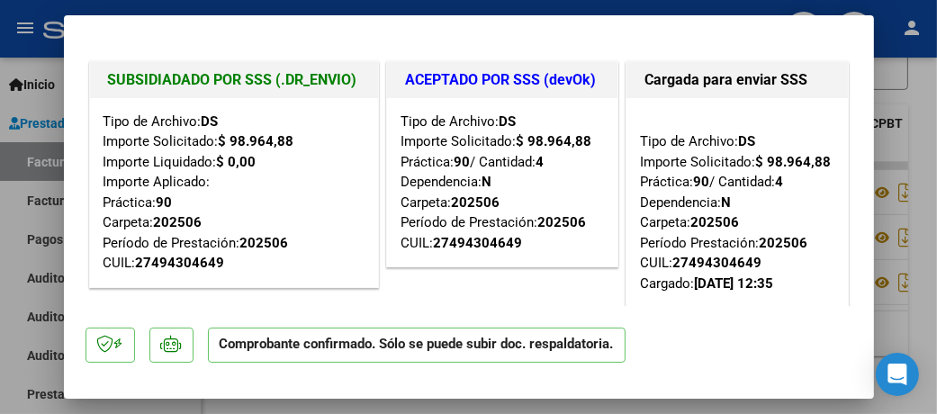
click at [922, 178] on div at bounding box center [468, 207] width 937 height 414
type input "$ 0,00"
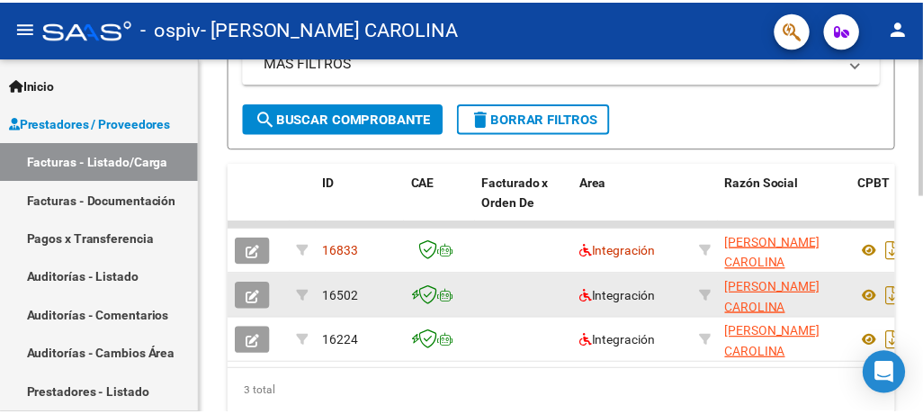
scroll to position [0, 0]
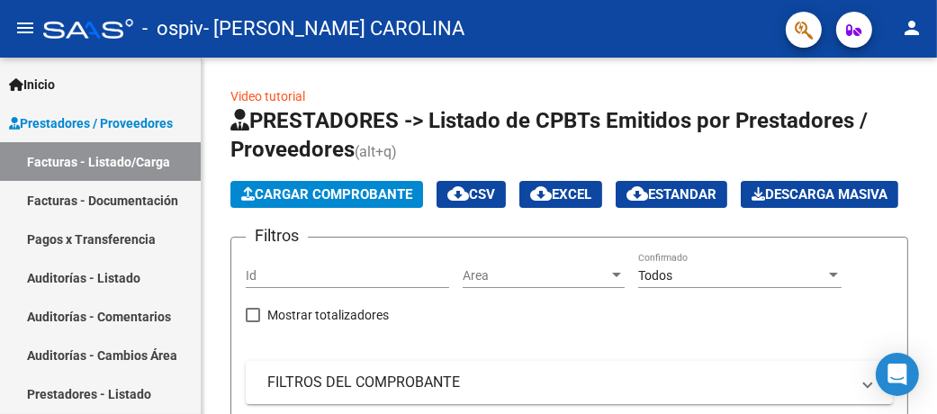
click at [915, 25] on mat-icon "person" at bounding box center [912, 28] width 22 height 22
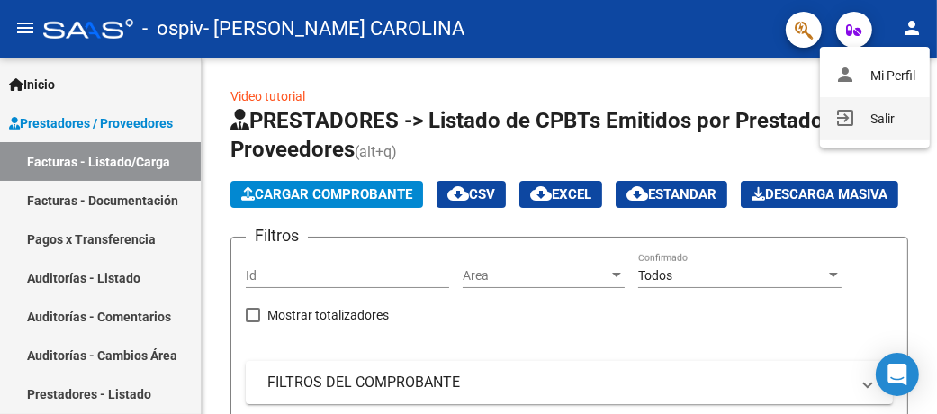
click at [868, 115] on button "exit_to_app Salir" at bounding box center [875, 118] width 110 height 43
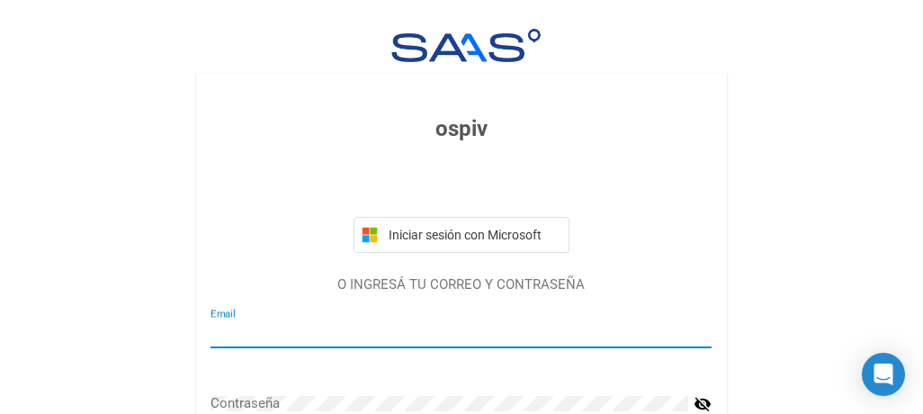
type input "todaianaval@gmail.com"
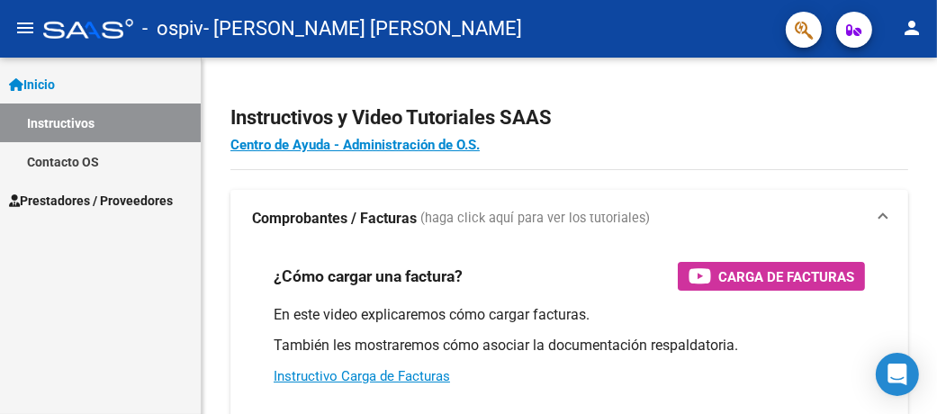
click at [113, 205] on span "Prestadores / Proveedores" at bounding box center [91, 201] width 164 height 20
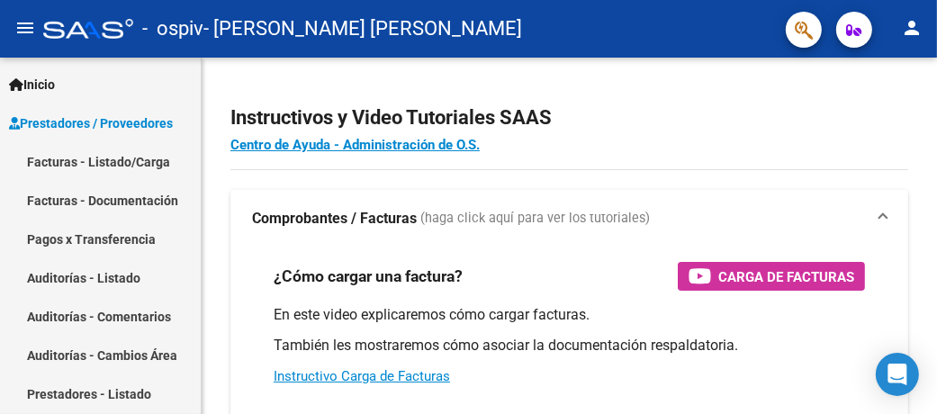
click at [111, 156] on link "Facturas - Listado/Carga" at bounding box center [100, 161] width 201 height 39
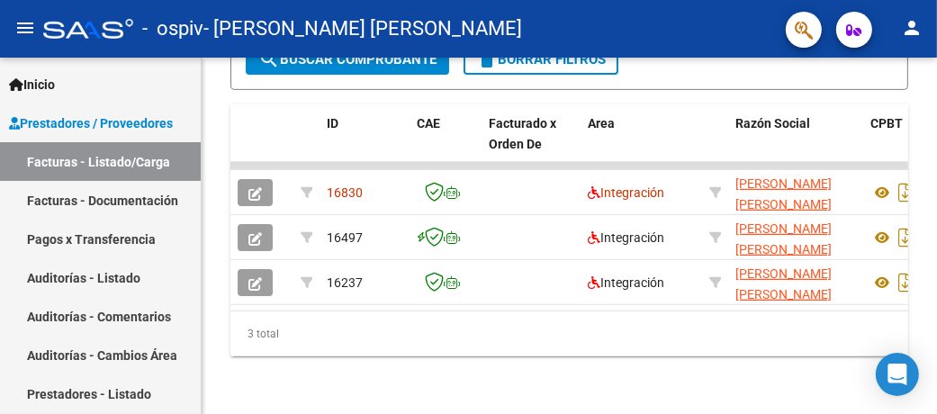
scroll to position [561, 0]
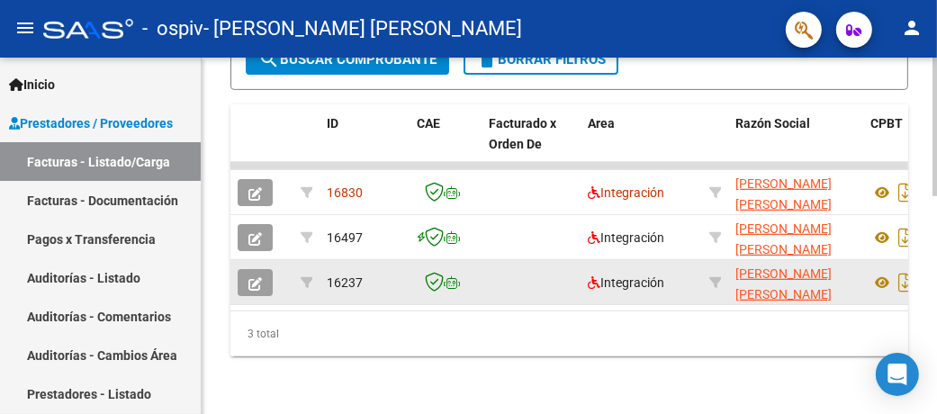
click at [246, 270] on button "button" at bounding box center [255, 282] width 35 height 27
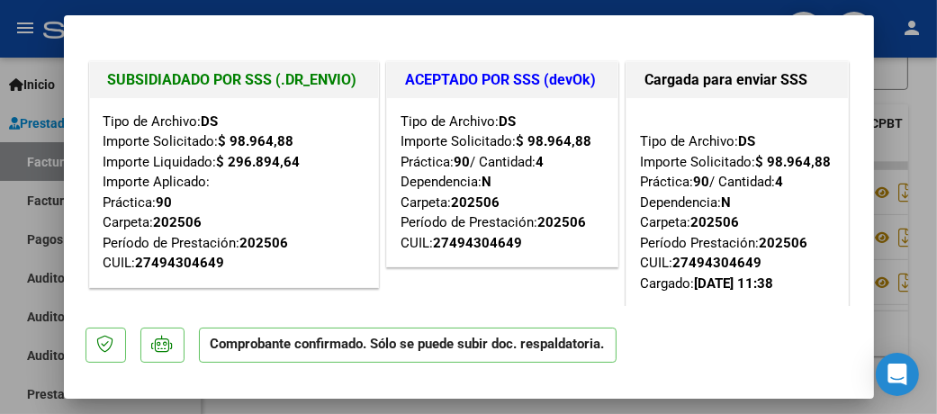
click at [922, 103] on div at bounding box center [468, 207] width 937 height 414
type input "$ 0,00"
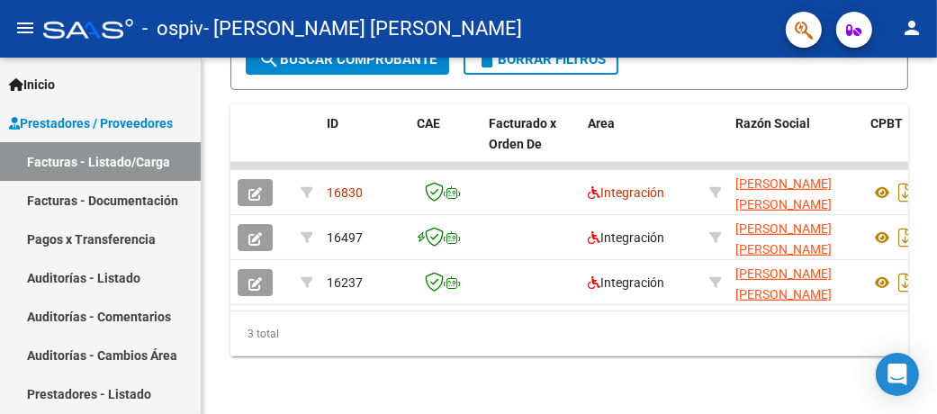
click at [908, 26] on mat-icon "person" at bounding box center [912, 28] width 22 height 22
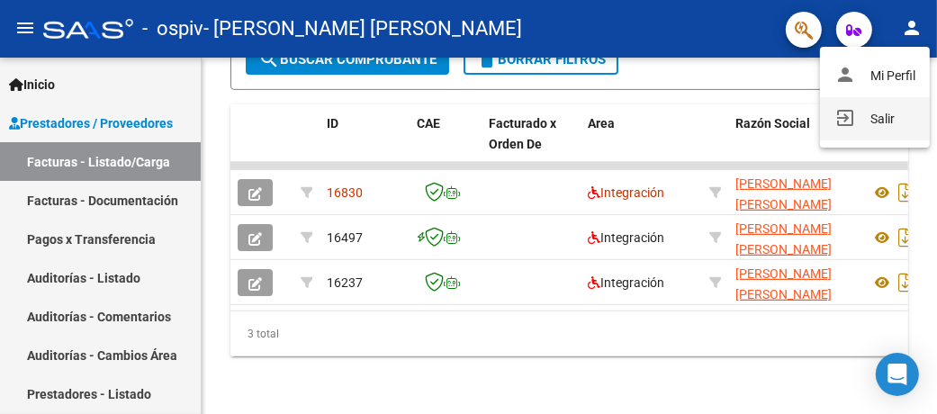
click at [885, 116] on button "exit_to_app Salir" at bounding box center [875, 118] width 110 height 43
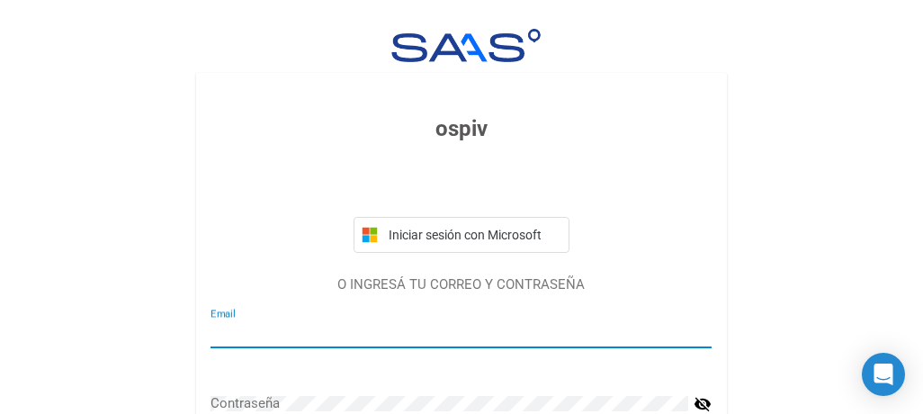
type input "[EMAIL_ADDRESS][DOMAIN_NAME]"
